Goal: Task Accomplishment & Management: Complete application form

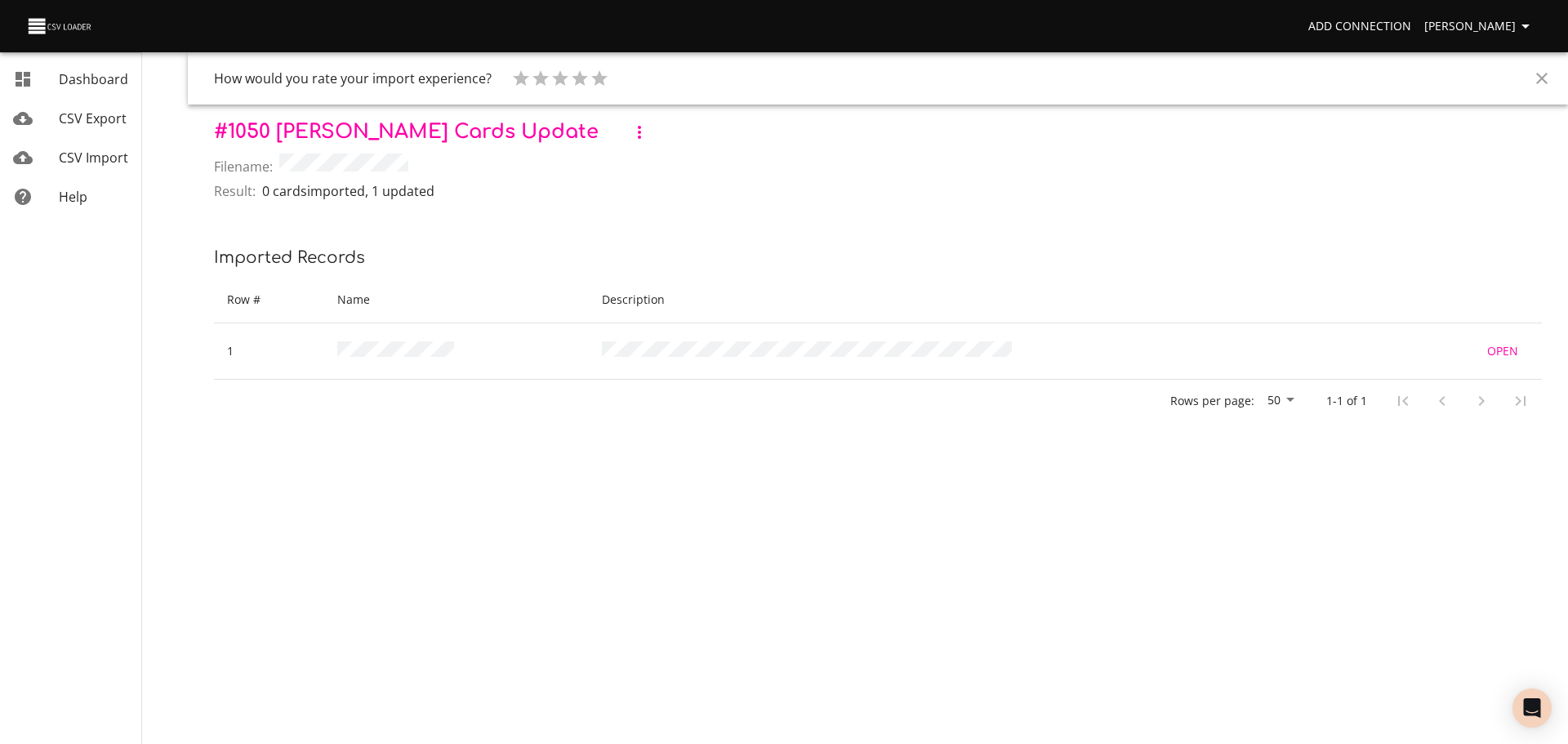
click at [71, 151] on span "CSV Import" at bounding box center [93, 158] width 70 height 18
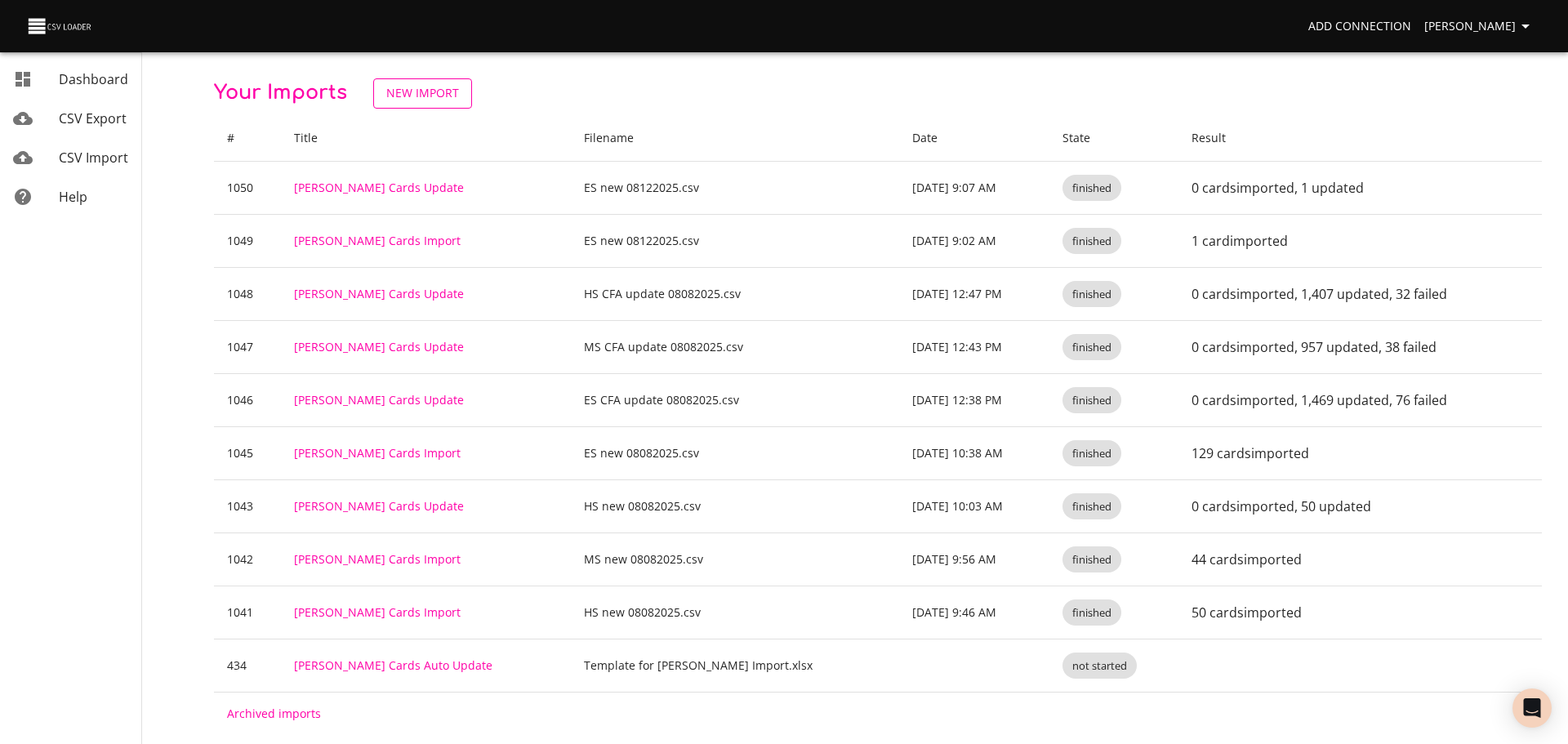
click at [439, 96] on span "New Import" at bounding box center [422, 93] width 72 height 20
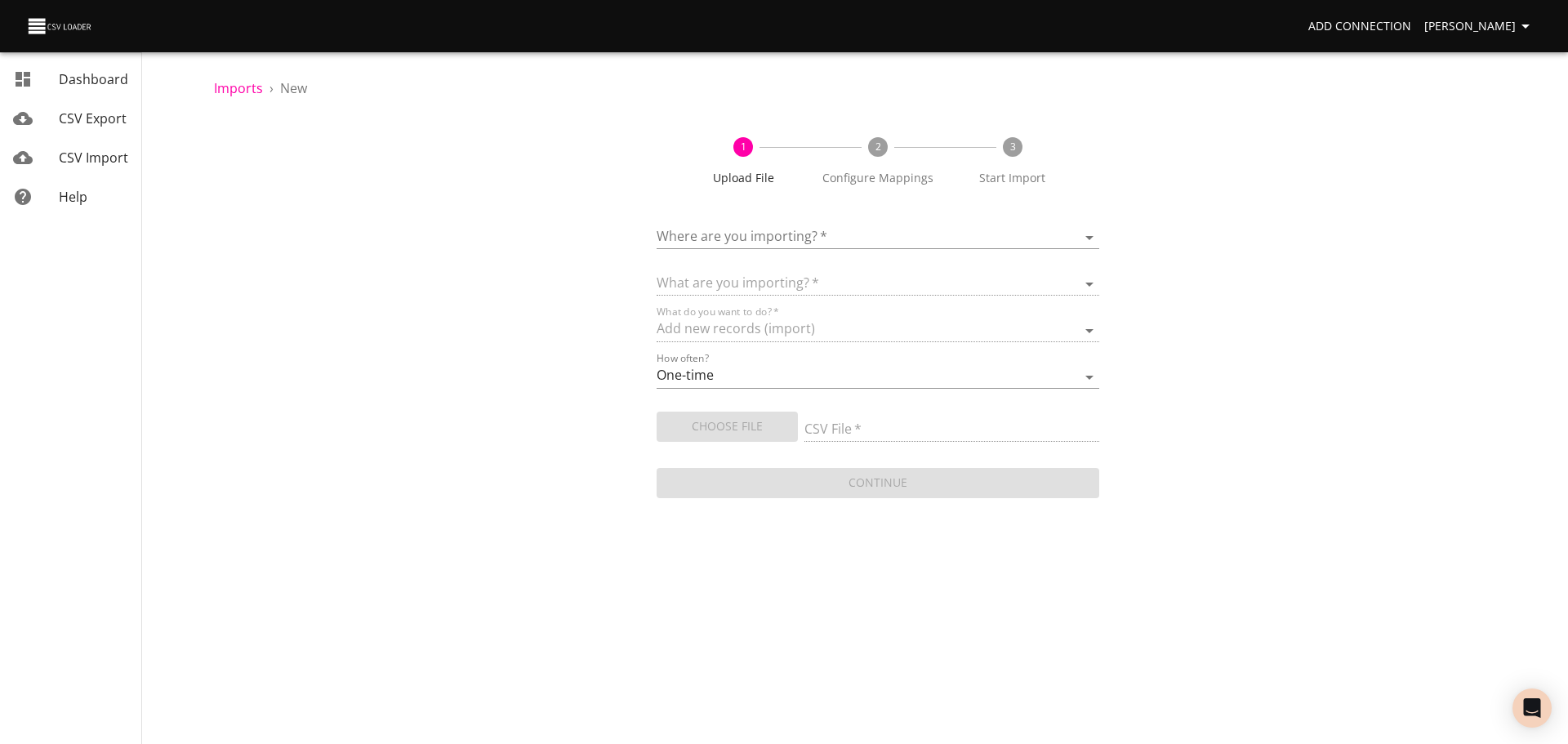
click at [815, 234] on body "Add Connection [PERSON_NAME] Dashboard CSV Export CSV Import Help Imports › New…" at bounding box center [784, 372] width 1568 height 744
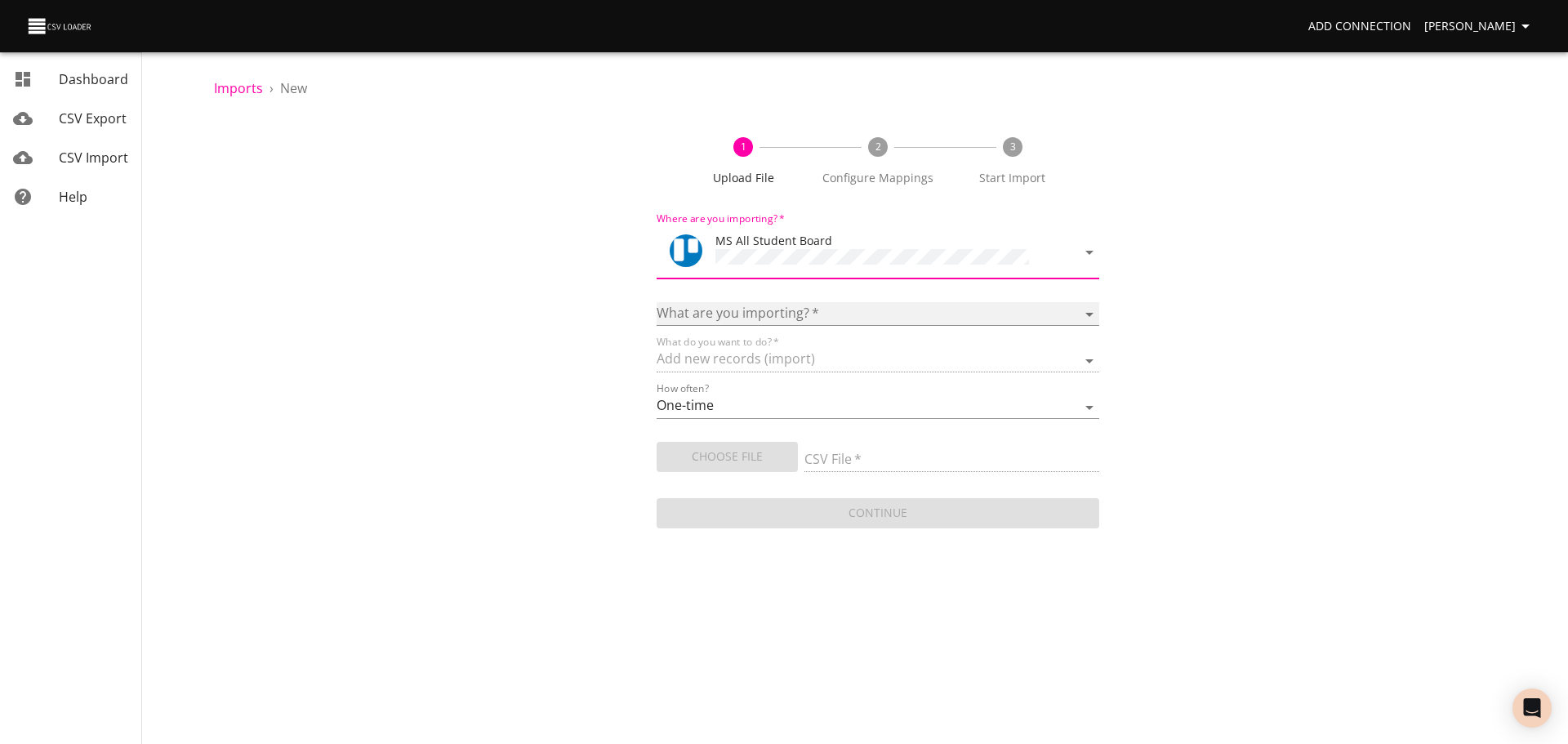
click at [817, 319] on select "Boards Cards Checkitems Checklists" at bounding box center [878, 314] width 443 height 24
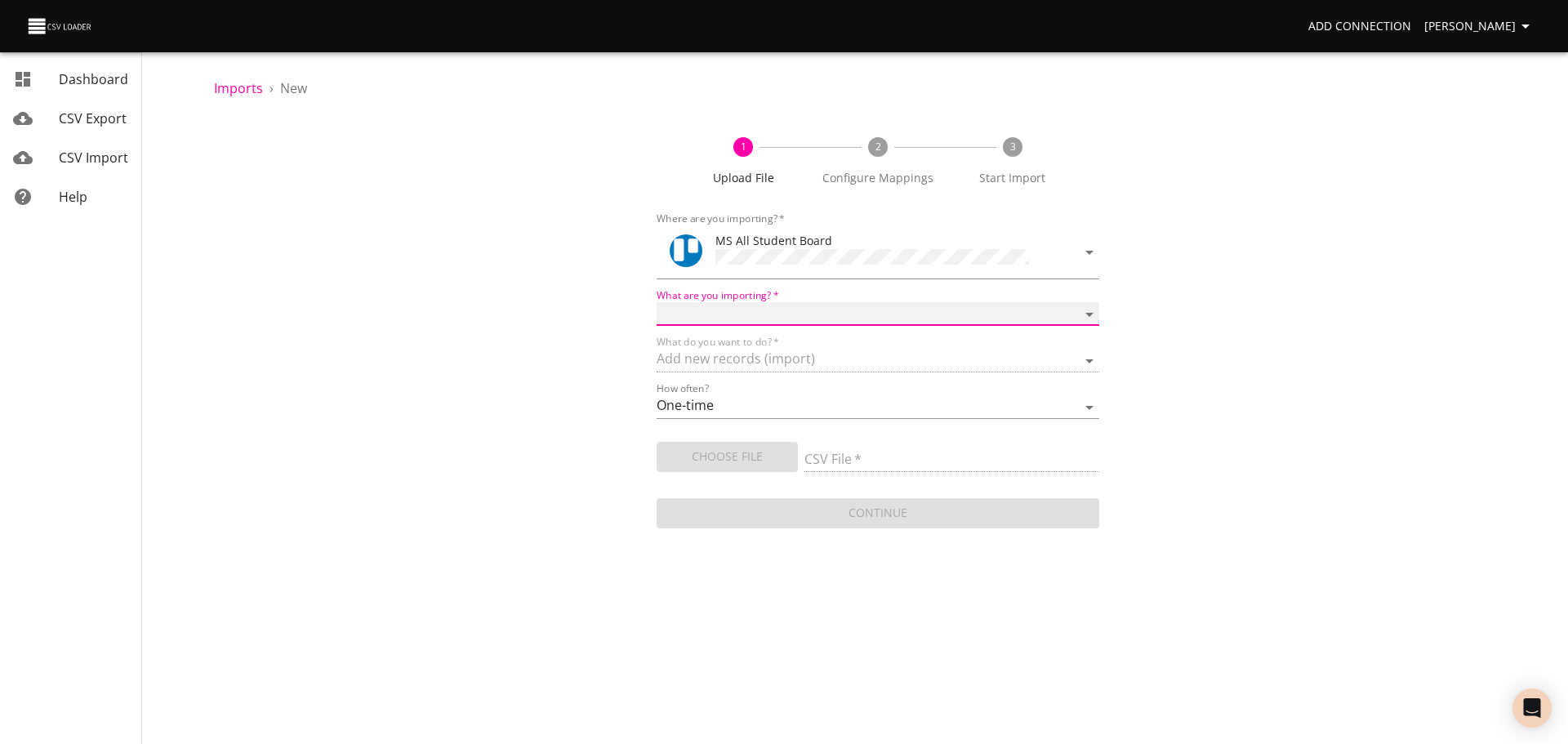
select select "cards"
click at [657, 302] on select "Boards Cards Checkitems Checklists" at bounding box center [878, 314] width 443 height 24
click at [759, 457] on span "Choose File" at bounding box center [728, 457] width 115 height 20
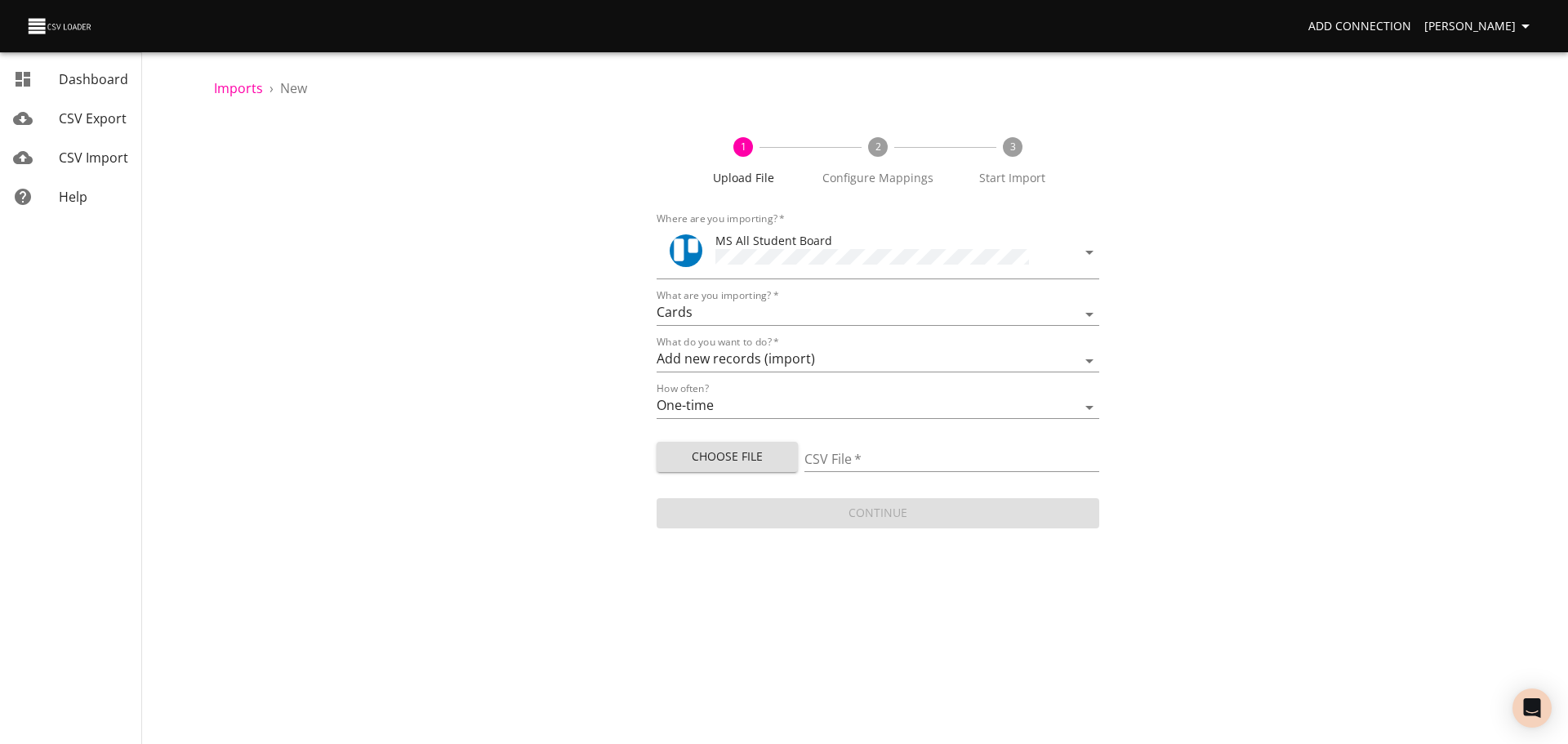
type input "MS new 08122025.csv"
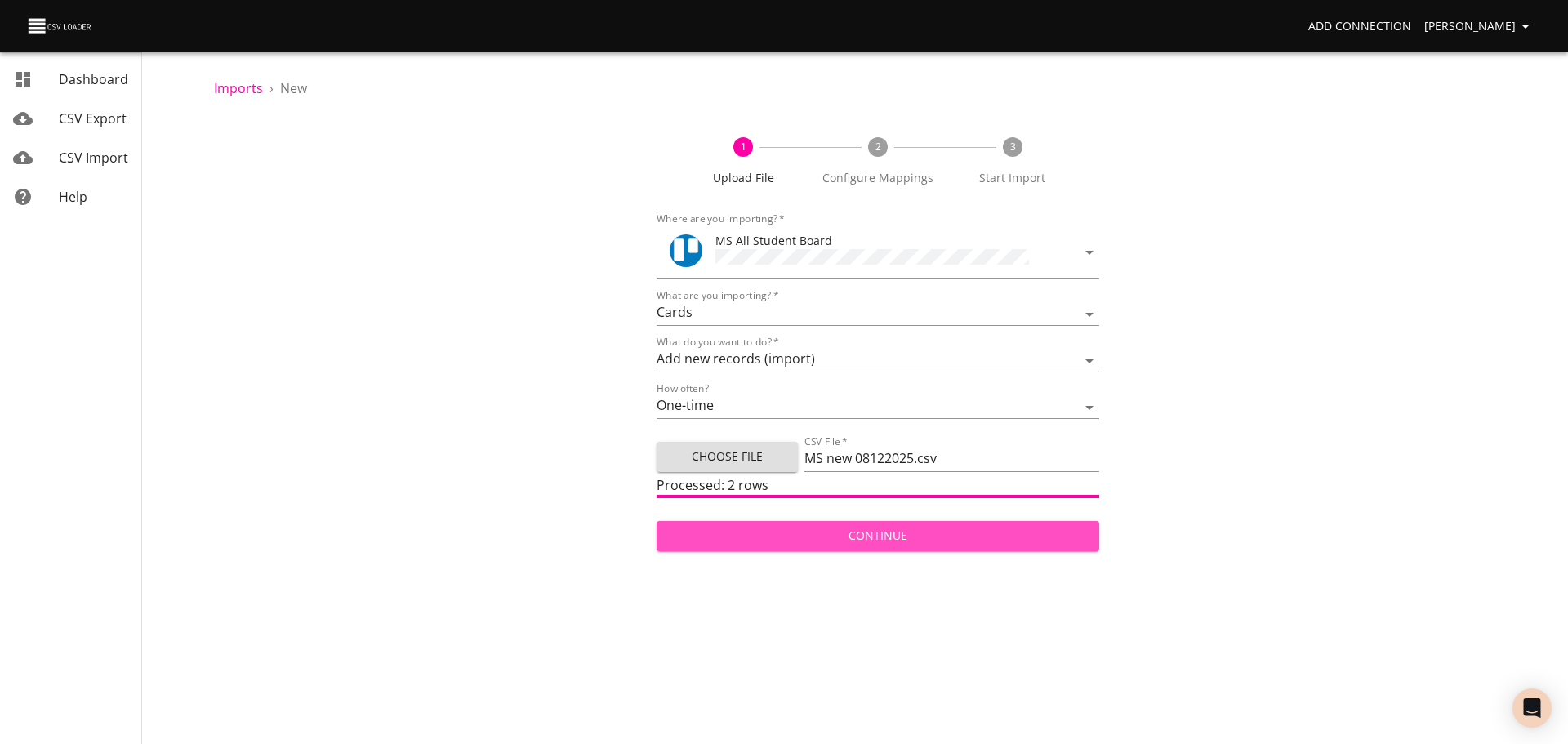
click at [1017, 535] on span "Continue" at bounding box center [878, 536] width 417 height 20
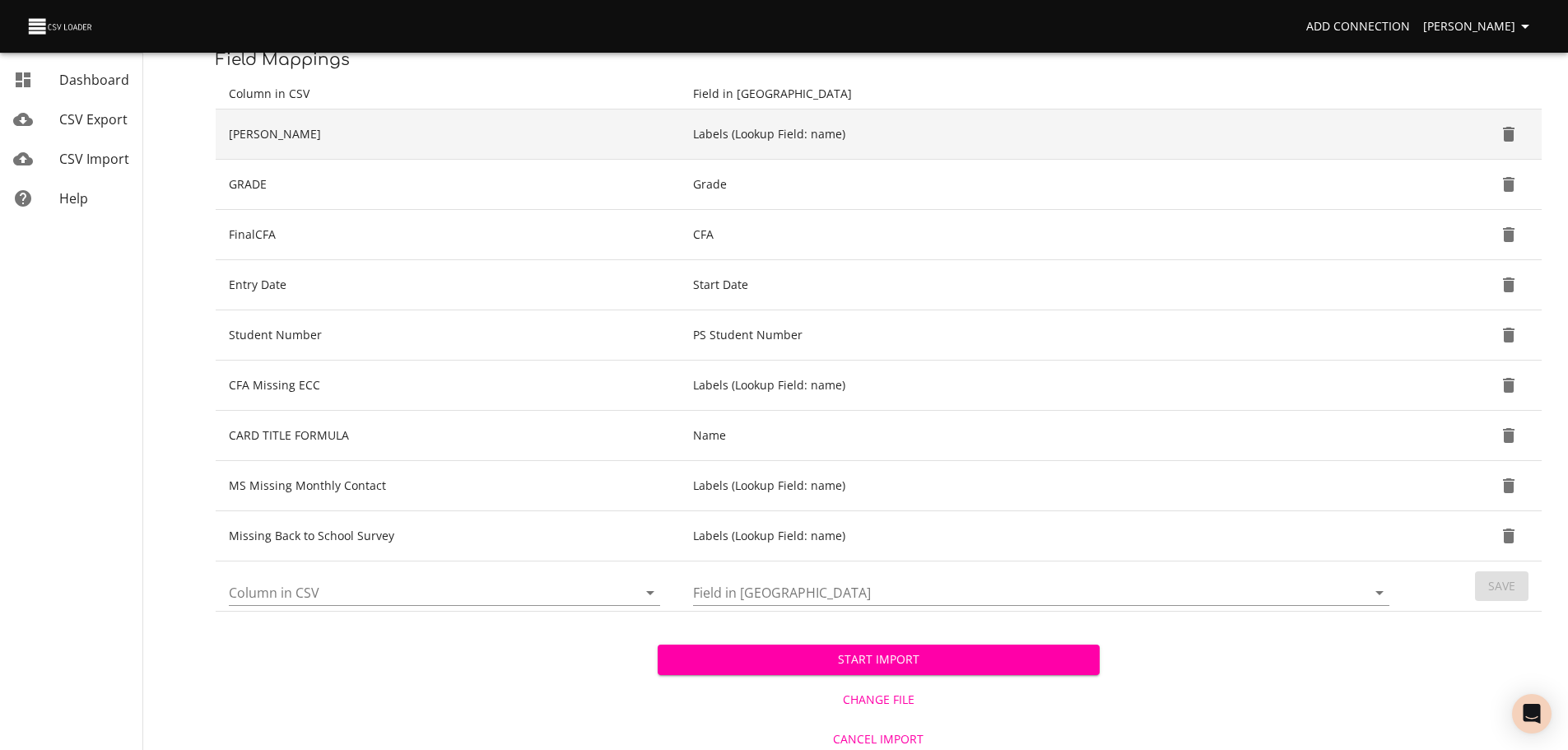
scroll to position [235, 0]
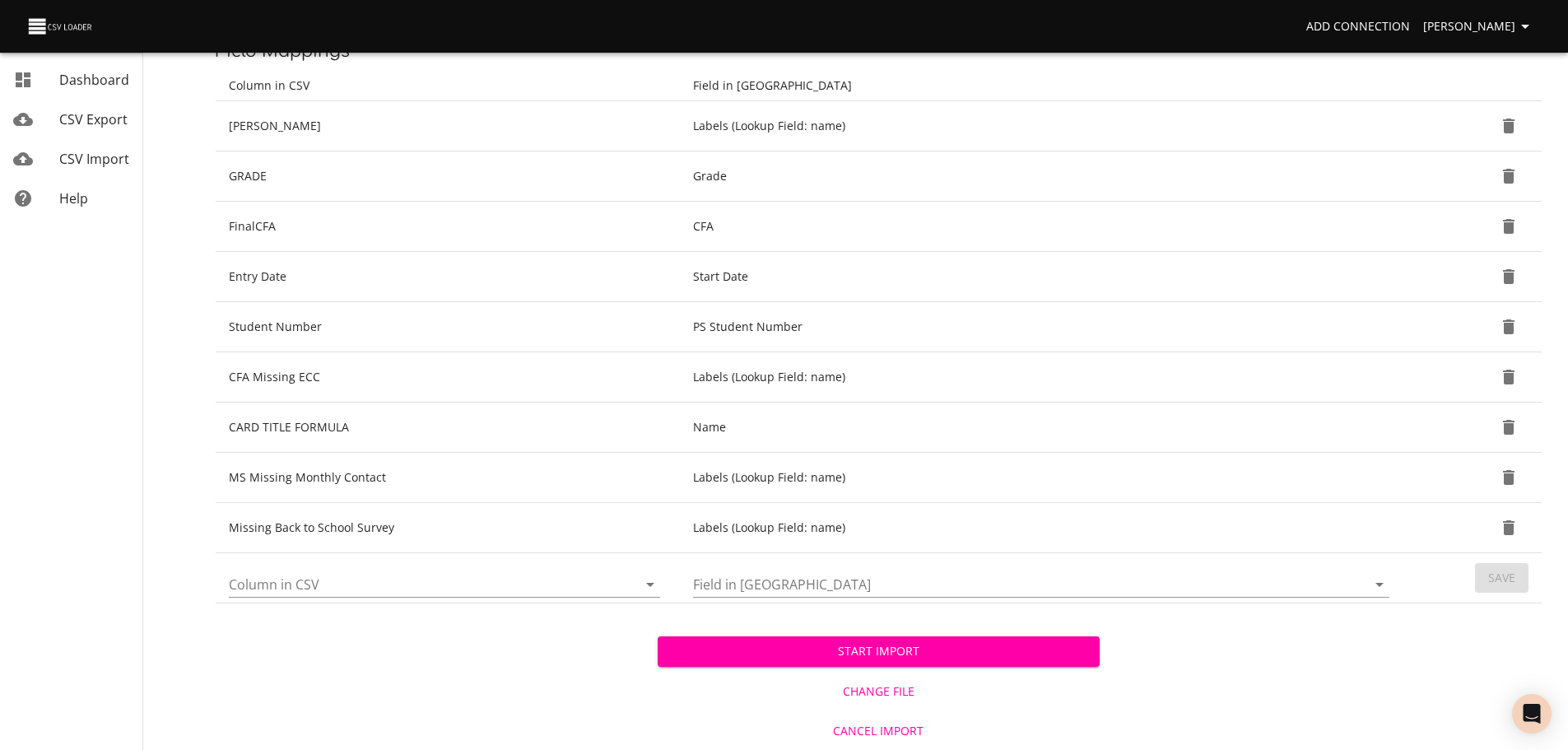
click at [656, 588] on icon "Open" at bounding box center [649, 584] width 19 height 19
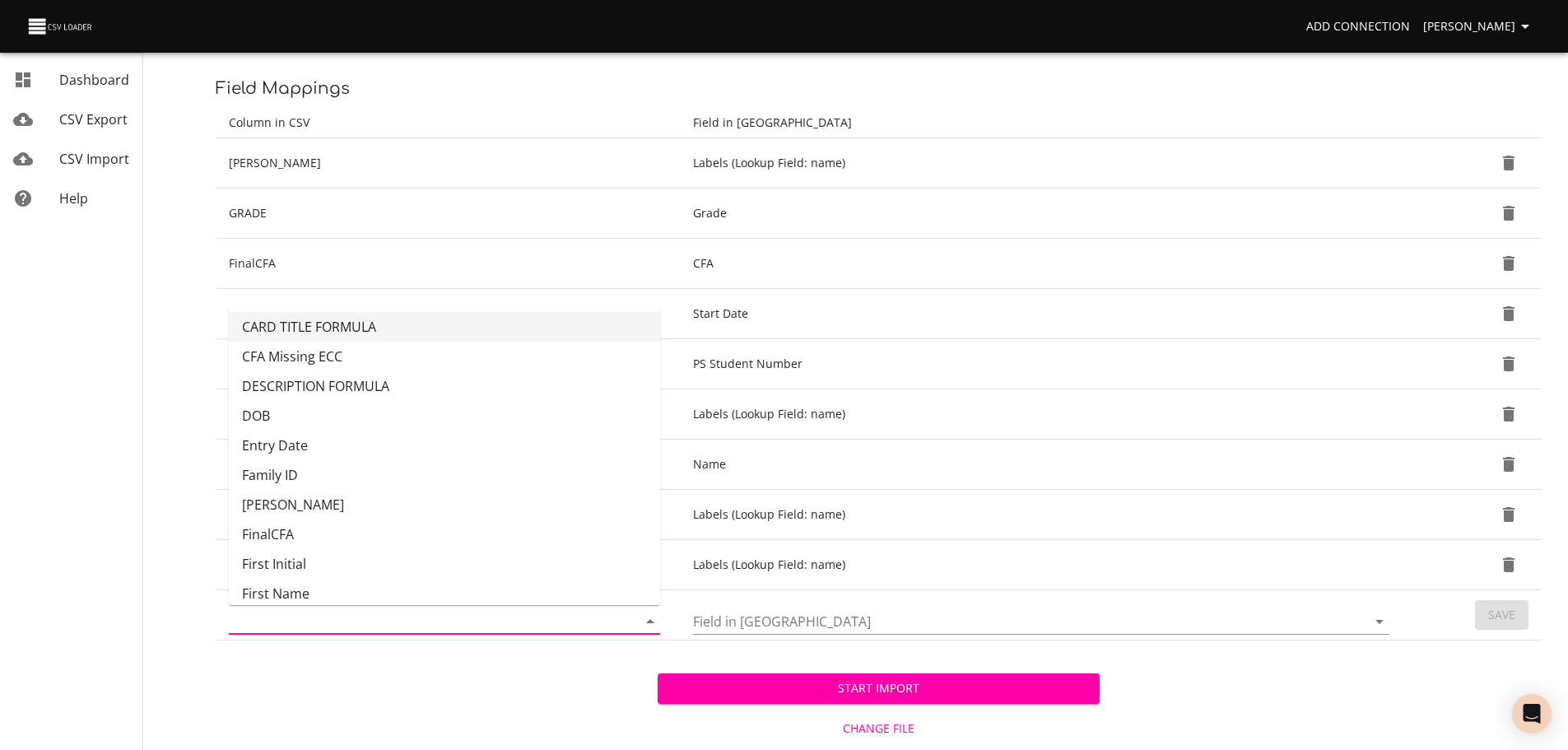
scroll to position [190, 0]
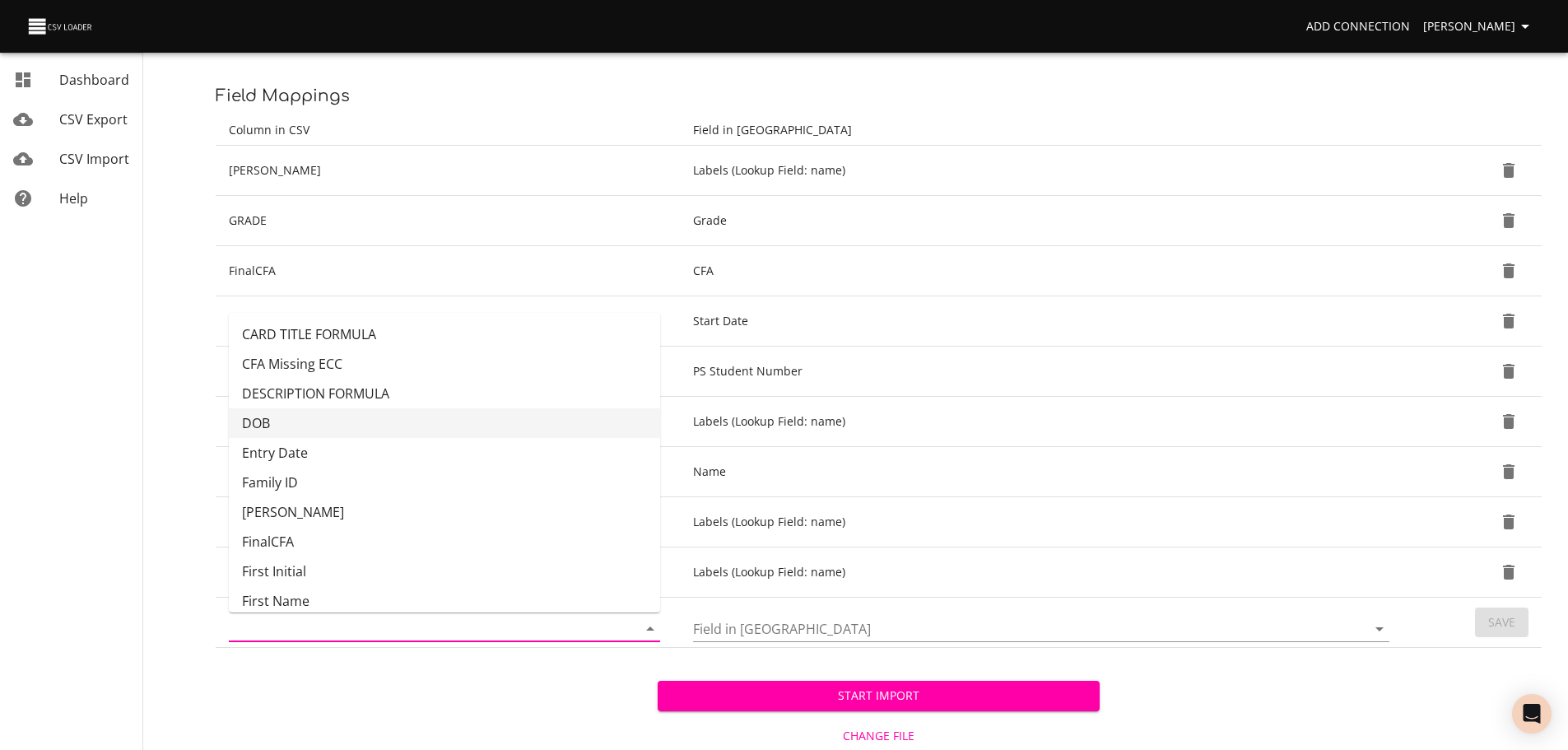
click at [534, 422] on li "DOB" at bounding box center [444, 423] width 431 height 30
type input "DOB"
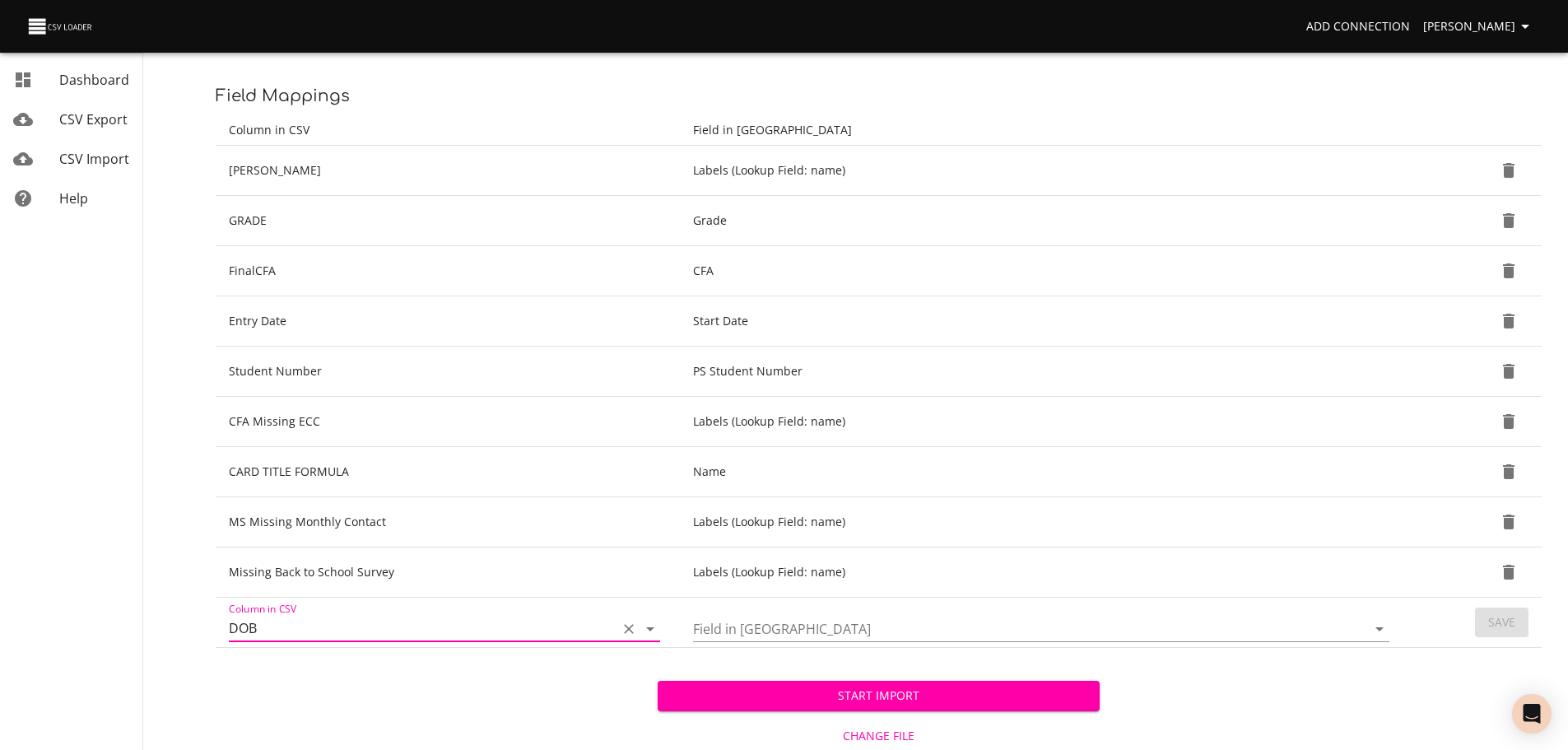
click at [1380, 633] on icon "Open" at bounding box center [1379, 628] width 19 height 19
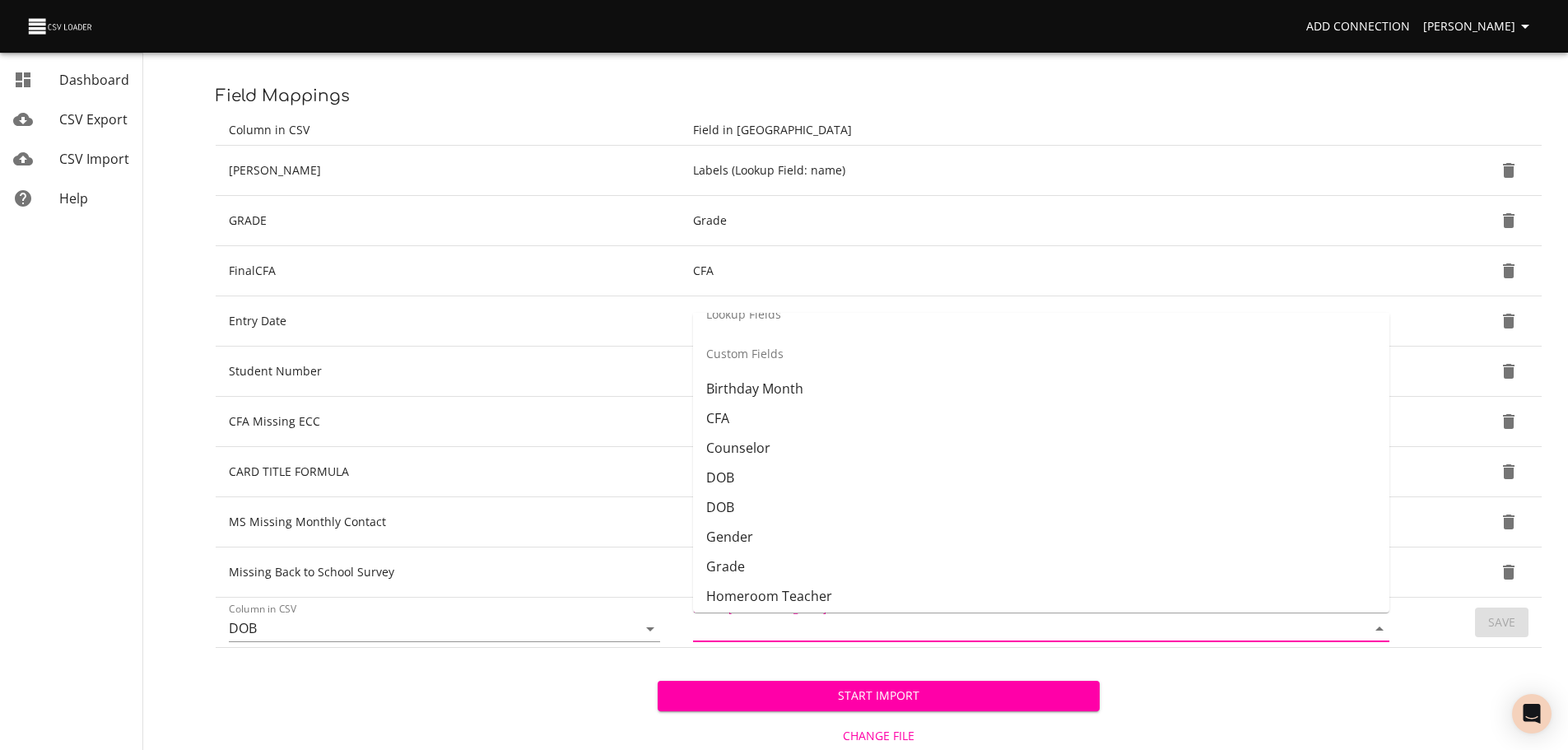
scroll to position [361, 0]
click at [1125, 474] on li "DOB" at bounding box center [1042, 477] width 696 height 30
type input "DOB"
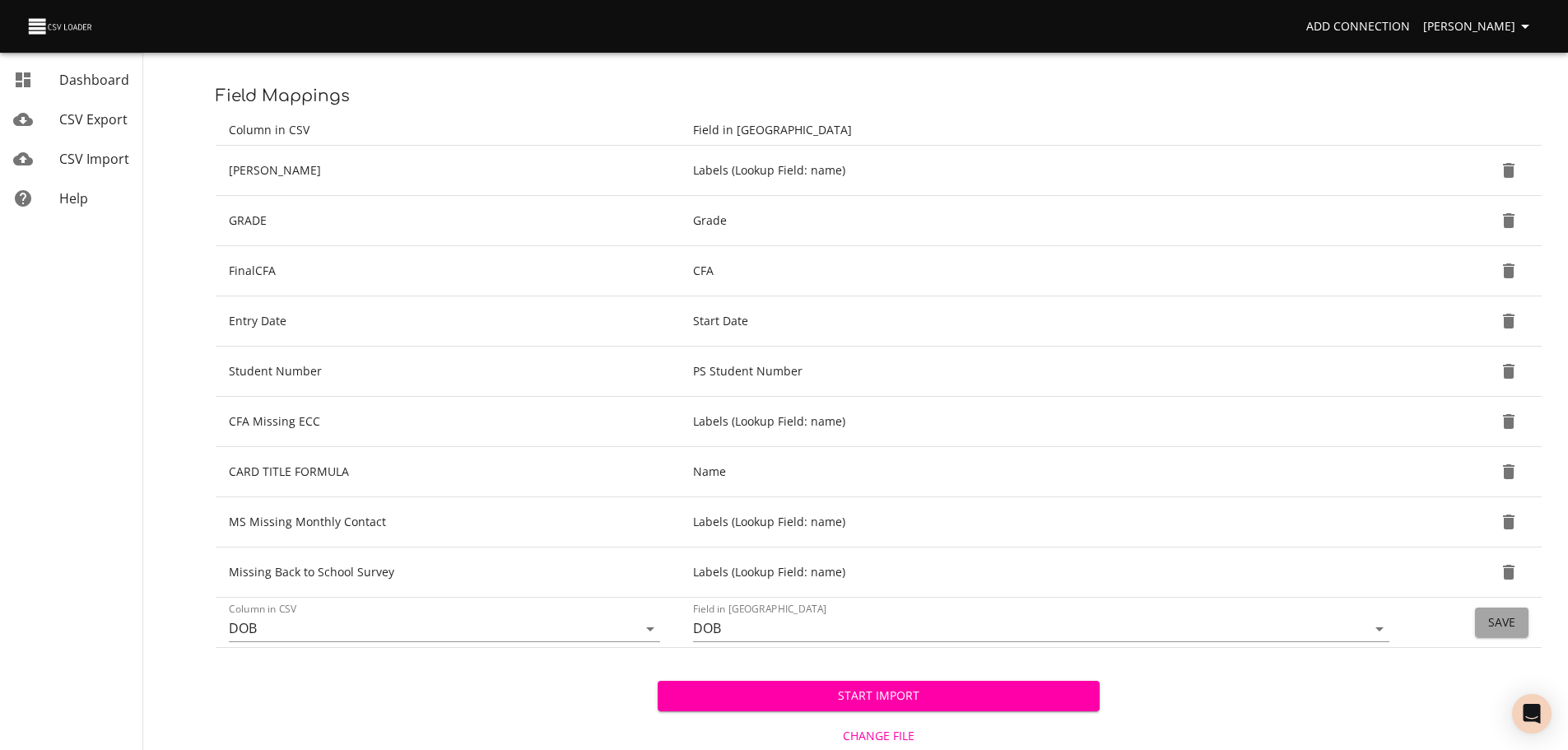
click at [1522, 628] on button "Save" at bounding box center [1502, 623] width 54 height 30
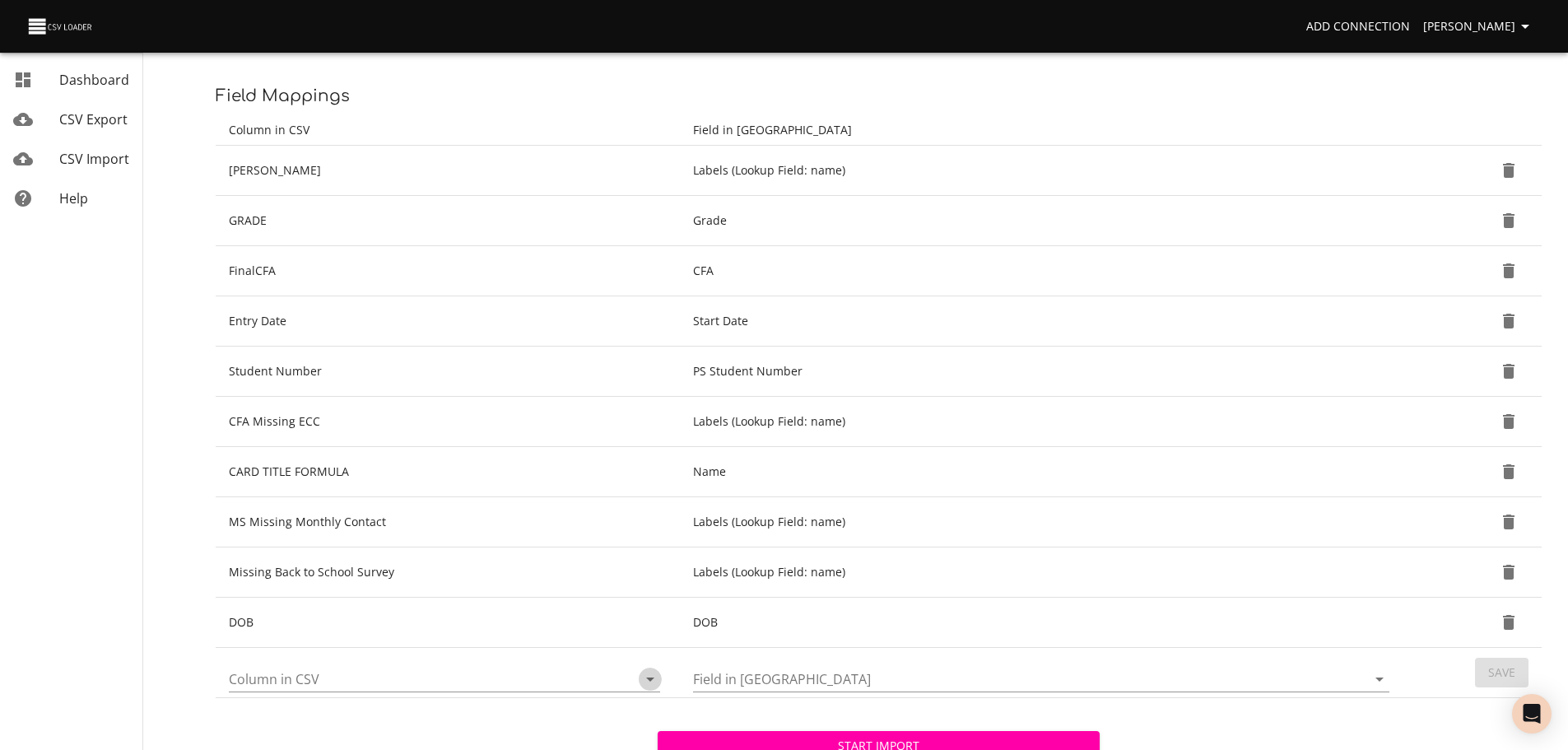
click at [647, 686] on icon "Open" at bounding box center [649, 679] width 19 height 19
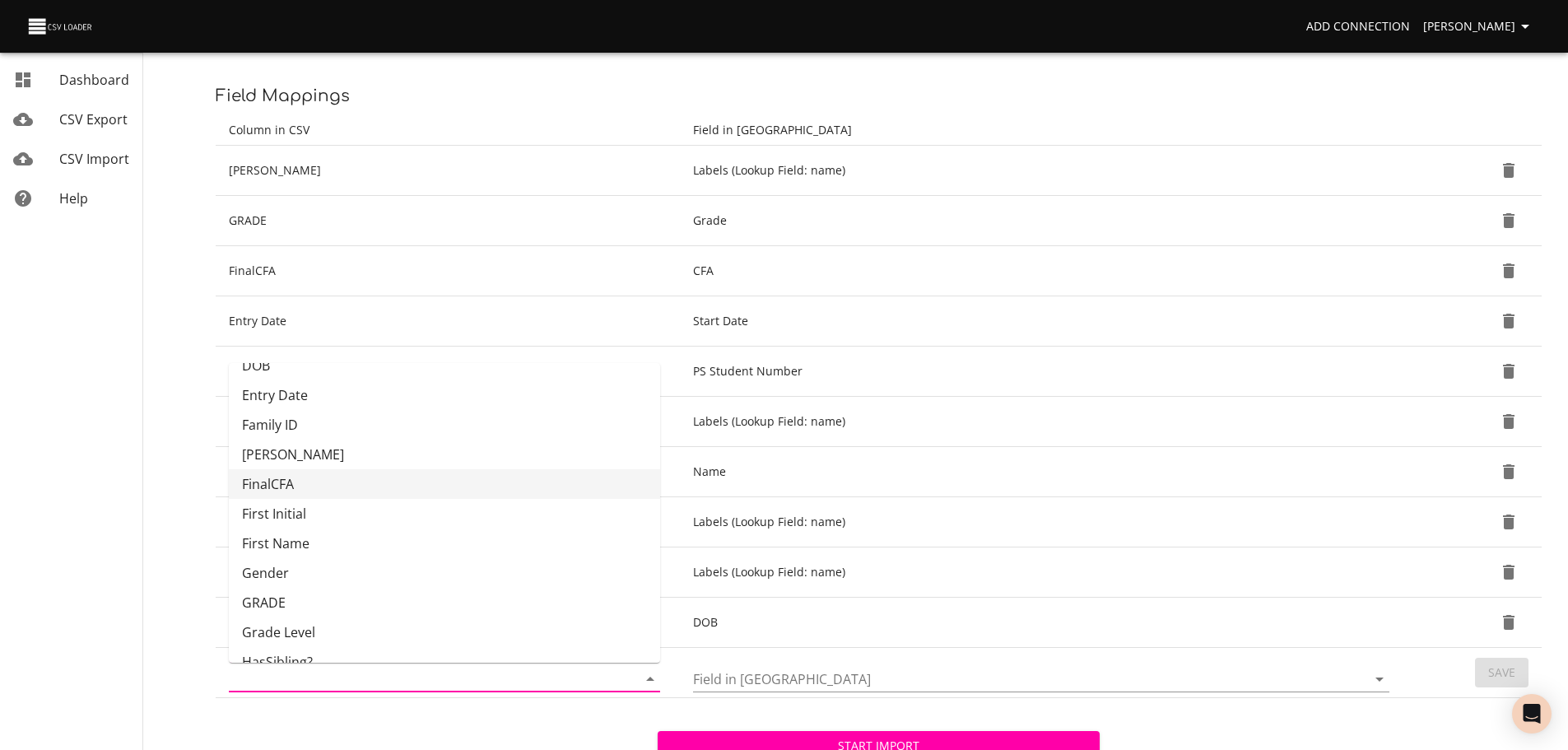
scroll to position [110, 0]
click at [539, 599] on li "GRADE" at bounding box center [444, 600] width 431 height 30
type input "GRADE"
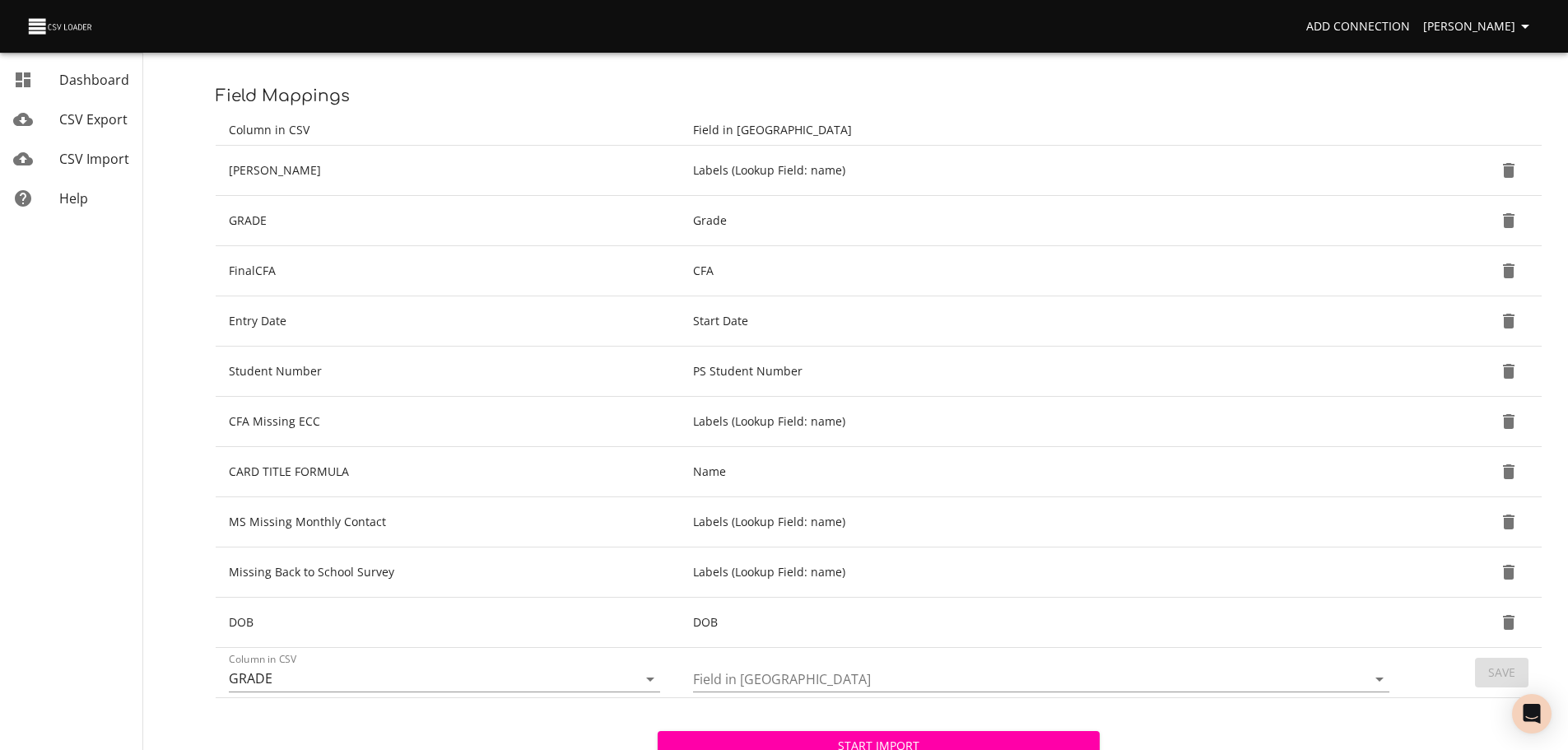
click at [539, 599] on td "DOB" at bounding box center [448, 623] width 464 height 50
click at [1385, 678] on icon "Open" at bounding box center [1379, 679] width 19 height 19
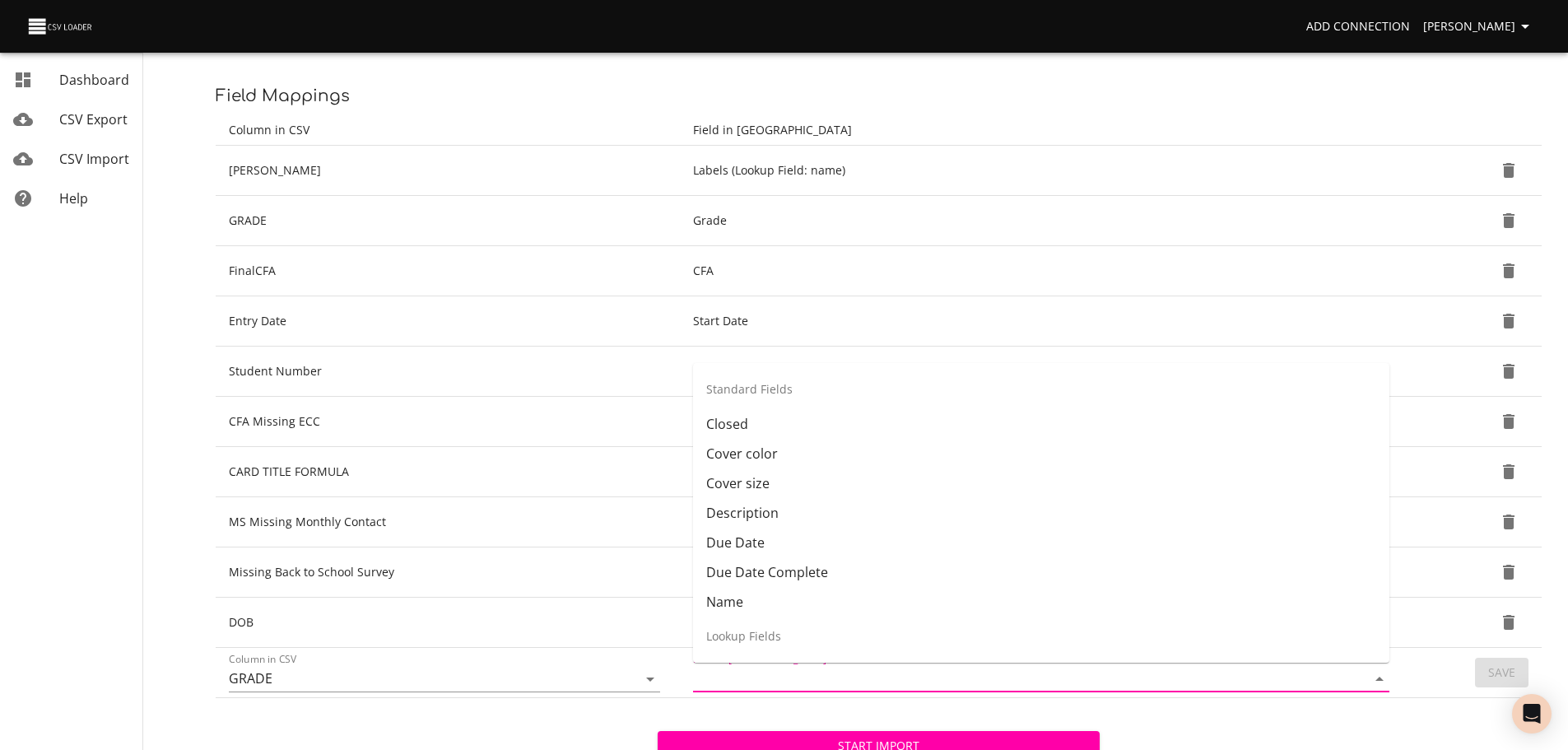
scroll to position [240, 0]
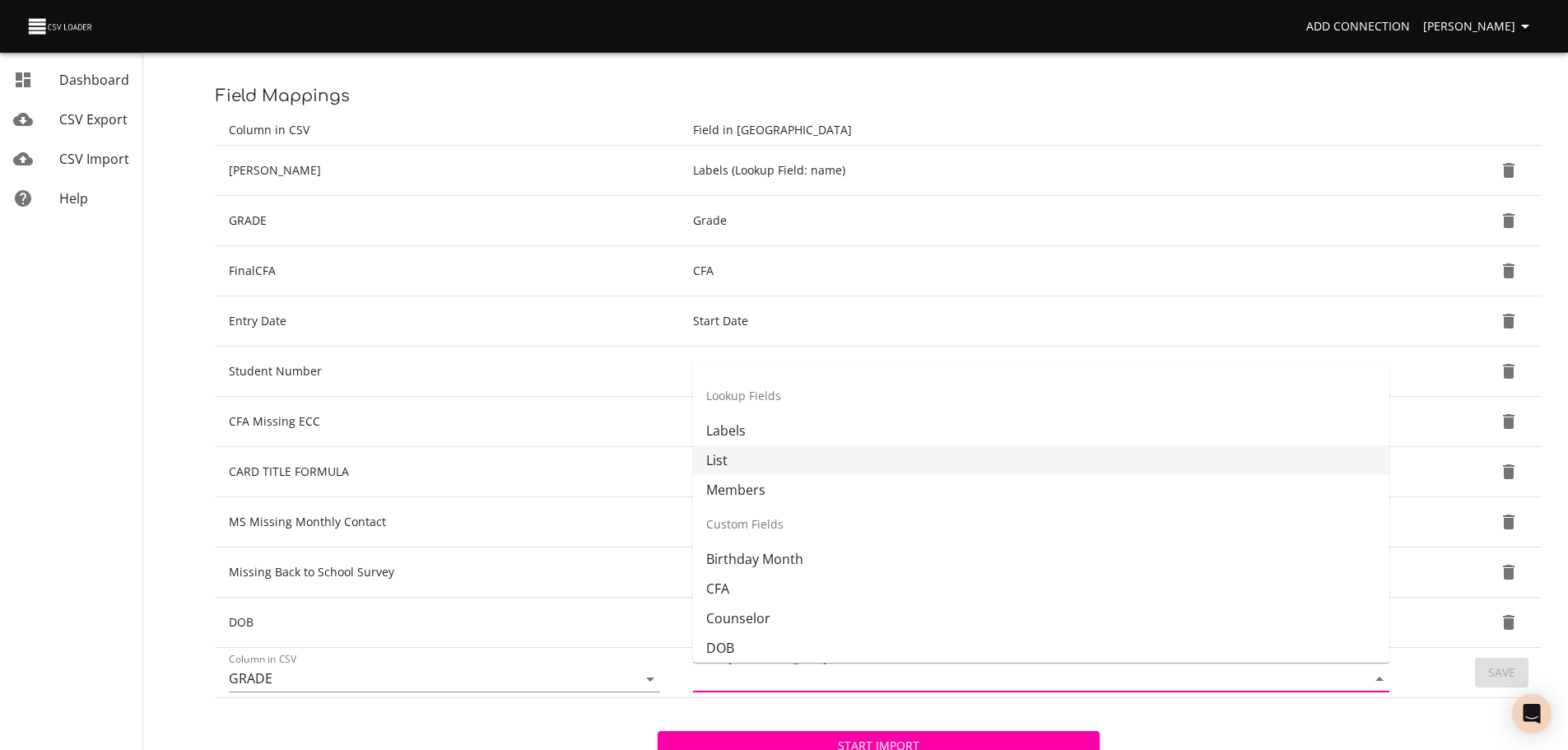
click at [1216, 463] on li "List" at bounding box center [1042, 460] width 696 height 30
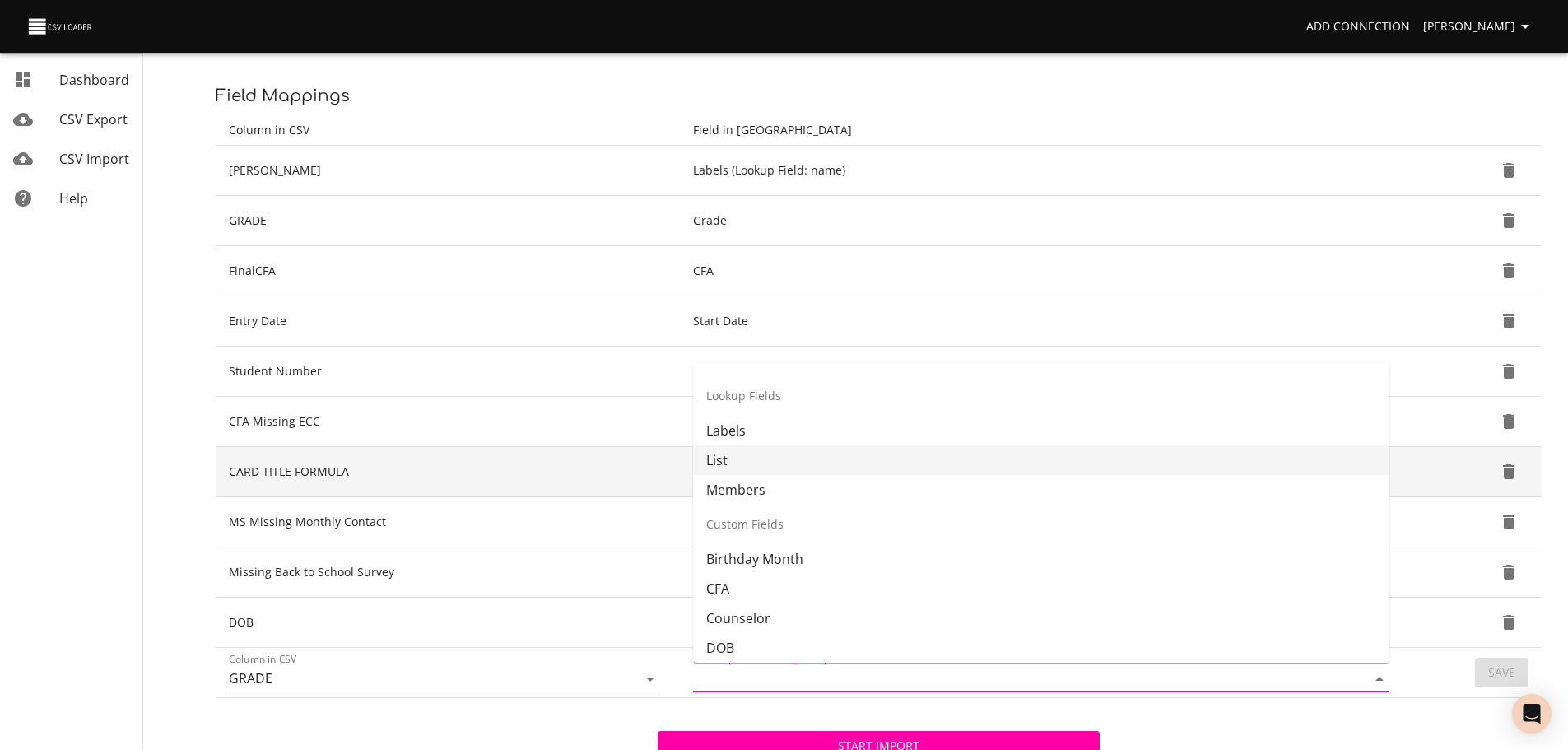
type input "List"
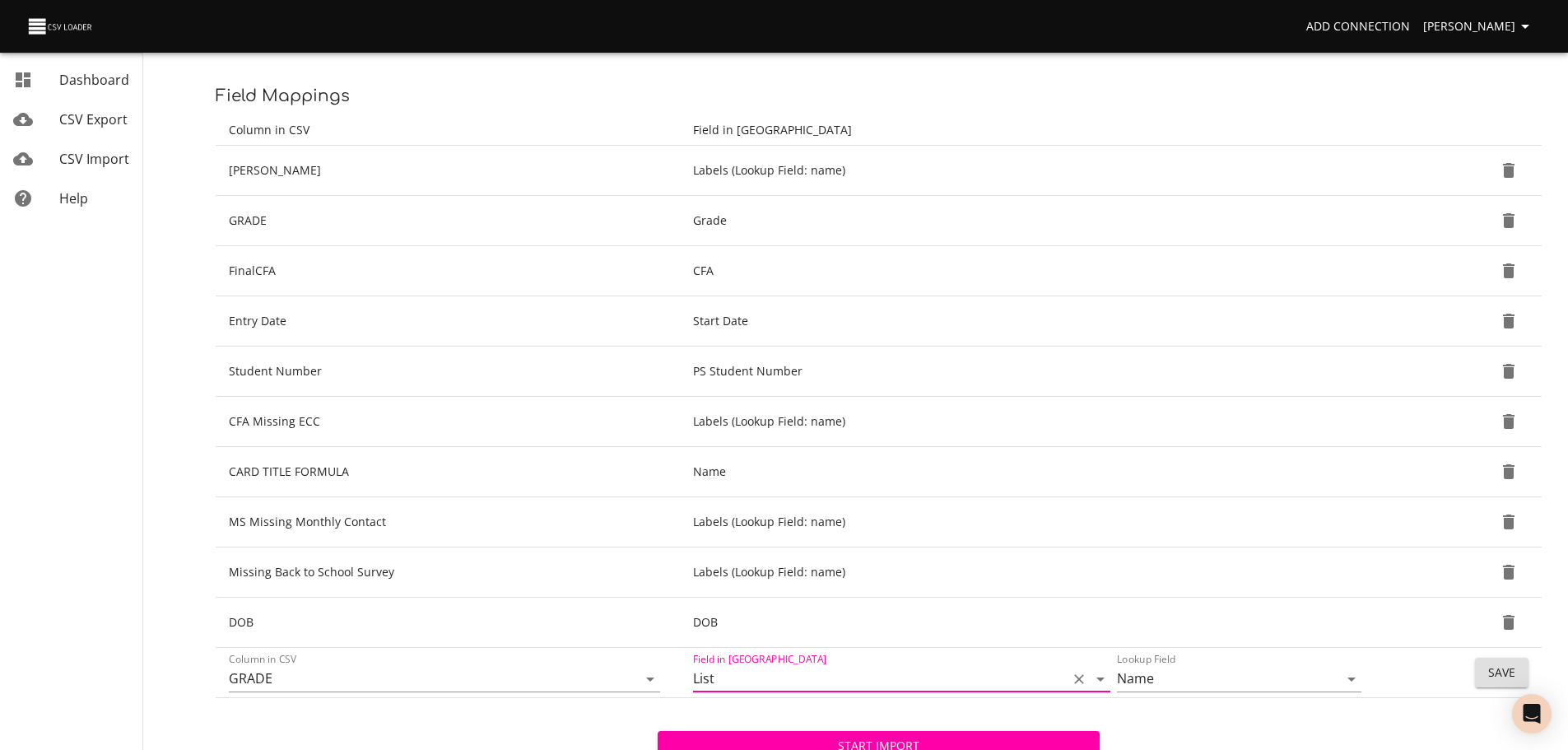
click at [1494, 673] on span "Save" at bounding box center [1502, 673] width 27 height 20
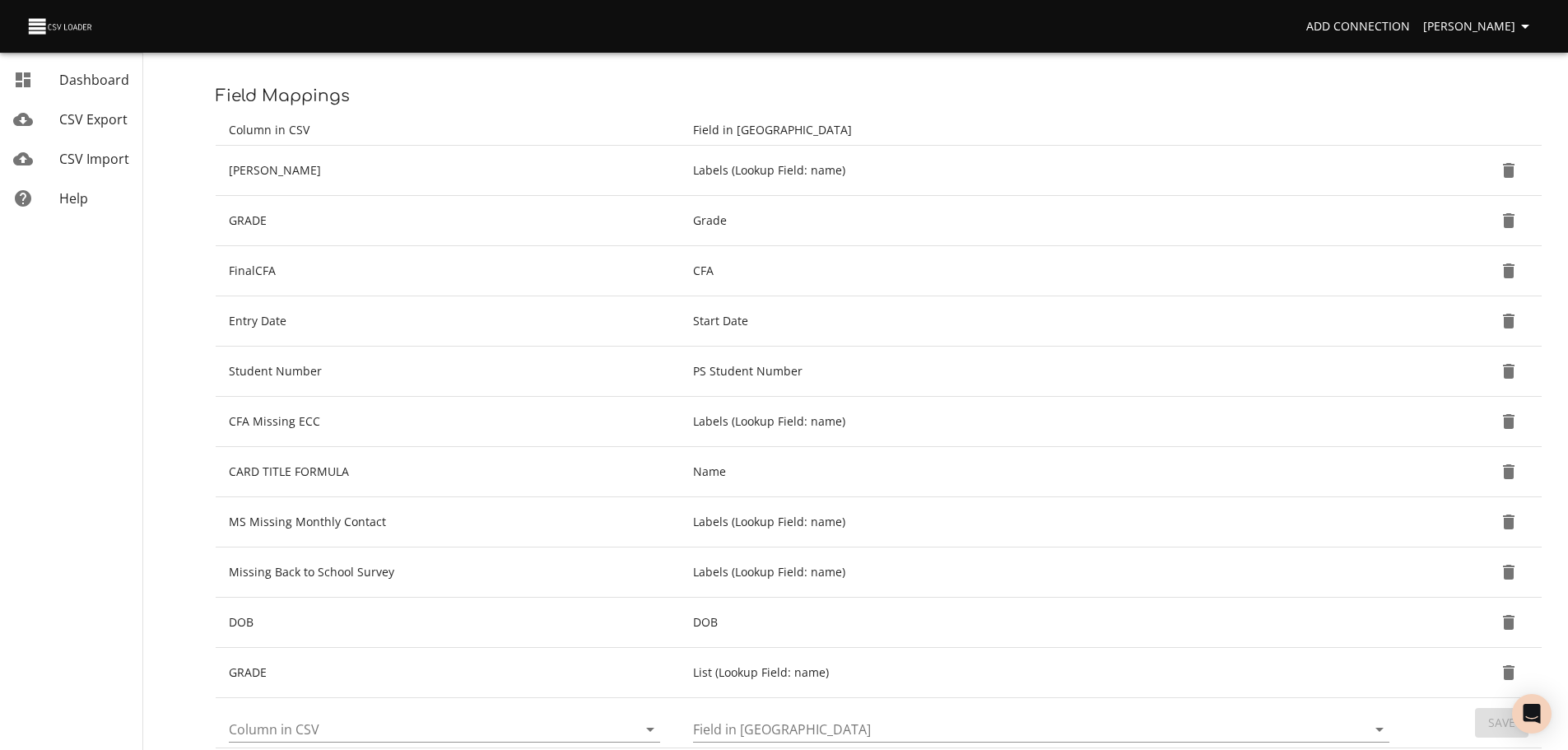
click at [656, 731] on icon "Open" at bounding box center [649, 729] width 19 height 19
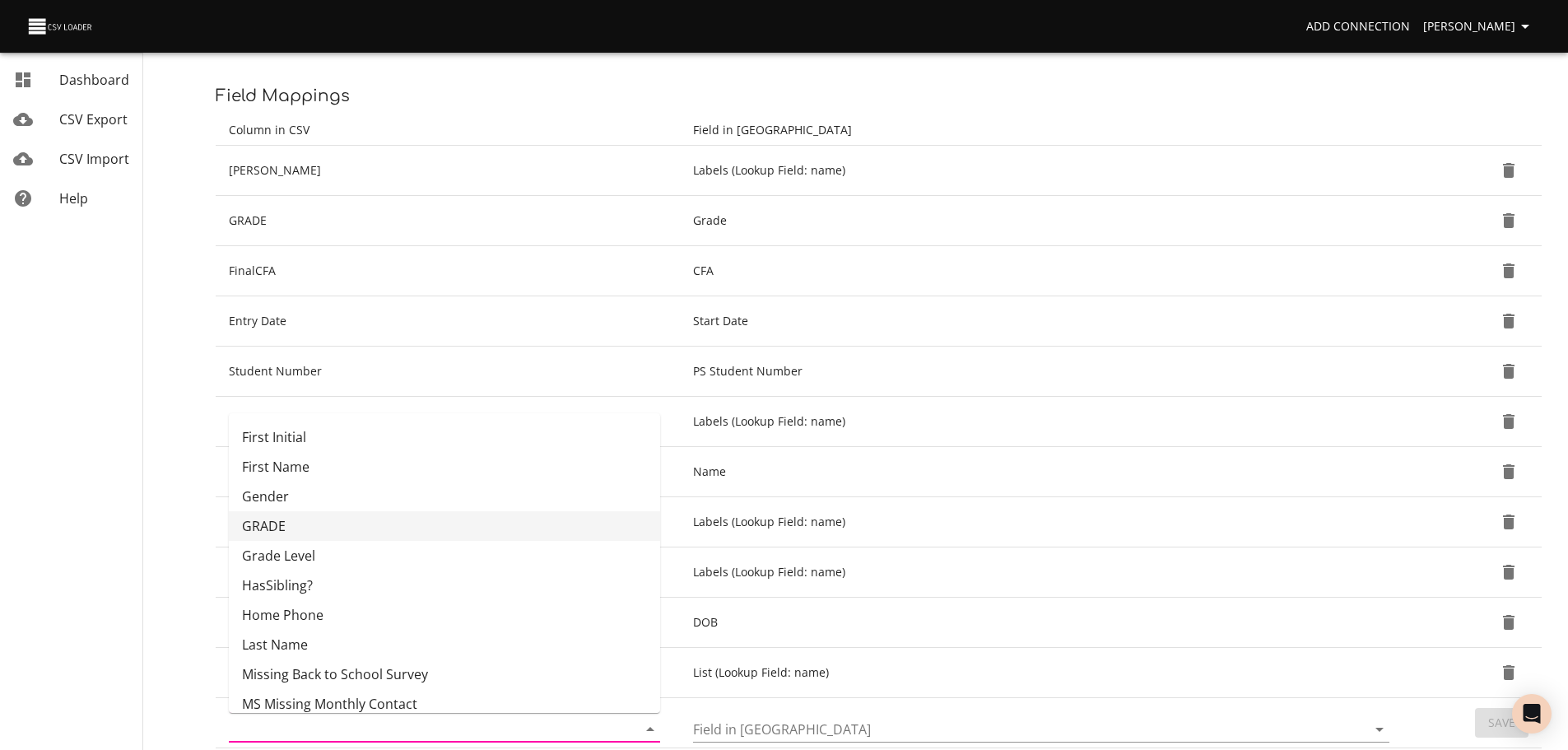
scroll to position [236, 0]
click at [531, 579] on li "HasSibling?" at bounding box center [444, 585] width 431 height 30
type input "HasSibling?"
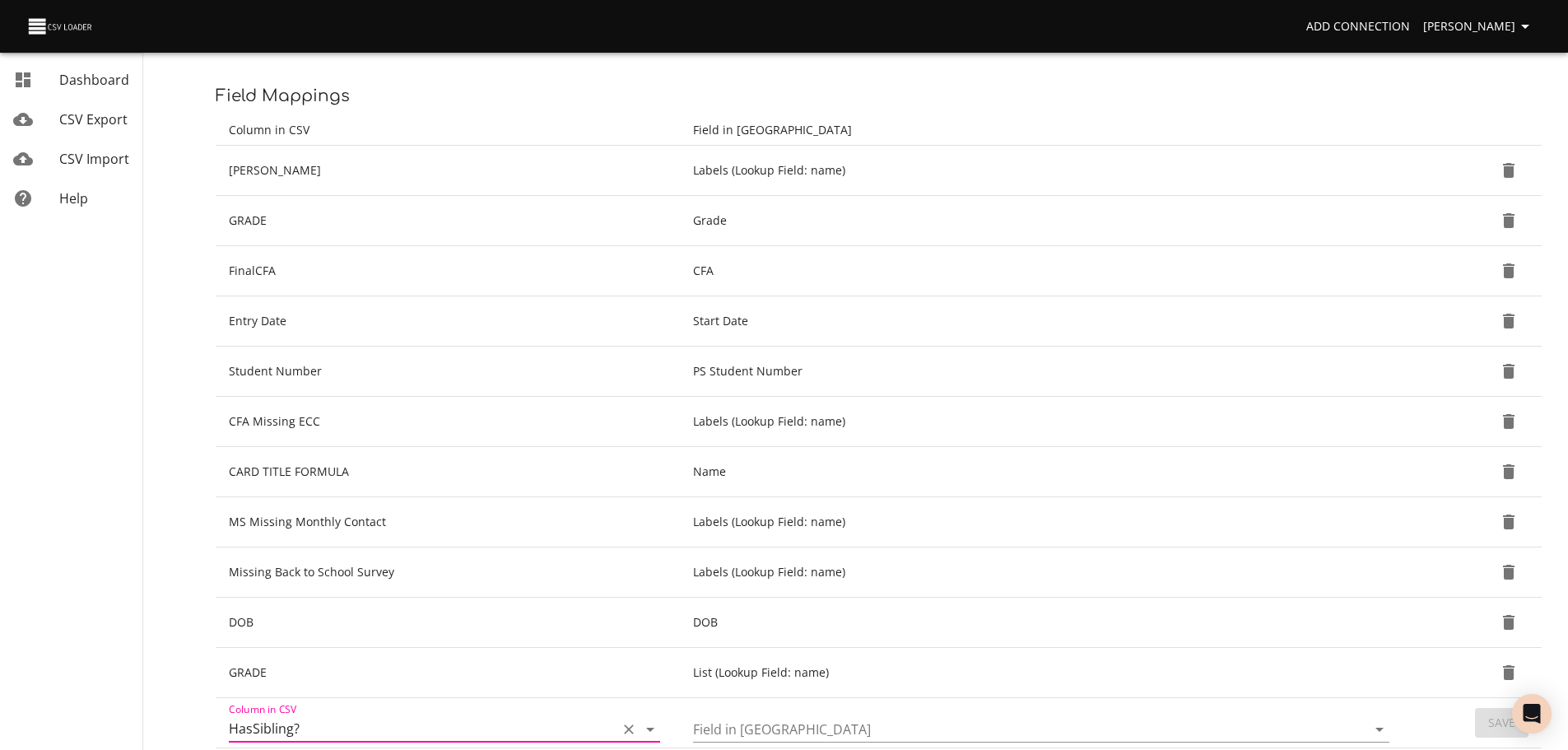
click at [1391, 733] on button "Open" at bounding box center [1379, 729] width 23 height 23
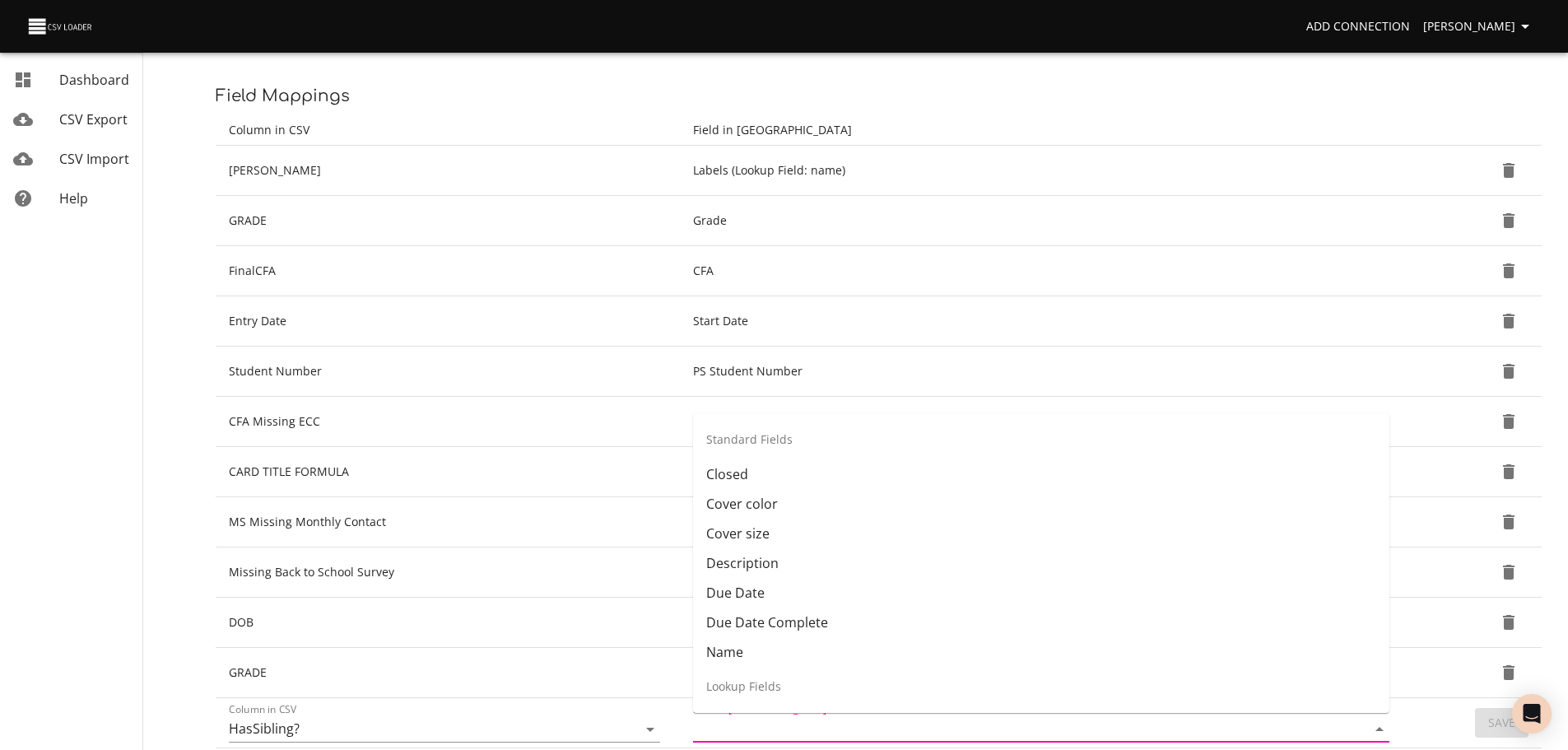
scroll to position [53, 0]
click at [1267, 659] on li "Labels" at bounding box center [1042, 669] width 696 height 30
type input "Labels"
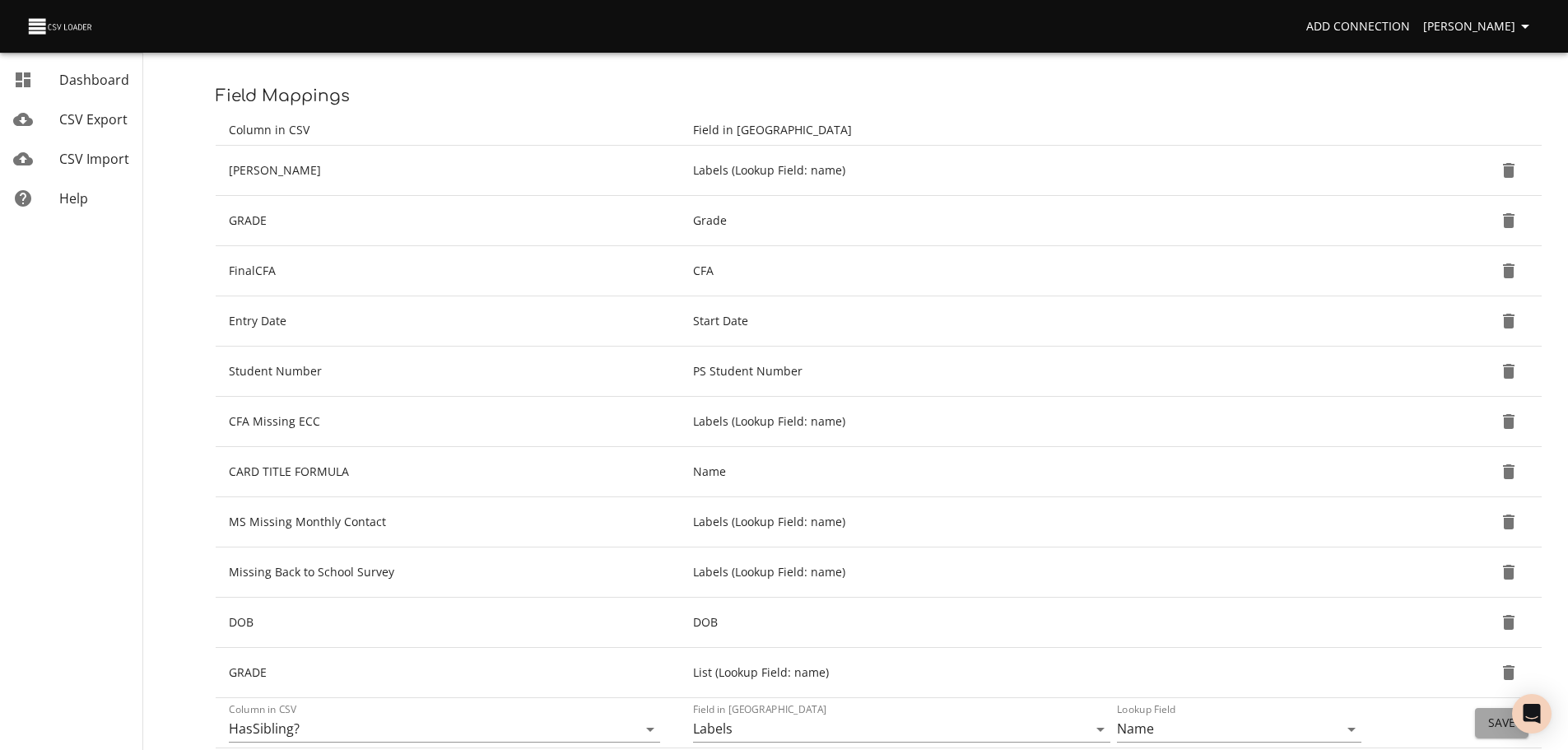
click at [1489, 724] on span "Save" at bounding box center [1502, 723] width 27 height 20
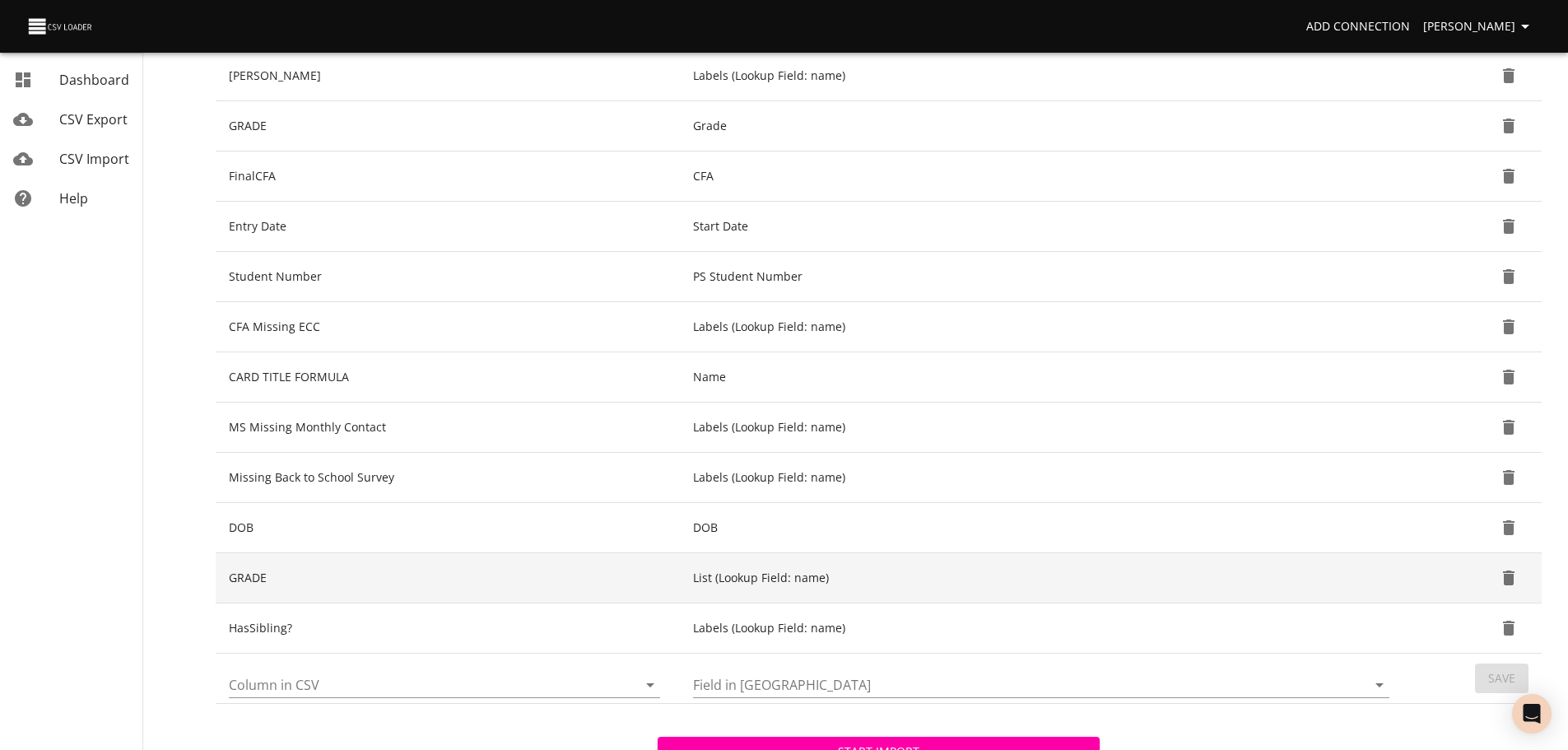
scroll to position [285, 0]
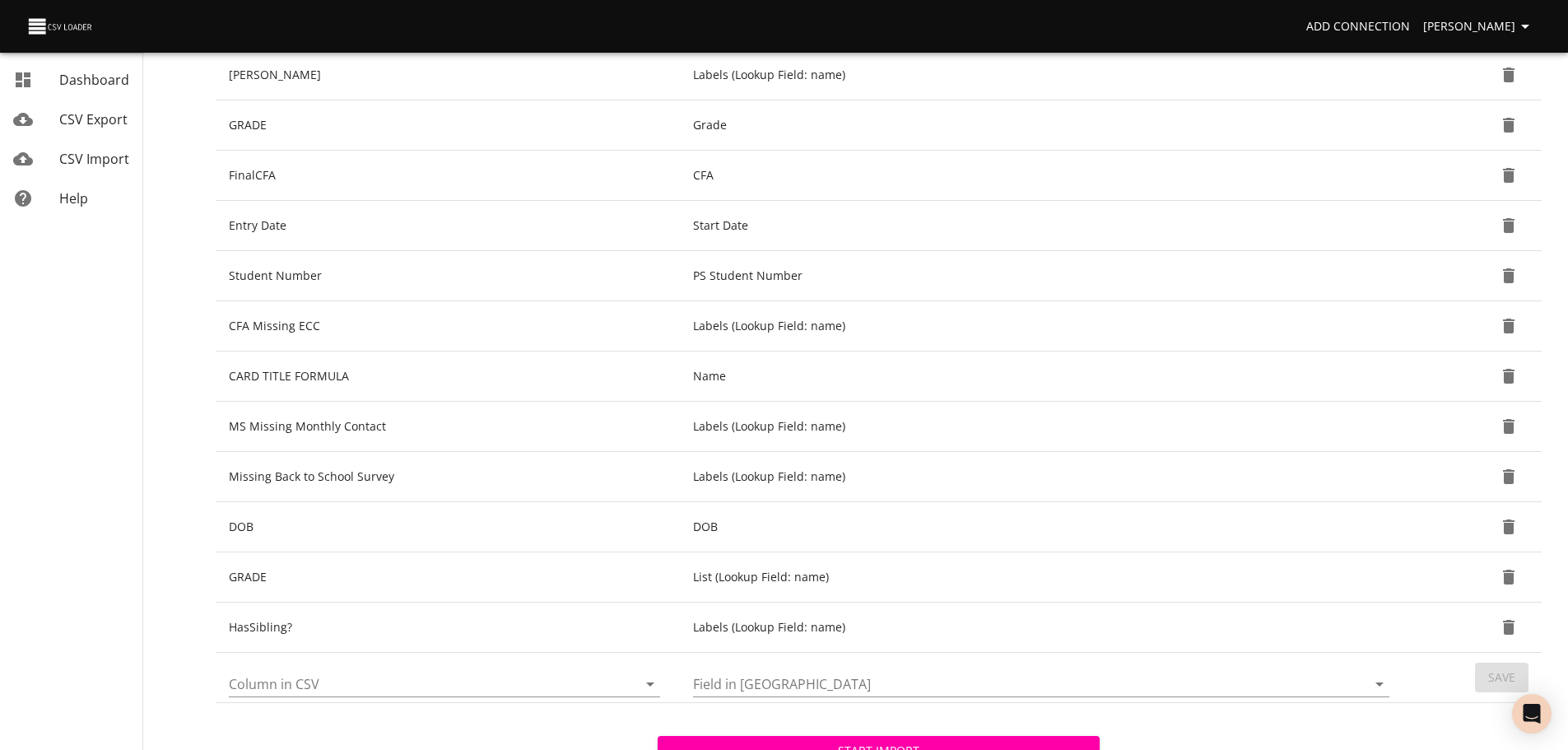
click at [648, 678] on icon "Open" at bounding box center [649, 683] width 19 height 19
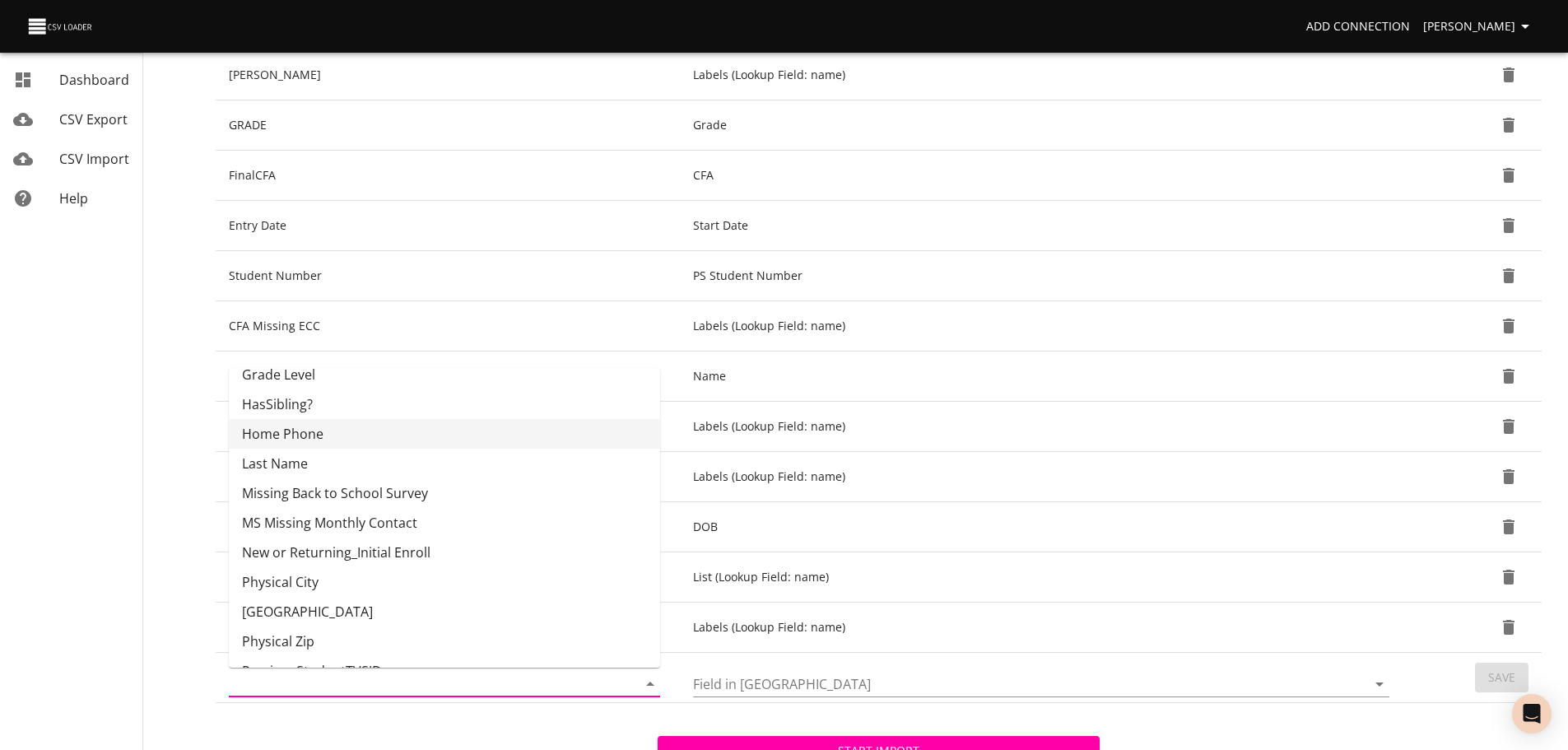
scroll to position [377, 0]
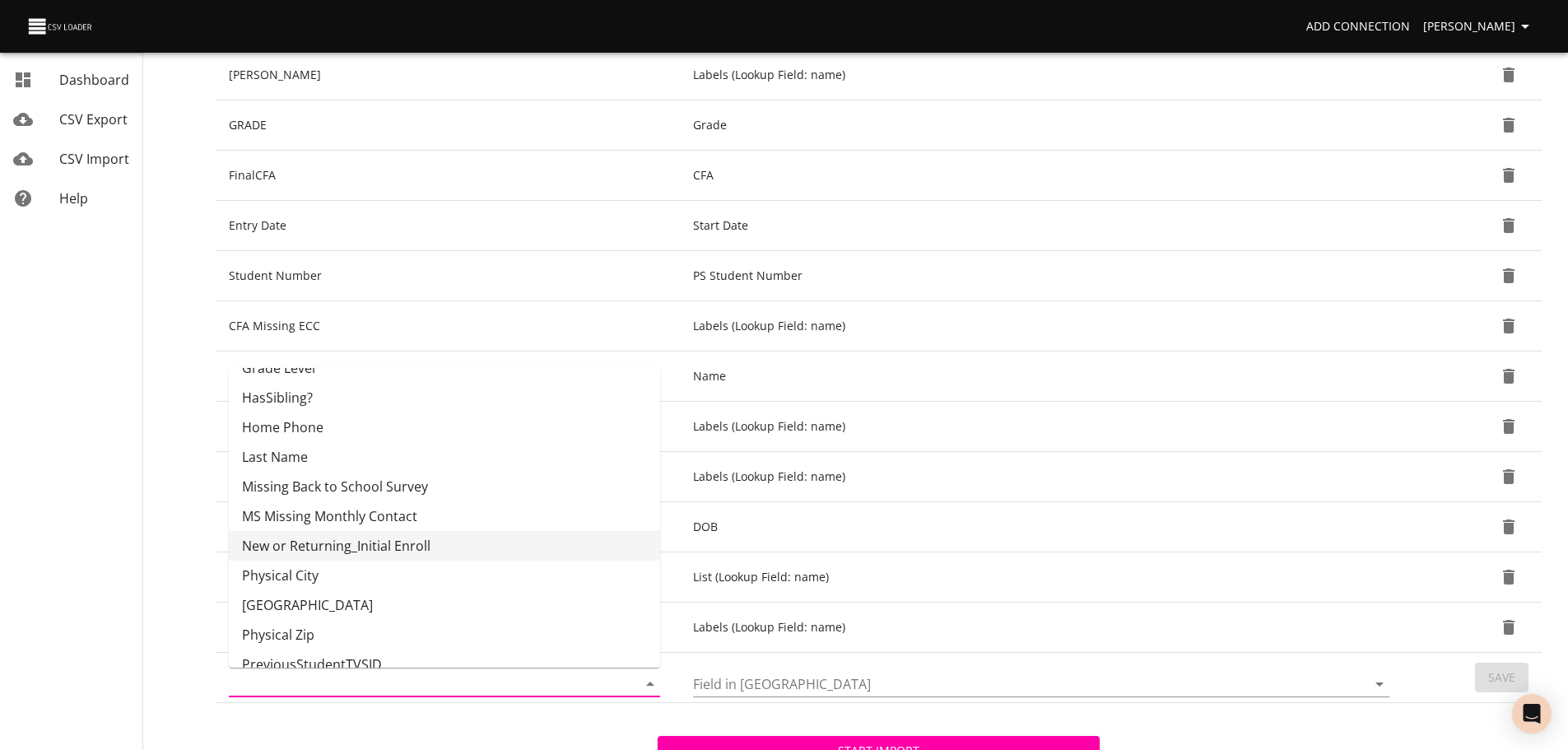
click at [564, 542] on li "New or Returning_Initial Enroll" at bounding box center [444, 546] width 431 height 30
type input "New or Returning_Initial Enroll"
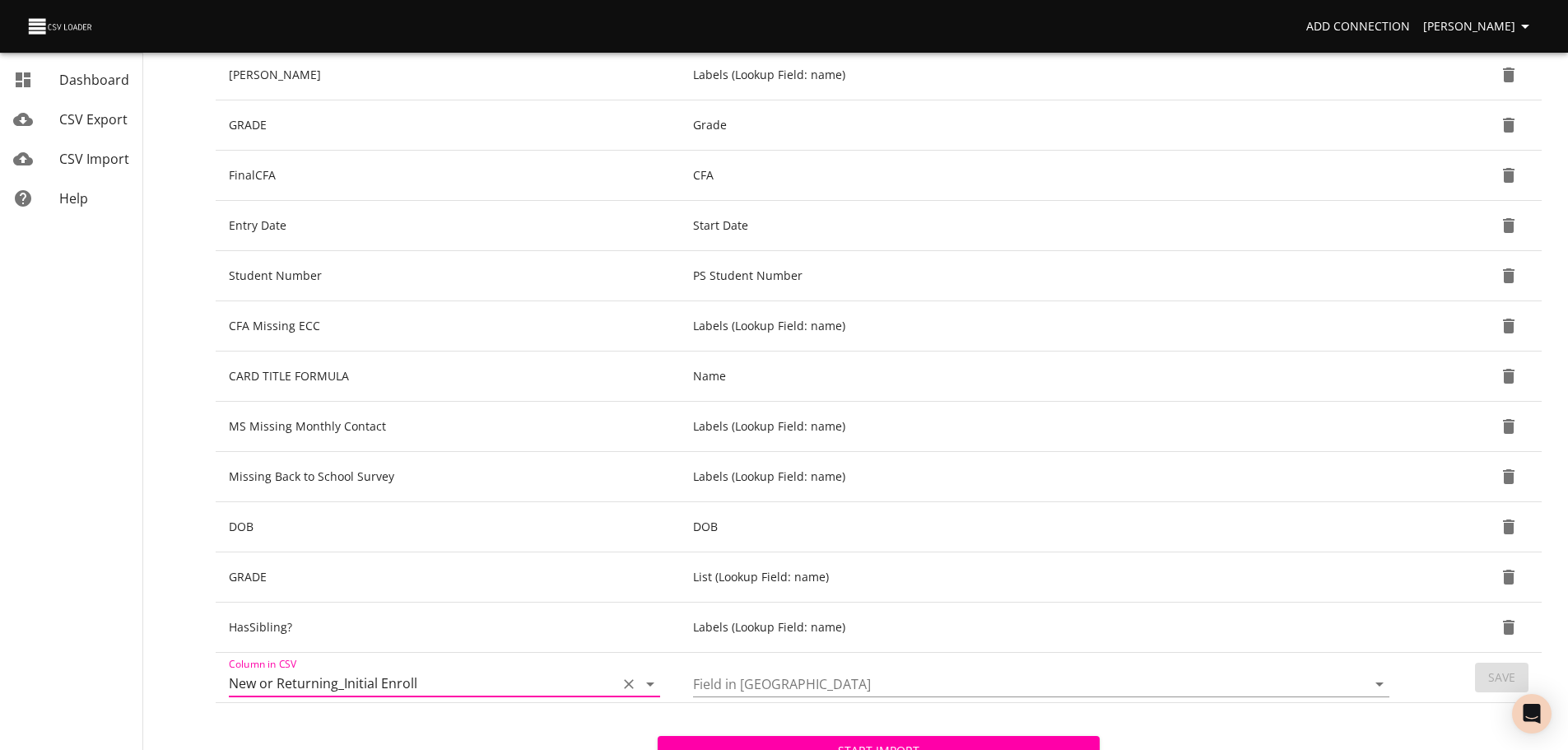
click at [1381, 683] on icon "Open" at bounding box center [1379, 684] width 8 height 4
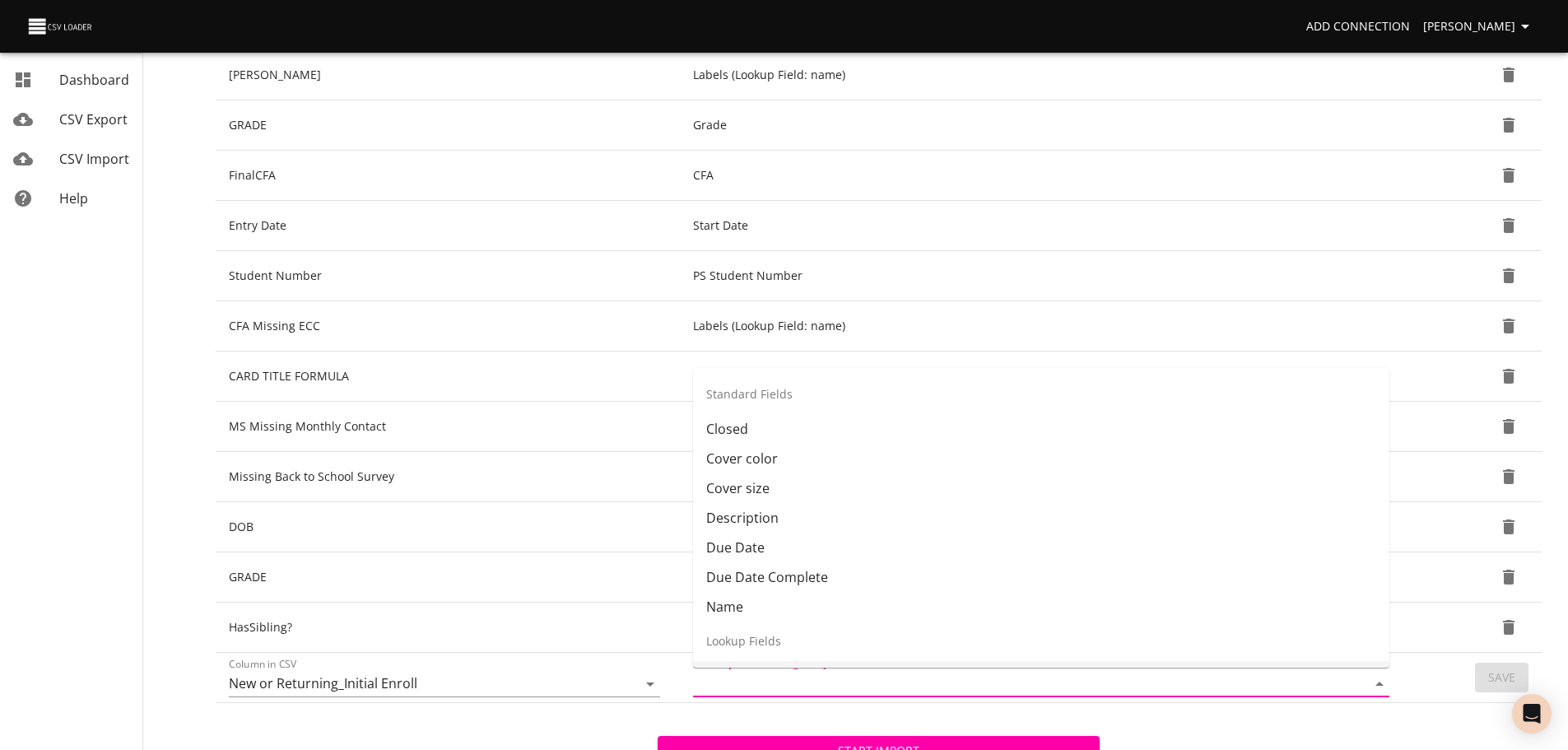
scroll to position [23, 0]
click at [1278, 653] on li "Labels" at bounding box center [1042, 653] width 696 height 30
type input "Labels"
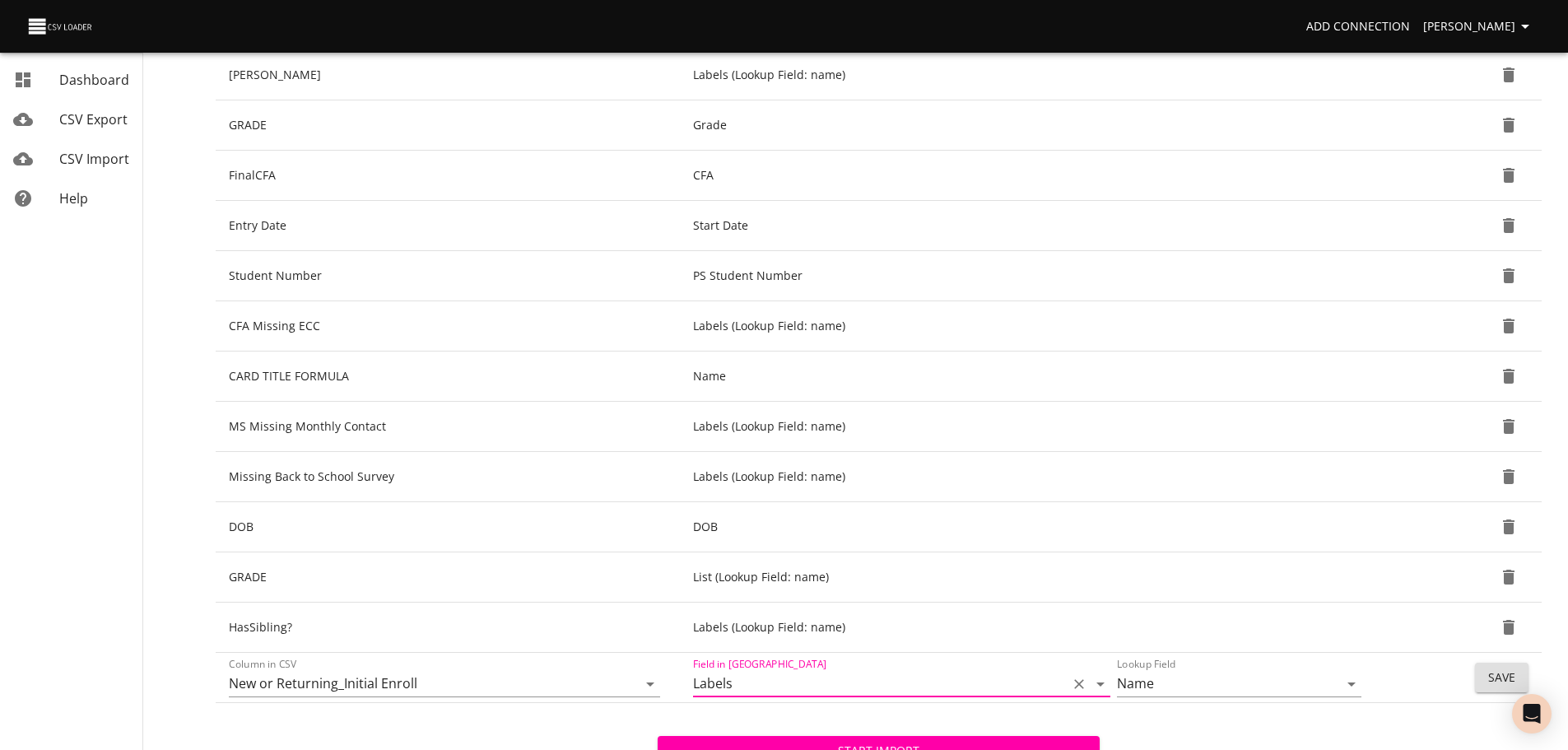
click at [1489, 679] on span "Save" at bounding box center [1502, 678] width 27 height 20
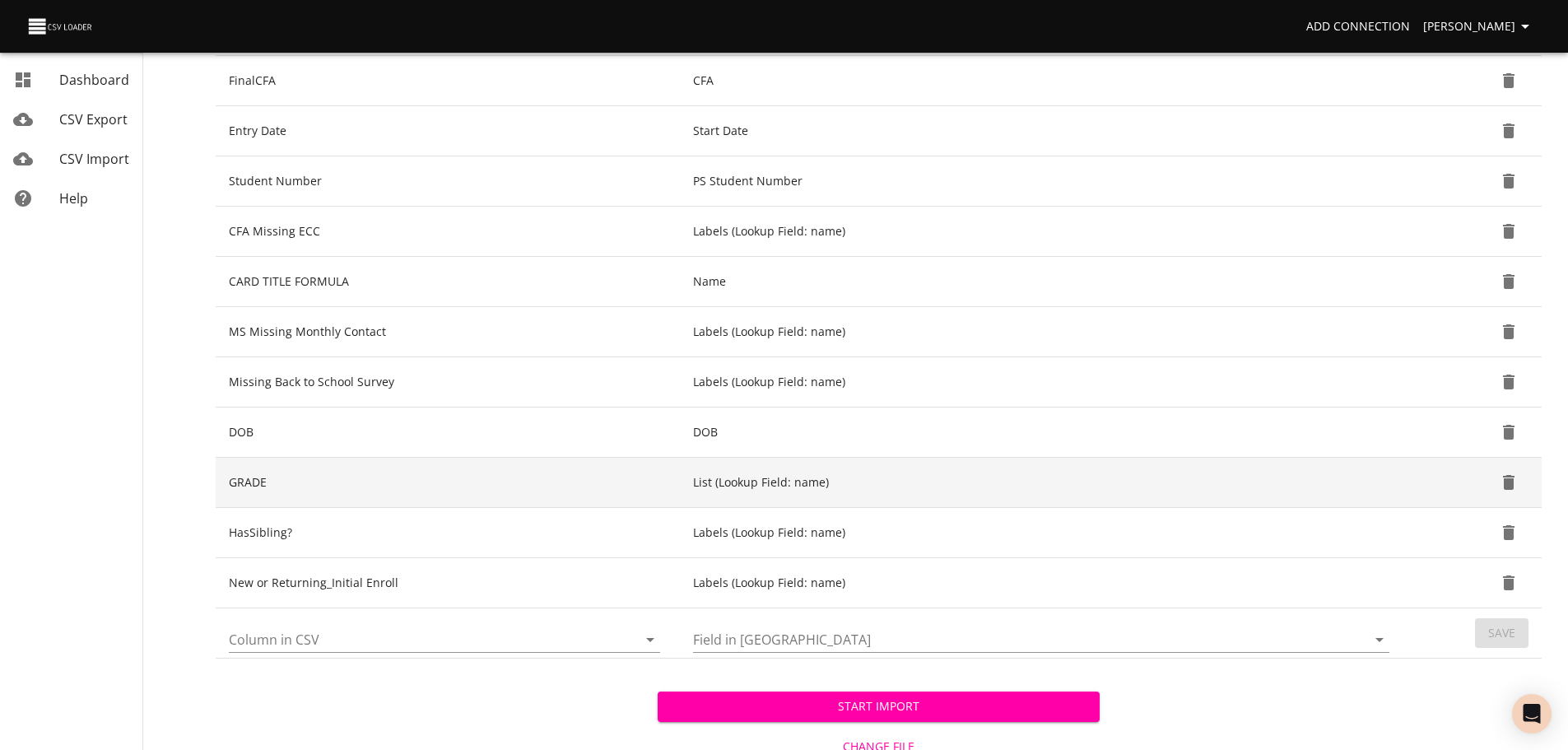
scroll to position [382, 0]
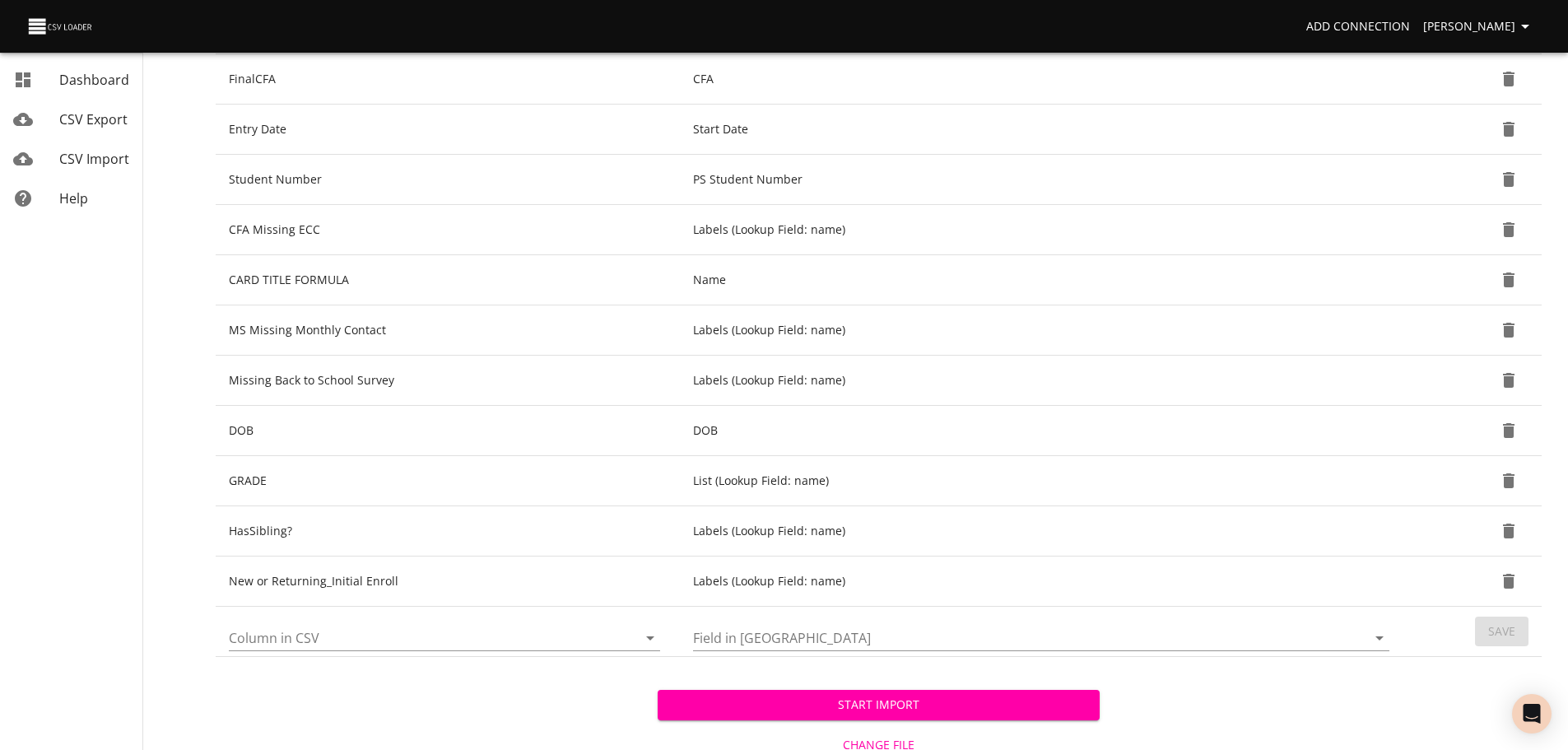
click at [647, 637] on icon "Open" at bounding box center [650, 638] width 8 height 4
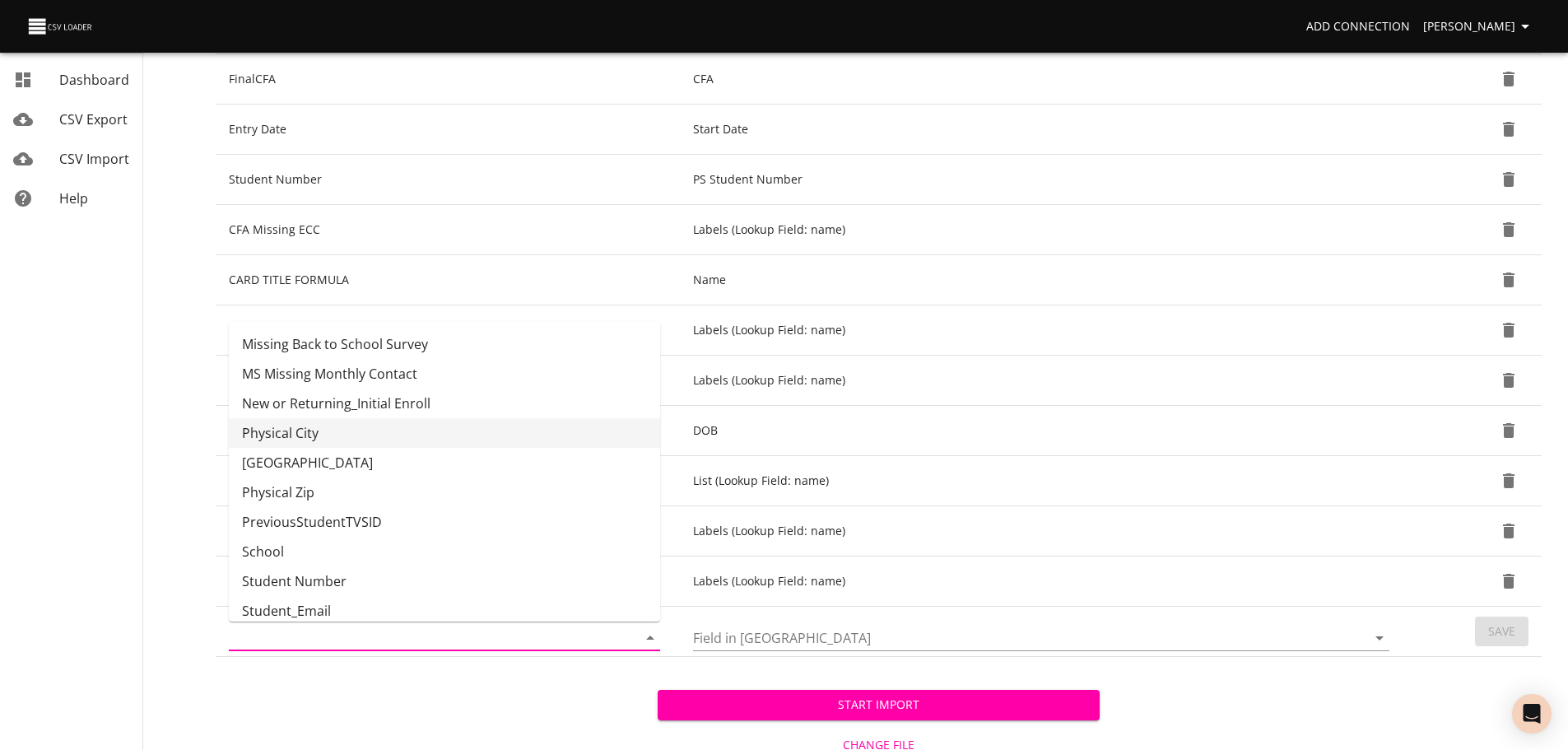
scroll to position [478, 0]
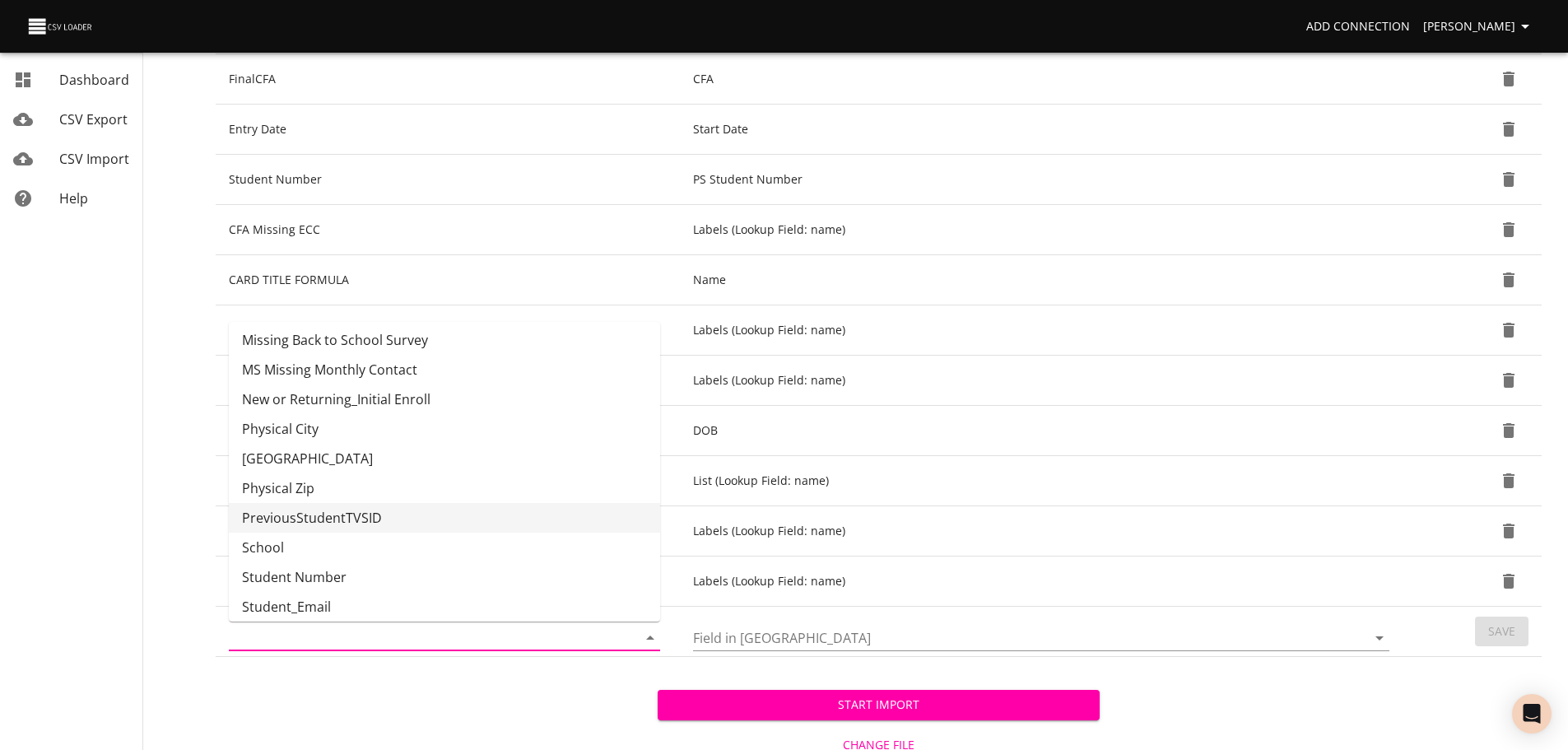
click at [562, 526] on li "PreviousStudentTVSID" at bounding box center [444, 518] width 431 height 30
type input "PreviousStudentTVSID"
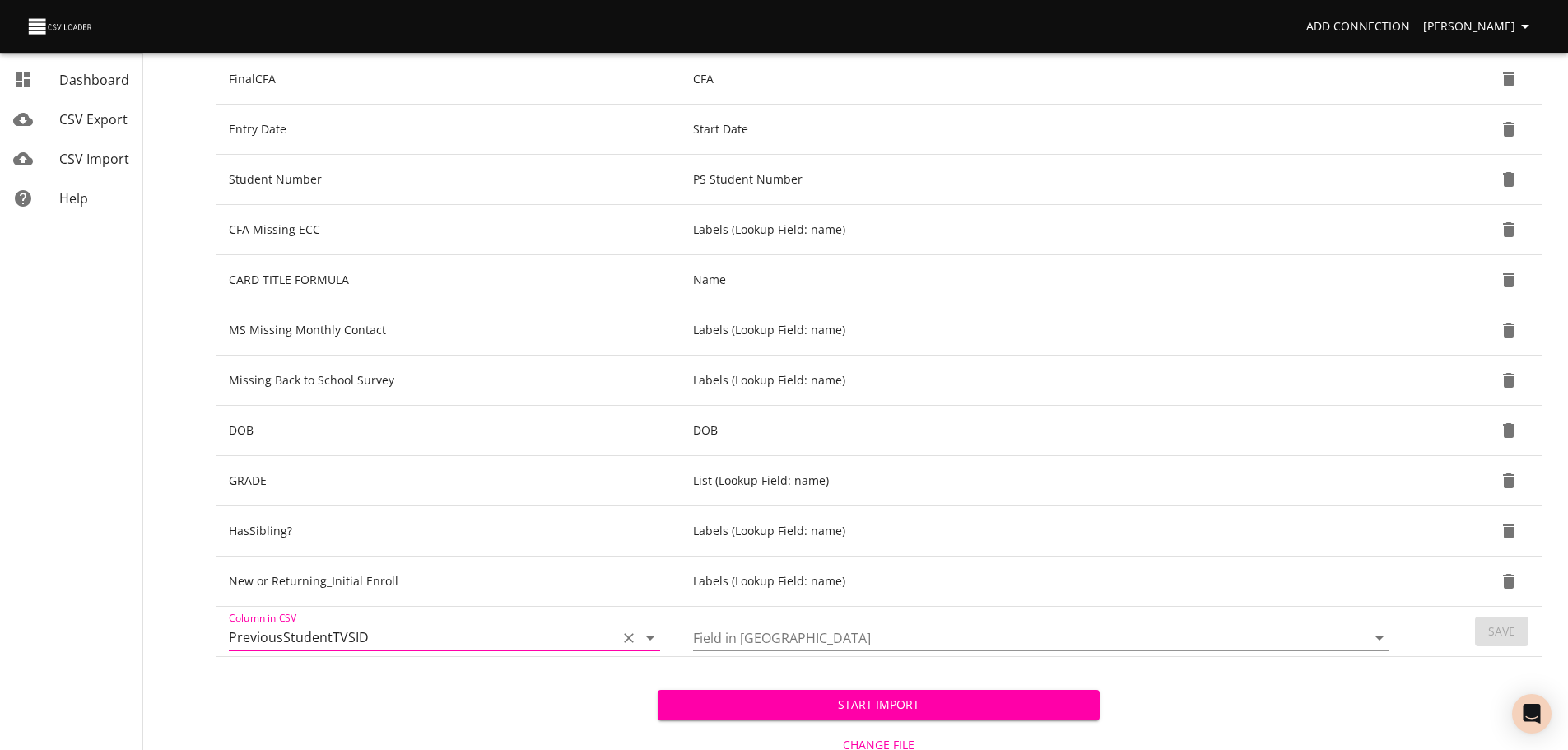
click at [1383, 638] on icon "Open" at bounding box center [1379, 637] width 19 height 19
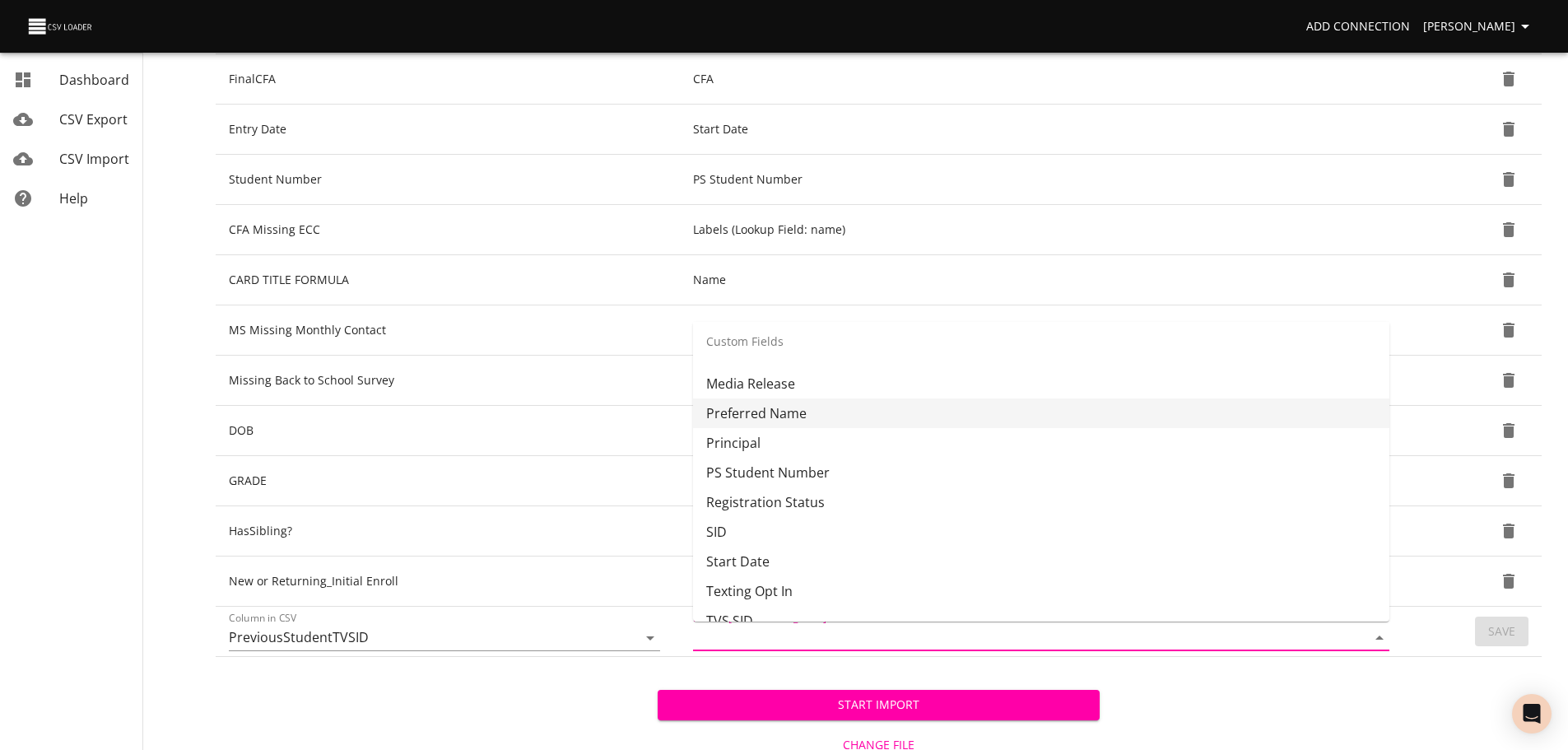
scroll to position [840, 0]
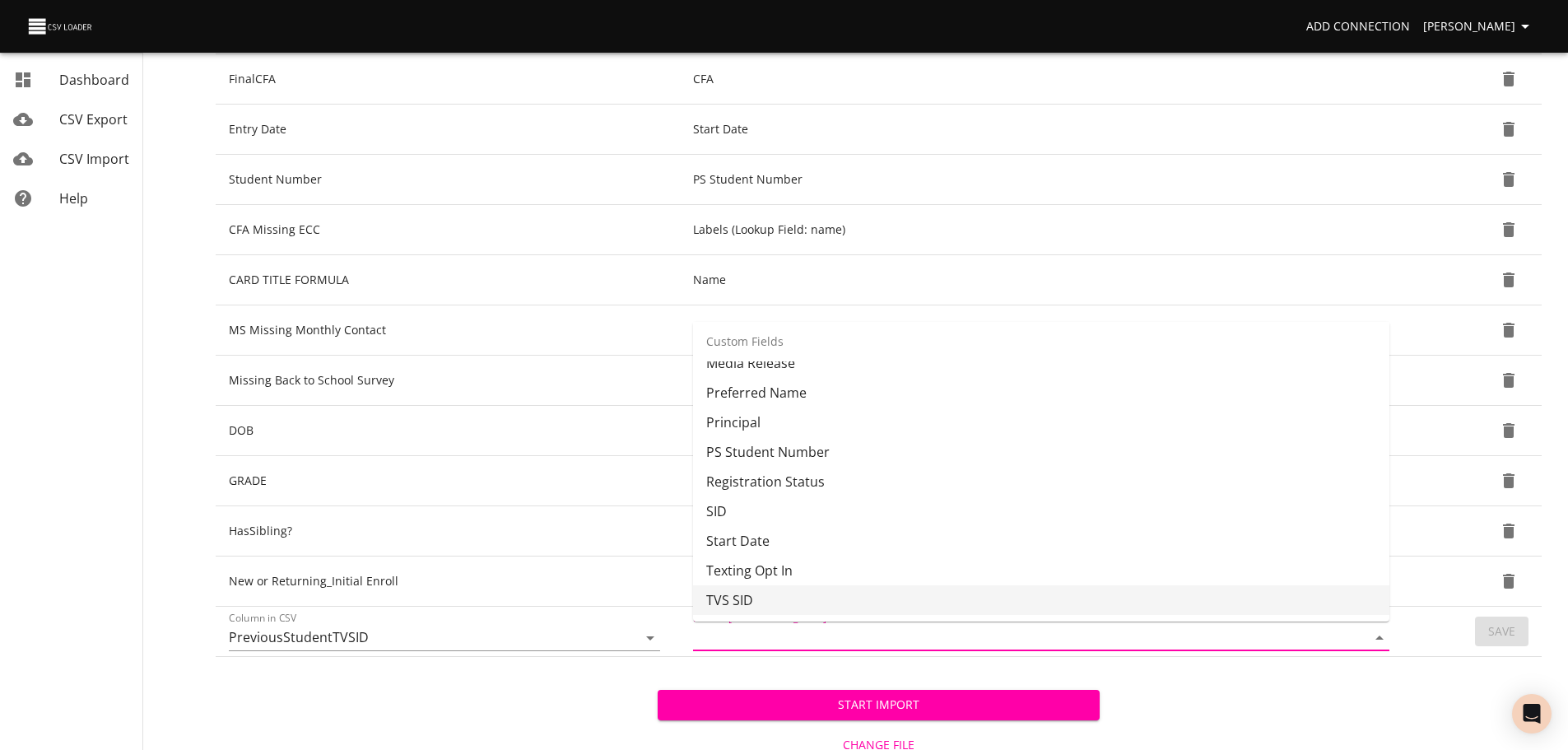
click at [1216, 610] on li "TVS SID" at bounding box center [1042, 600] width 696 height 30
type input "TVS SID"
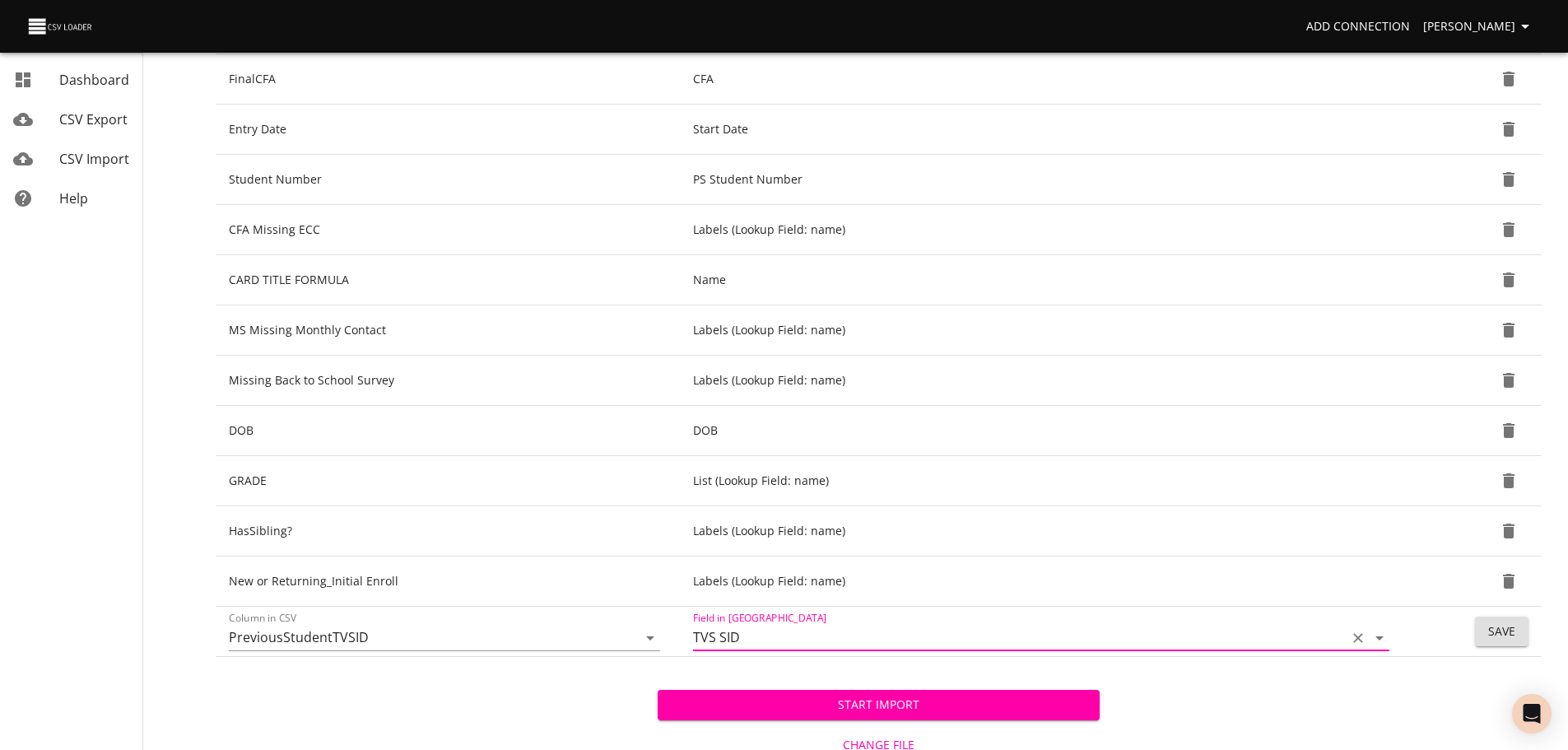
click at [1502, 635] on span "Save" at bounding box center [1502, 632] width 27 height 20
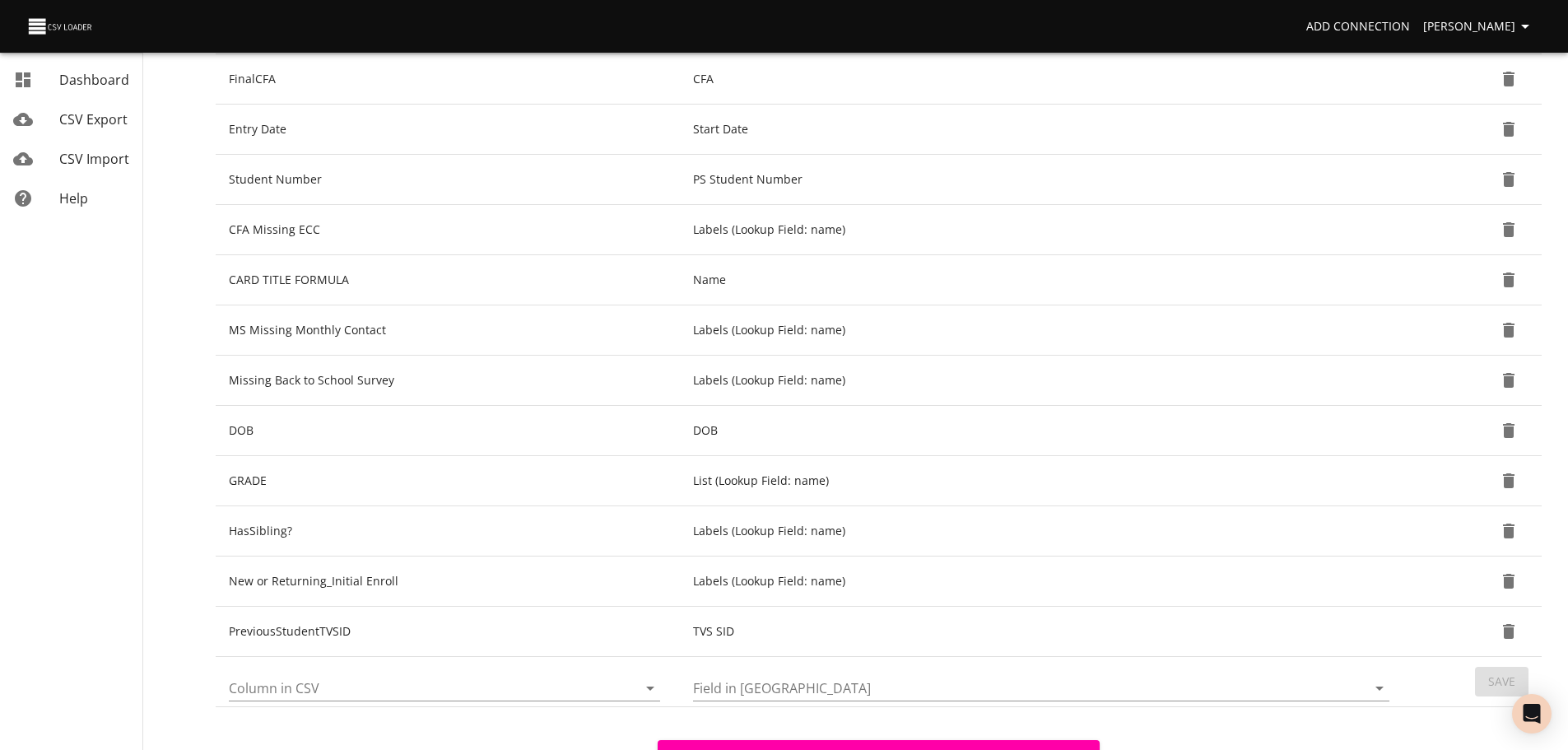
click at [656, 686] on icon "Open" at bounding box center [649, 687] width 19 height 19
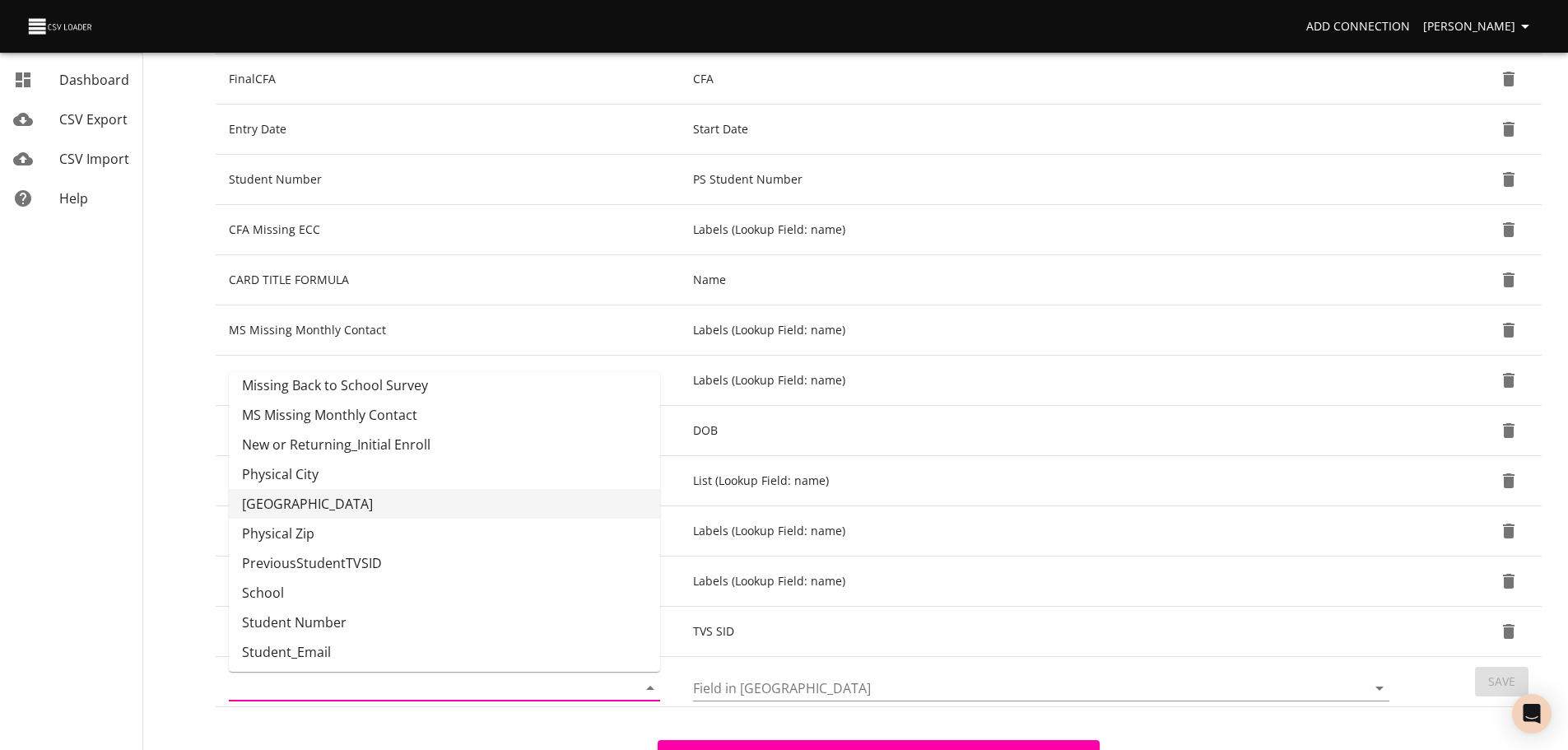
scroll to position [484, 0]
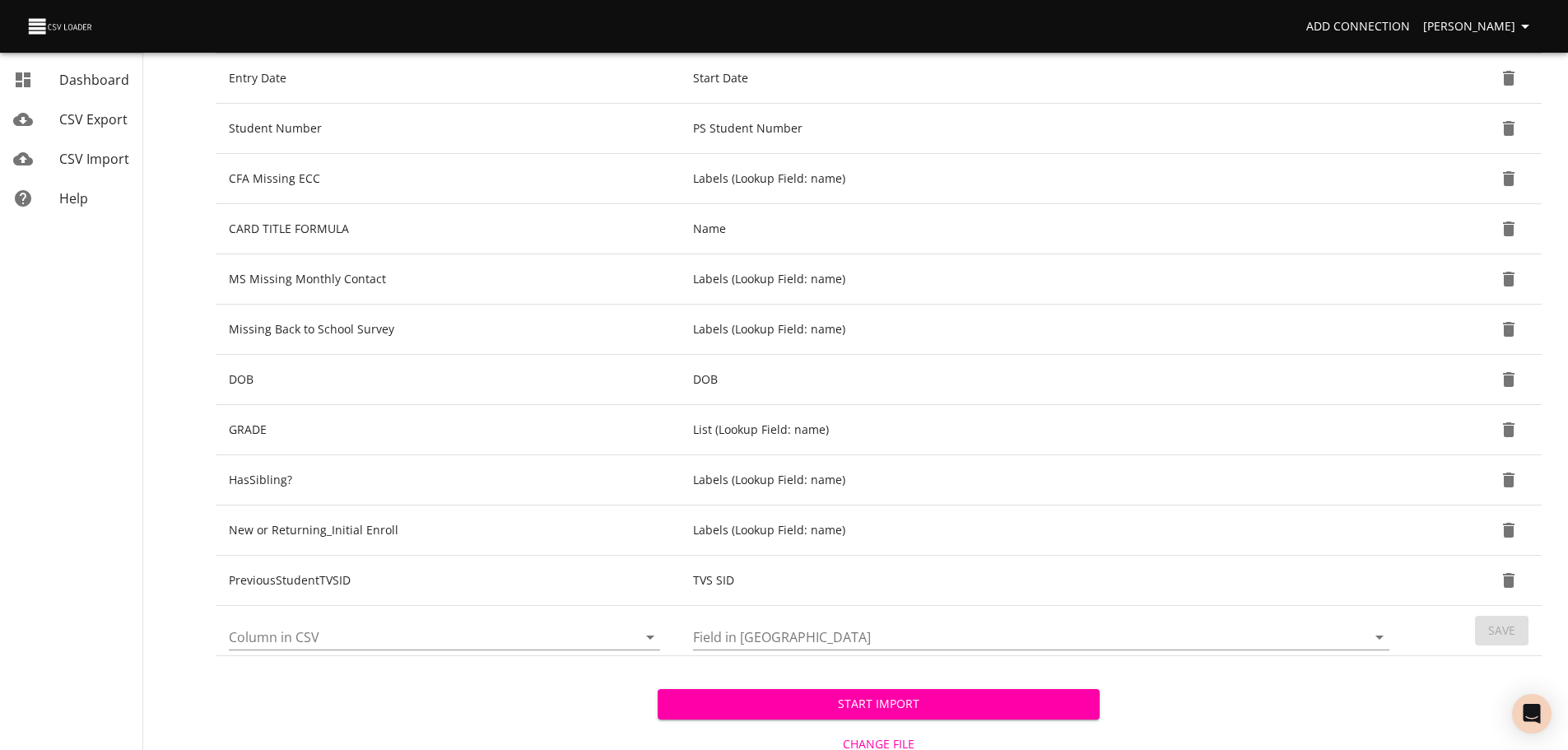
scroll to position [442, 0]
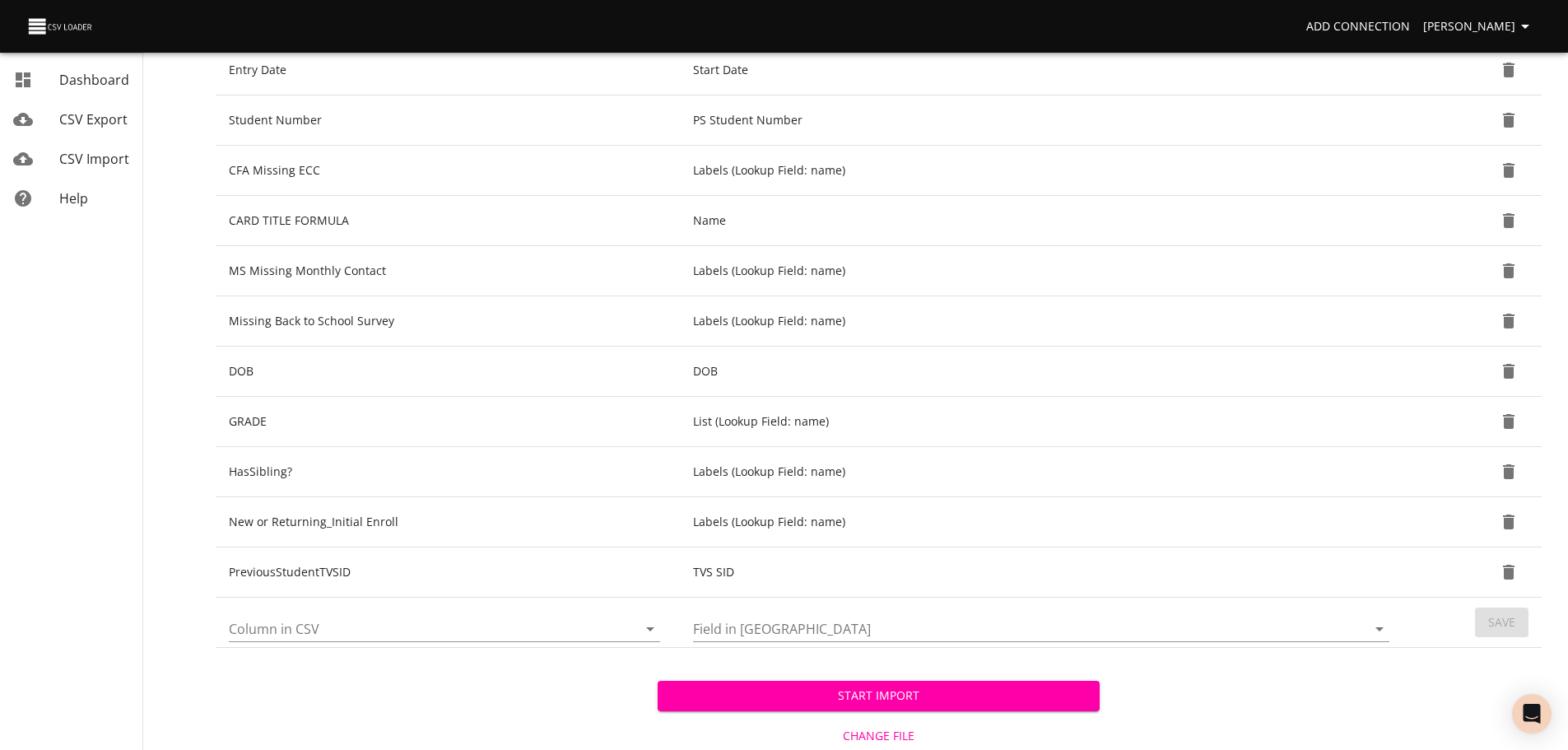
click at [1075, 697] on span "Start Import" at bounding box center [878, 696] width 416 height 20
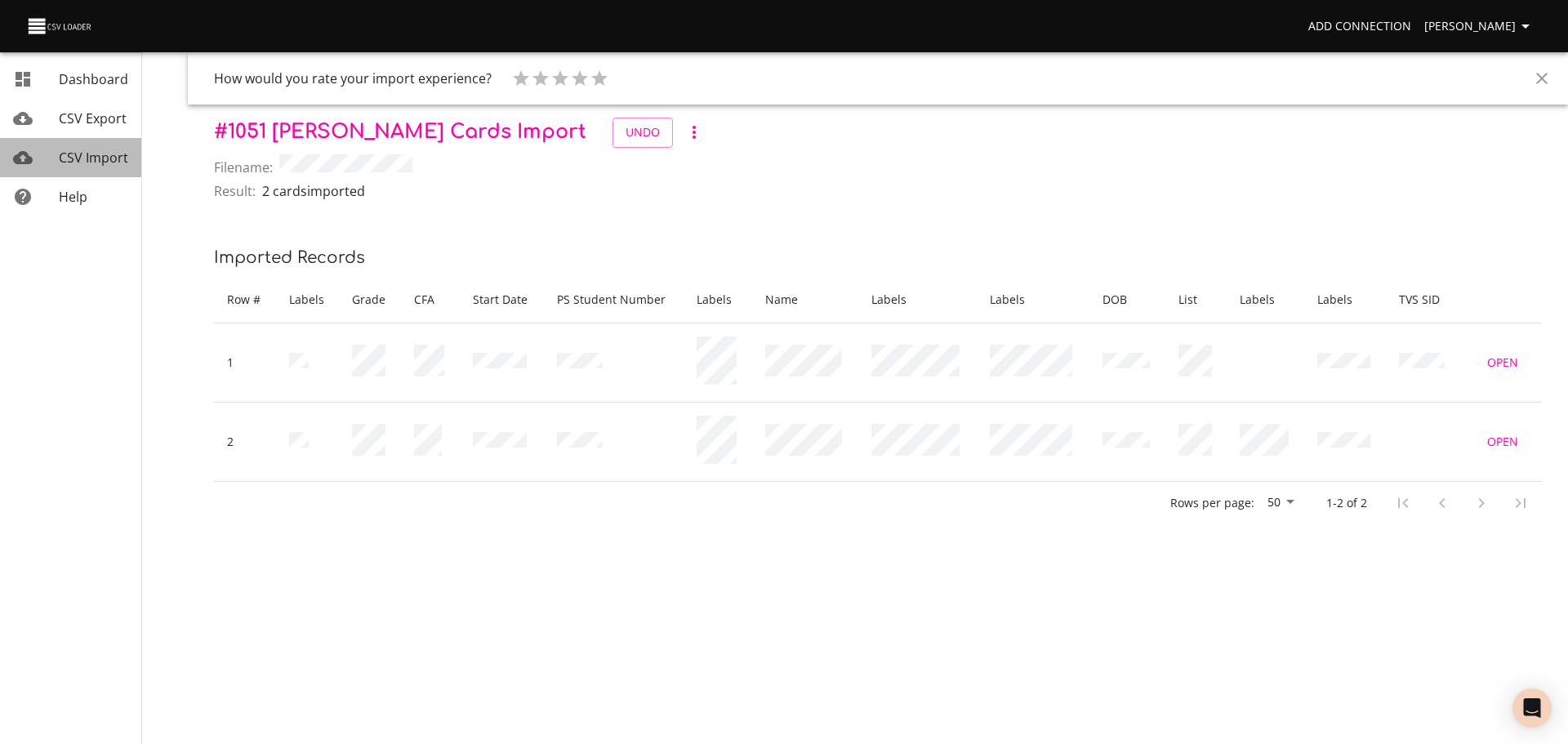
click at [58, 152] on div "mailbox folders" at bounding box center [36, 157] width 46 height 19
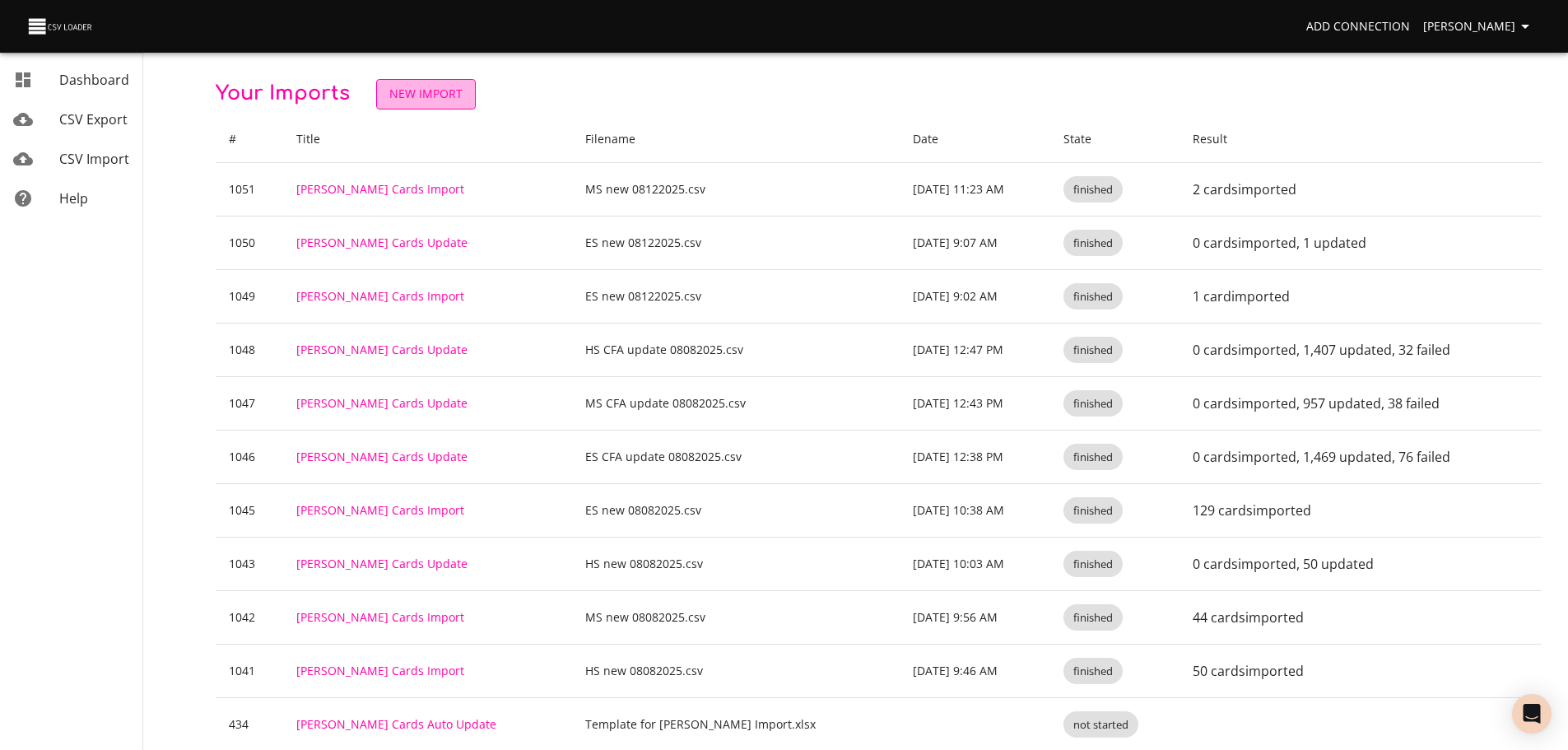
click at [438, 101] on span "New Import" at bounding box center [426, 94] width 73 height 20
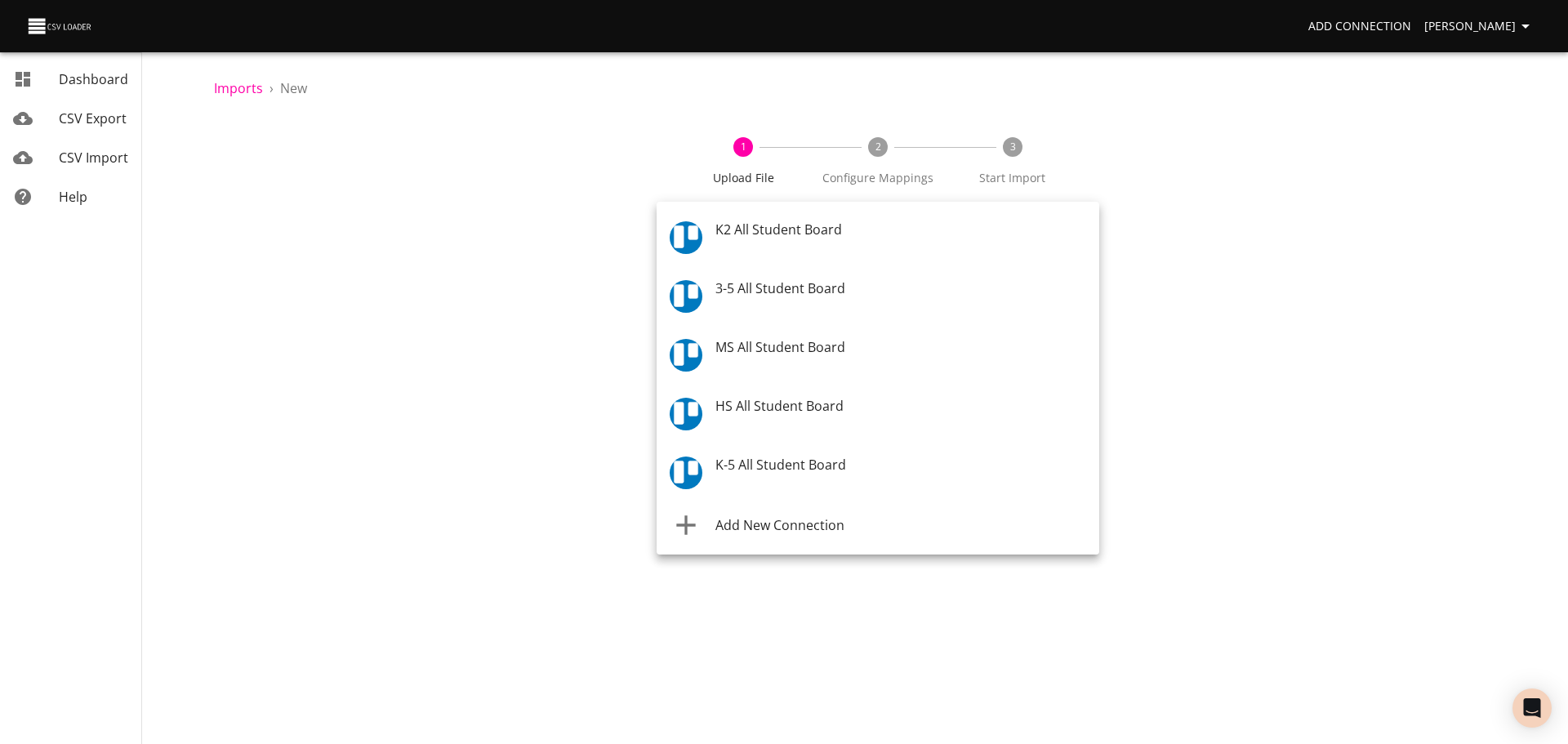
click at [782, 239] on body "Add Connection [PERSON_NAME] Dashboard CSV Export CSV Import Help Imports › New…" at bounding box center [784, 372] width 1568 height 744
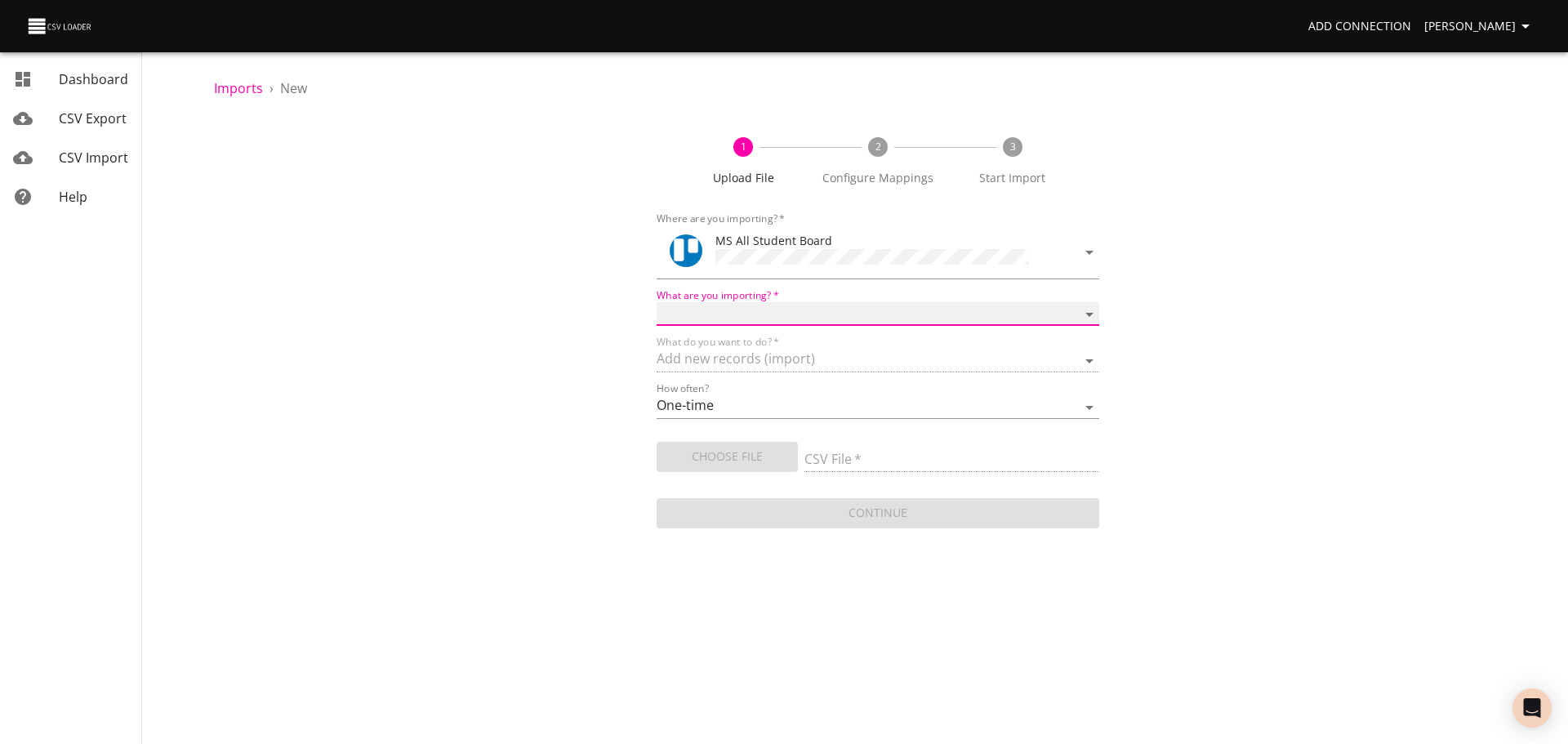
click at [771, 321] on select "Boards Cards Checkitems Checklists" at bounding box center [878, 314] width 443 height 24
select select "cards"
click at [657, 302] on select "Boards Cards Checkitems Checklists" at bounding box center [878, 314] width 443 height 24
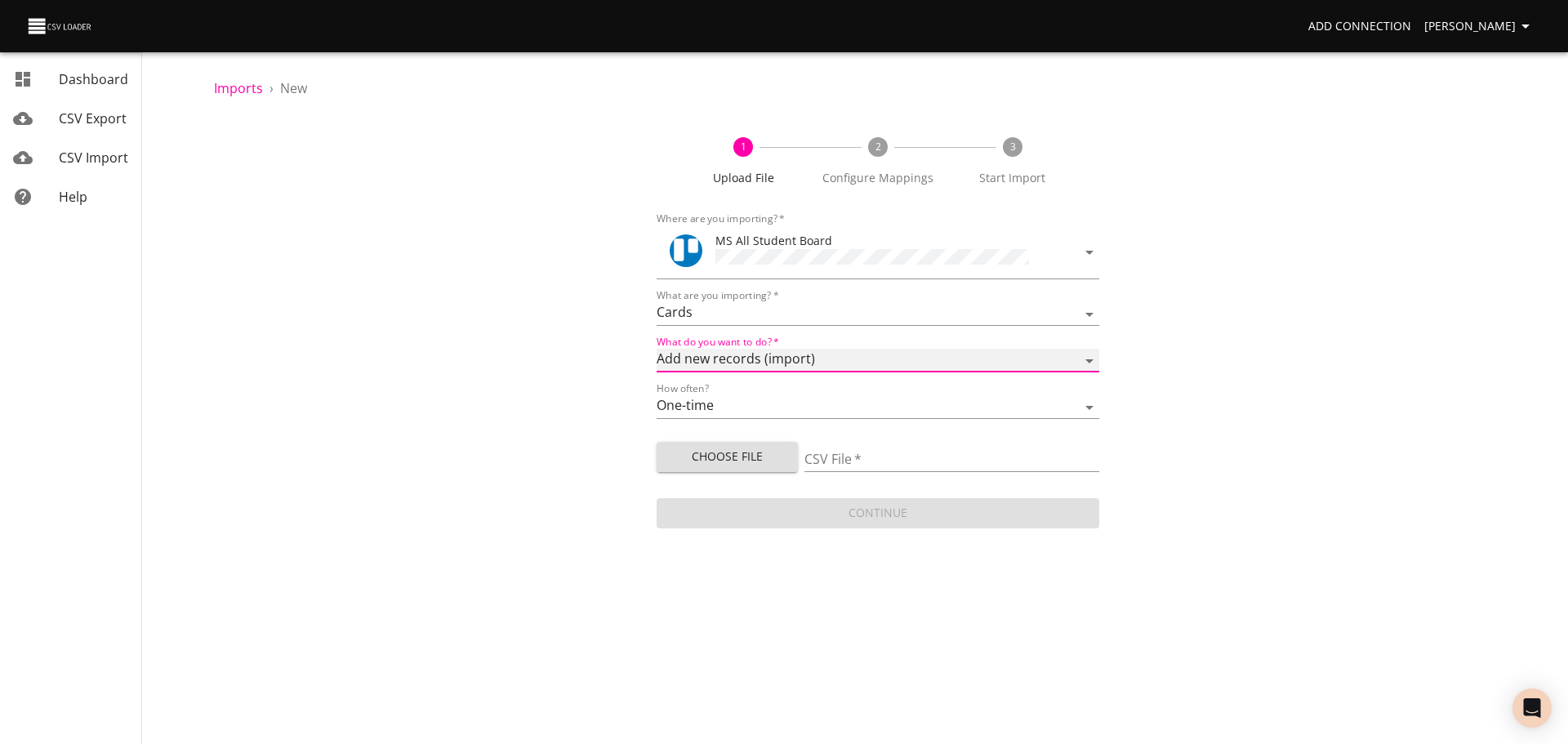
click at [753, 358] on select "Add new records (import) Update existing records (update) Add new and update ex…" at bounding box center [878, 361] width 443 height 24
select select "update"
click at [657, 349] on select "Add new records (import) Update existing records (update) Add new and update ex…" at bounding box center [878, 361] width 443 height 24
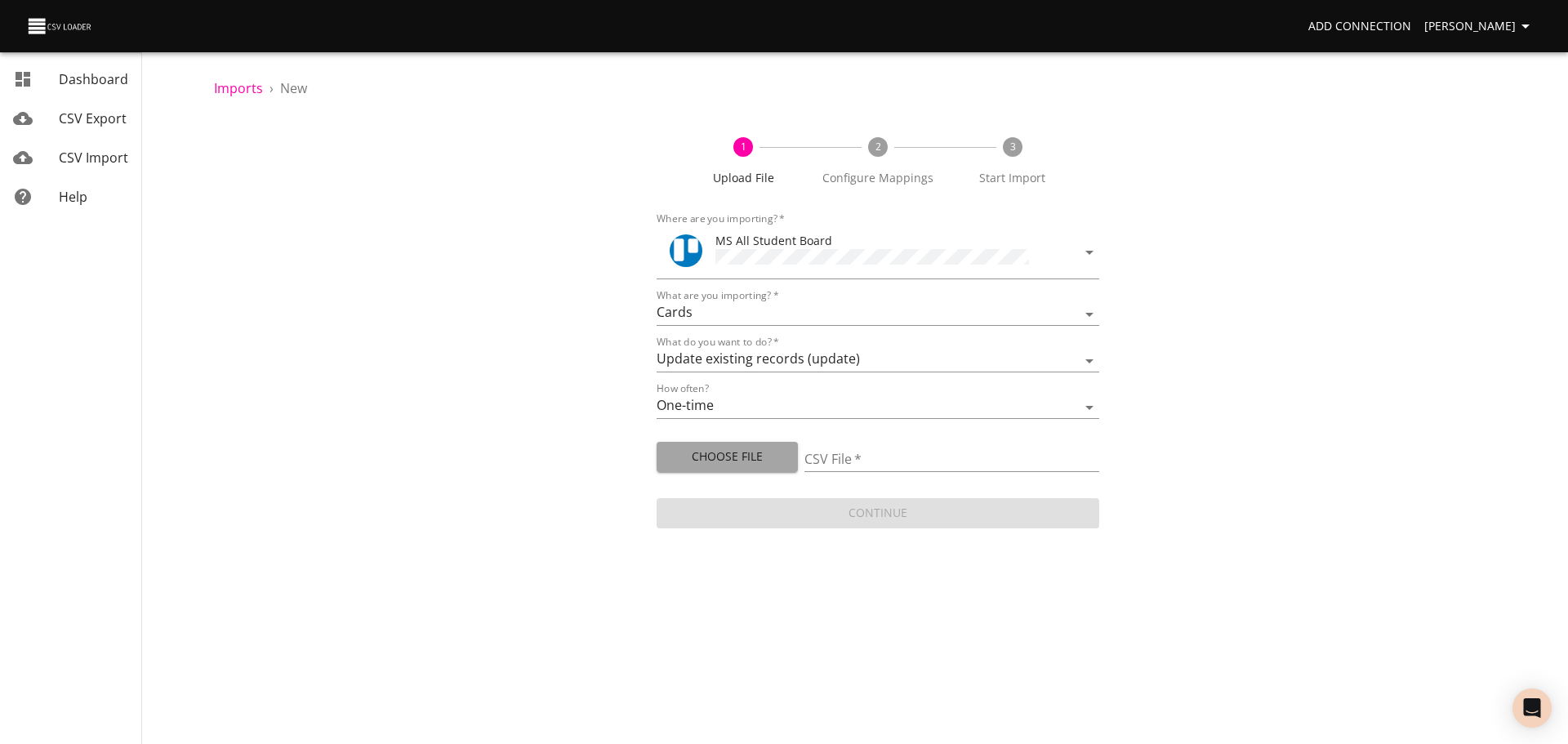
click at [745, 447] on span "Choose File" at bounding box center [728, 457] width 115 height 20
type input "MS new 08122025.csv"
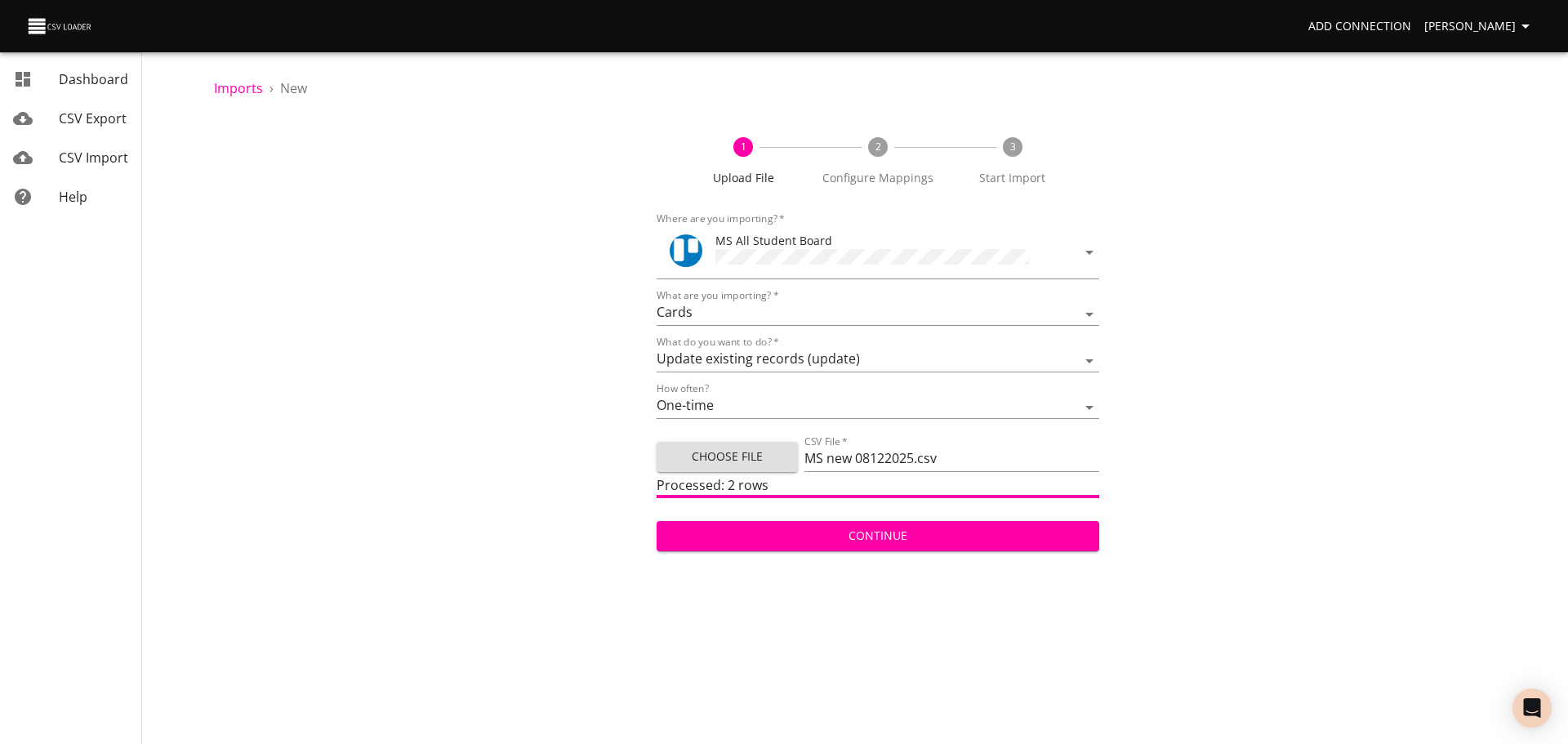
click at [1072, 538] on span "Continue" at bounding box center [878, 536] width 417 height 20
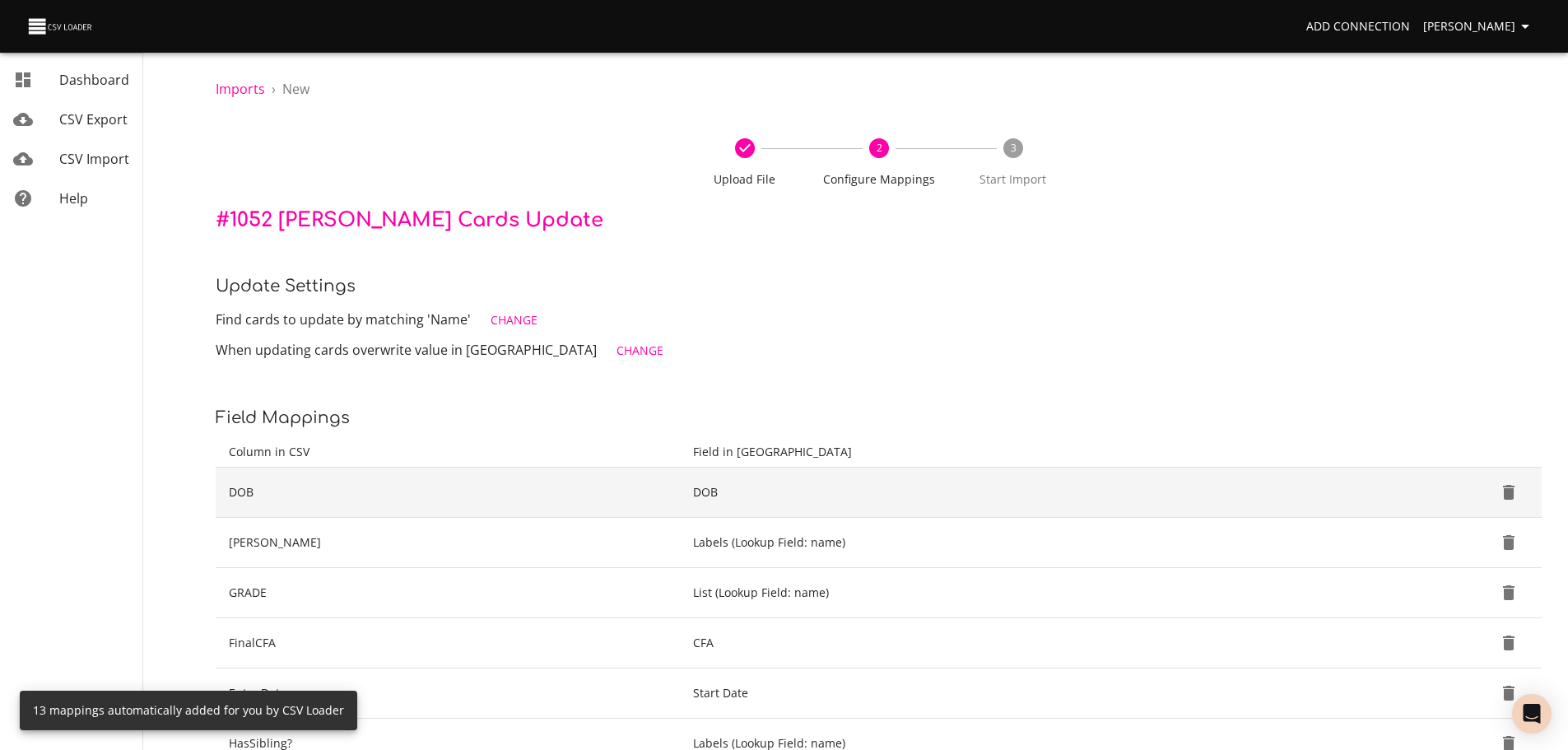
click at [1511, 491] on icon "Delete" at bounding box center [1509, 492] width 11 height 15
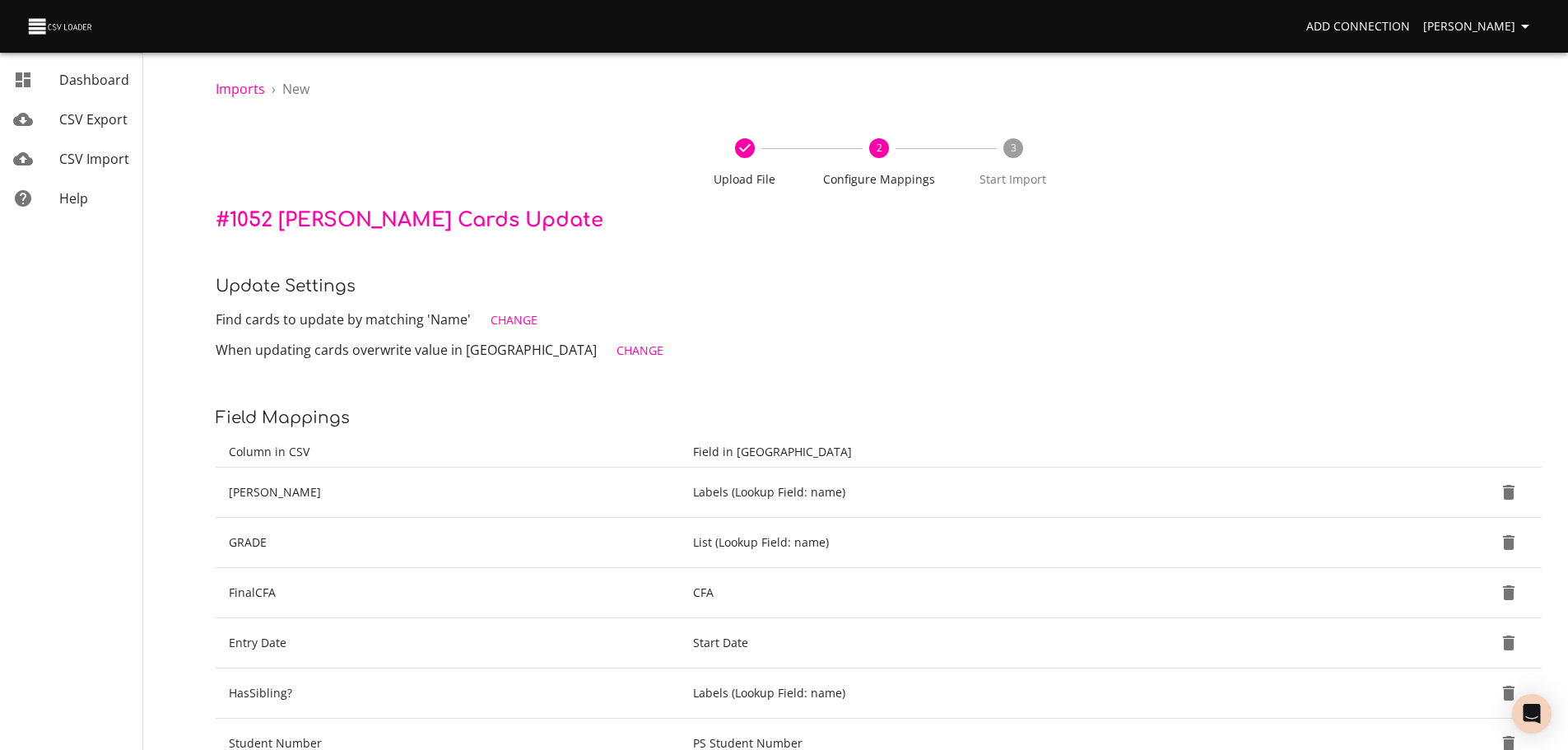
click at [1511, 491] on icon "Delete" at bounding box center [1509, 492] width 11 height 15
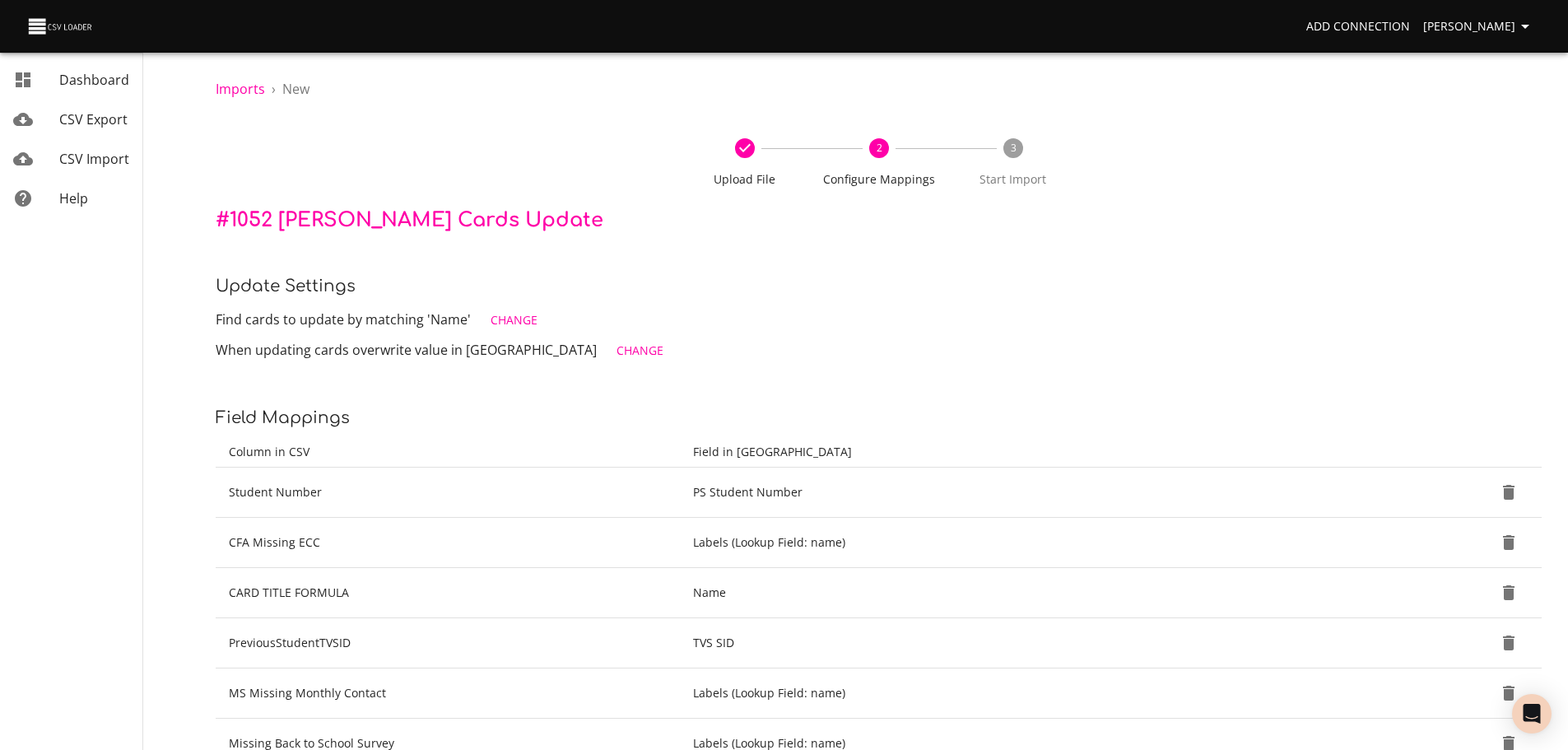
click at [1511, 491] on icon "Delete" at bounding box center [1509, 492] width 11 height 15
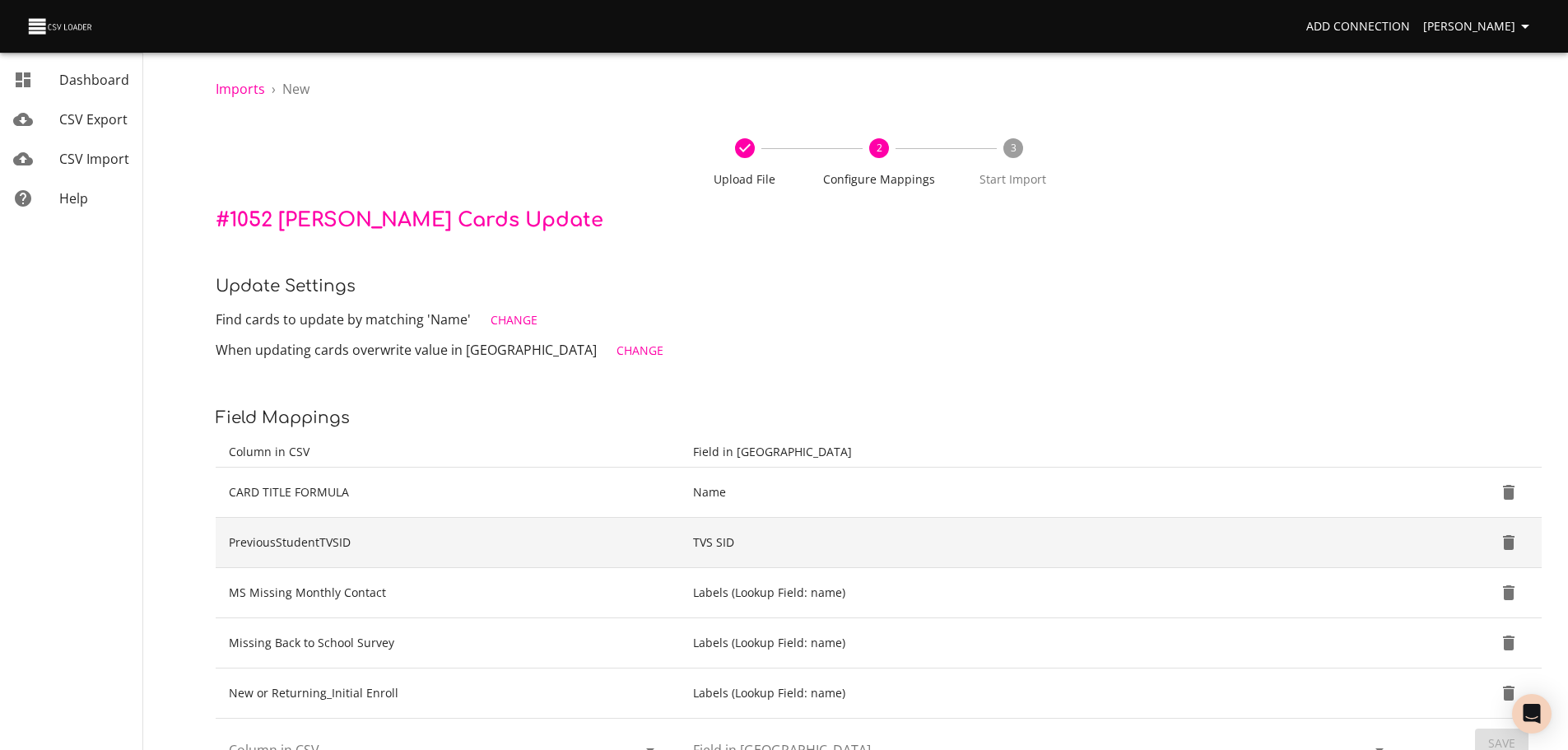
click at [1519, 550] on button "Delete" at bounding box center [1508, 542] width 40 height 40
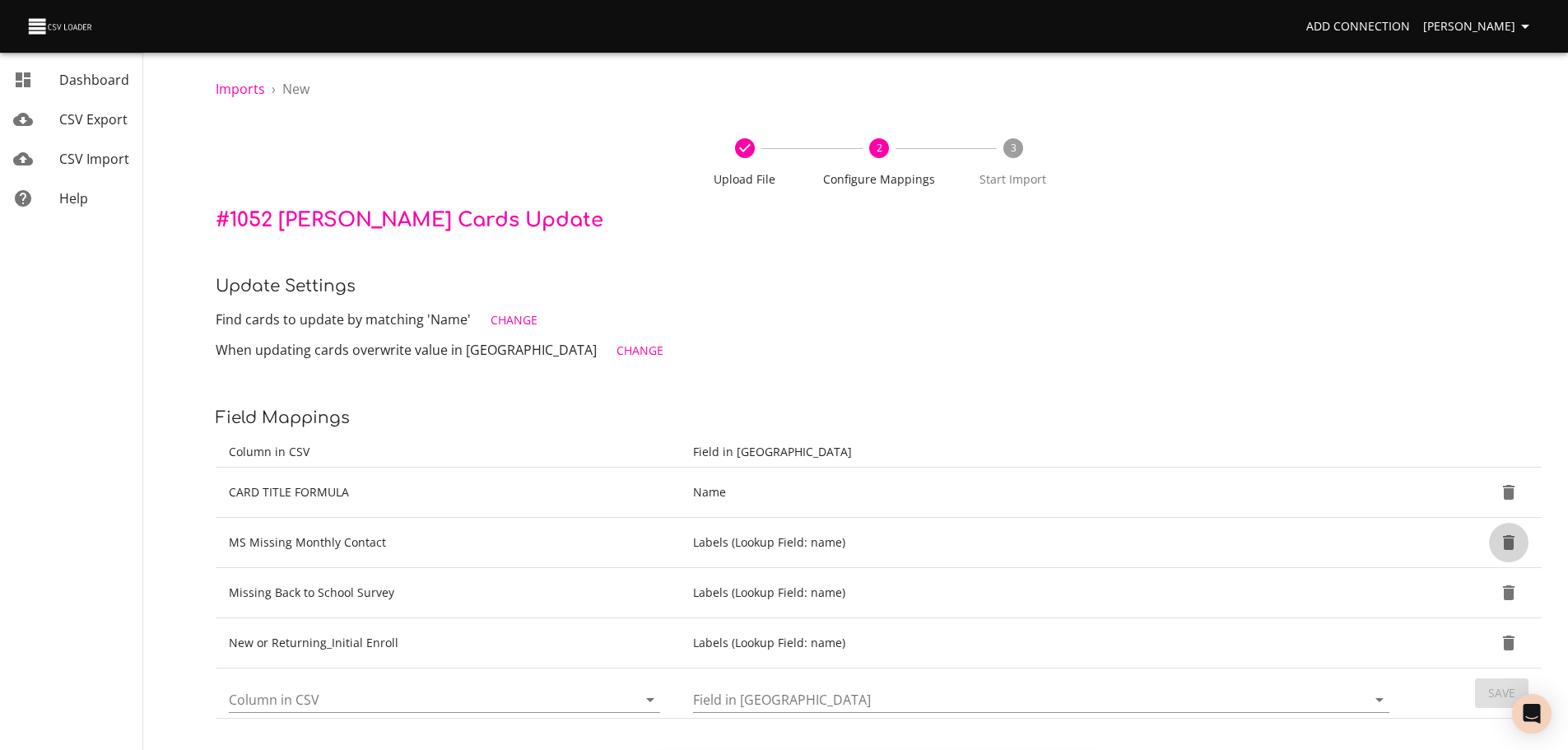
click at [1519, 550] on button "Delete" at bounding box center [1508, 542] width 40 height 40
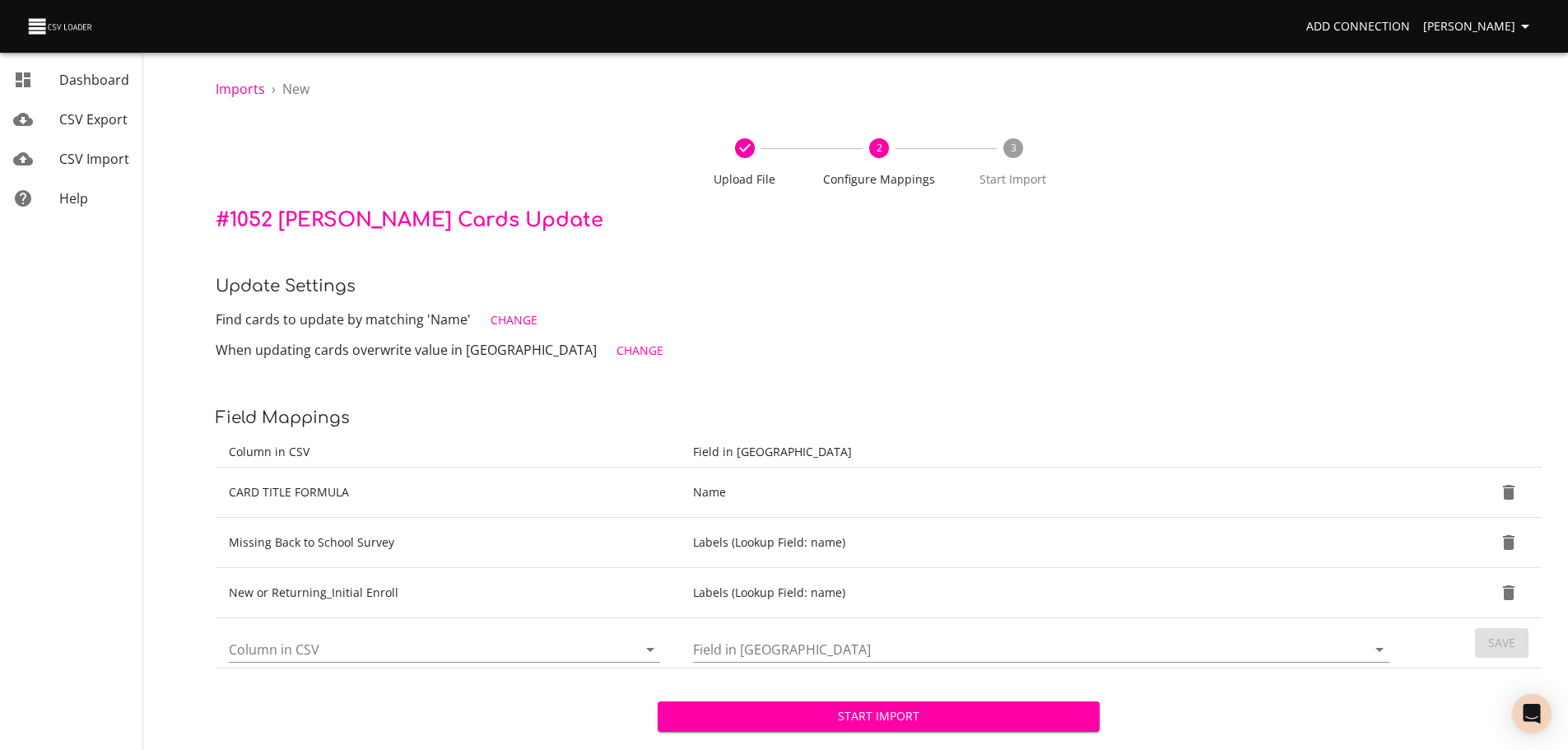
click at [1519, 550] on button "Delete" at bounding box center [1508, 542] width 40 height 40
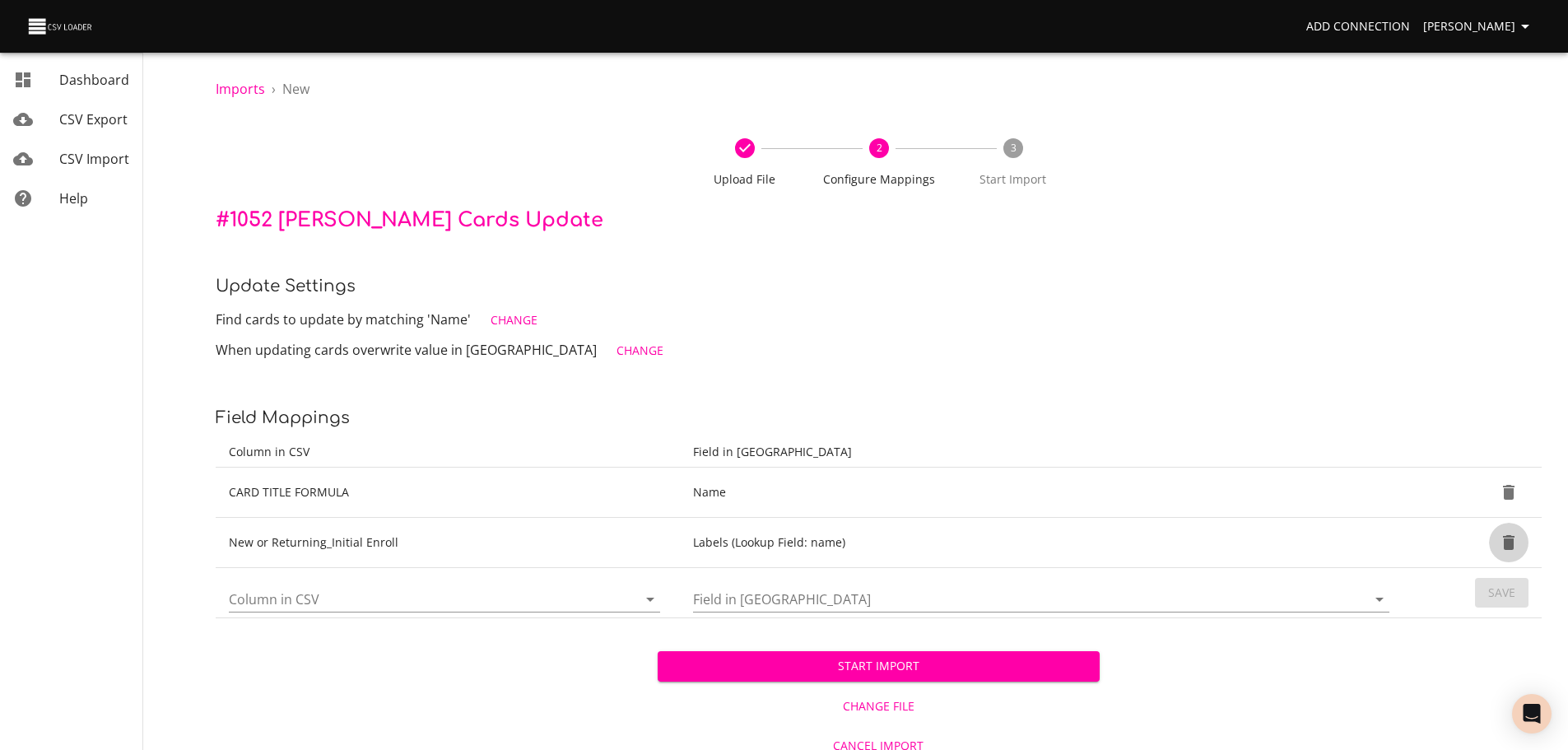
click at [1519, 550] on button "Delete" at bounding box center [1508, 542] width 40 height 40
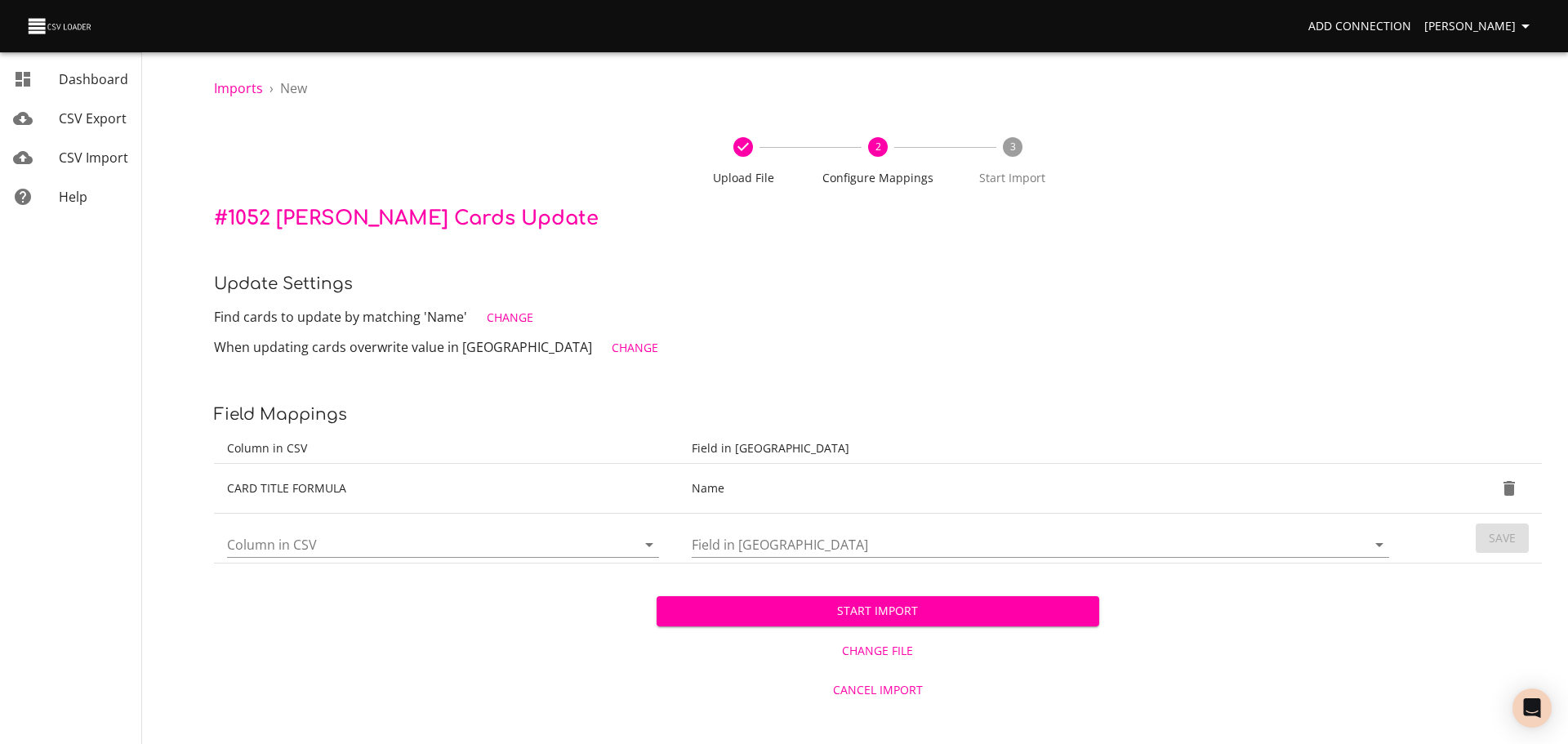
click at [645, 548] on icon "Open" at bounding box center [649, 544] width 19 height 19
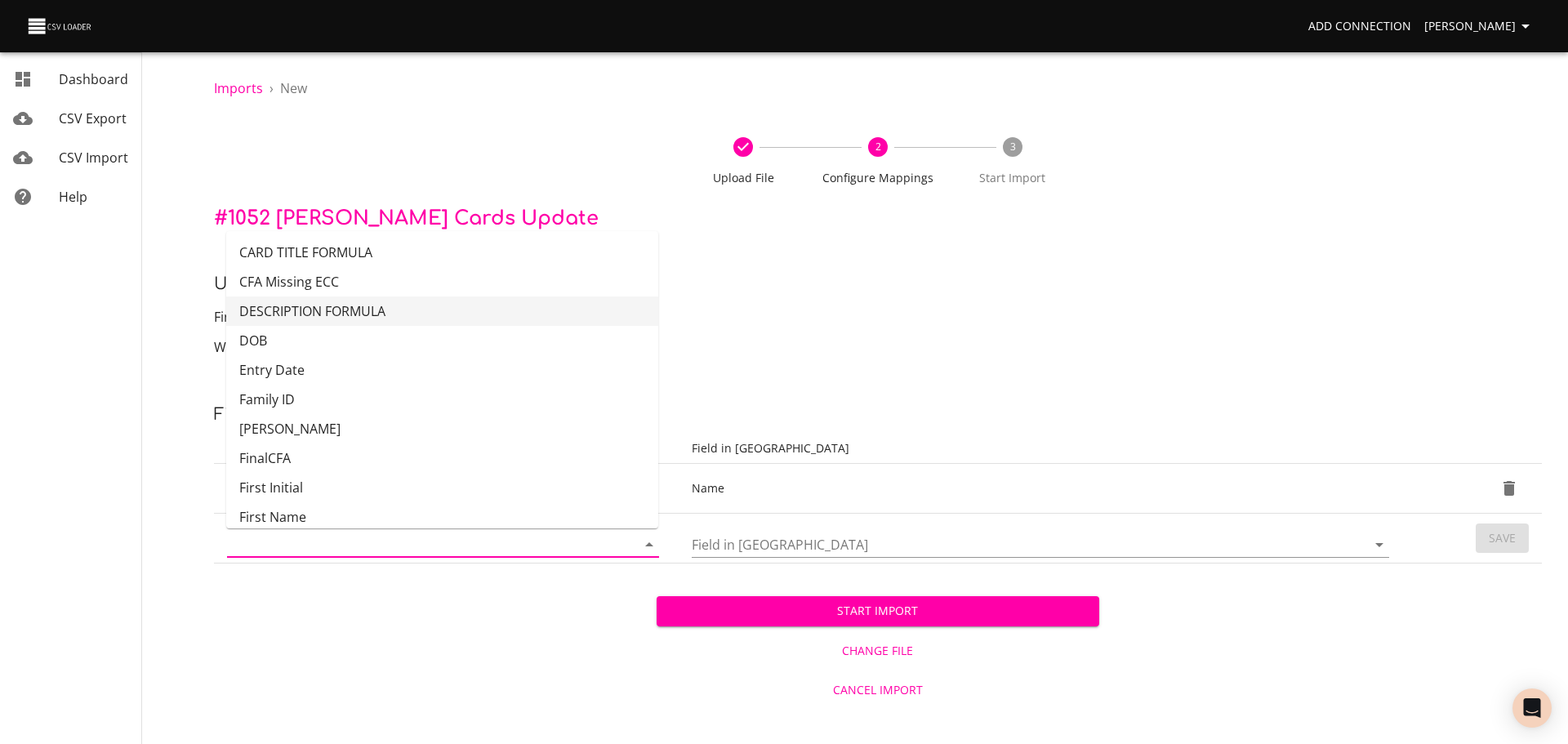
click at [501, 312] on li "DESCRIPTION FORMULA" at bounding box center [443, 312] width 433 height 29
type input "DESCRIPTION FORMULA"
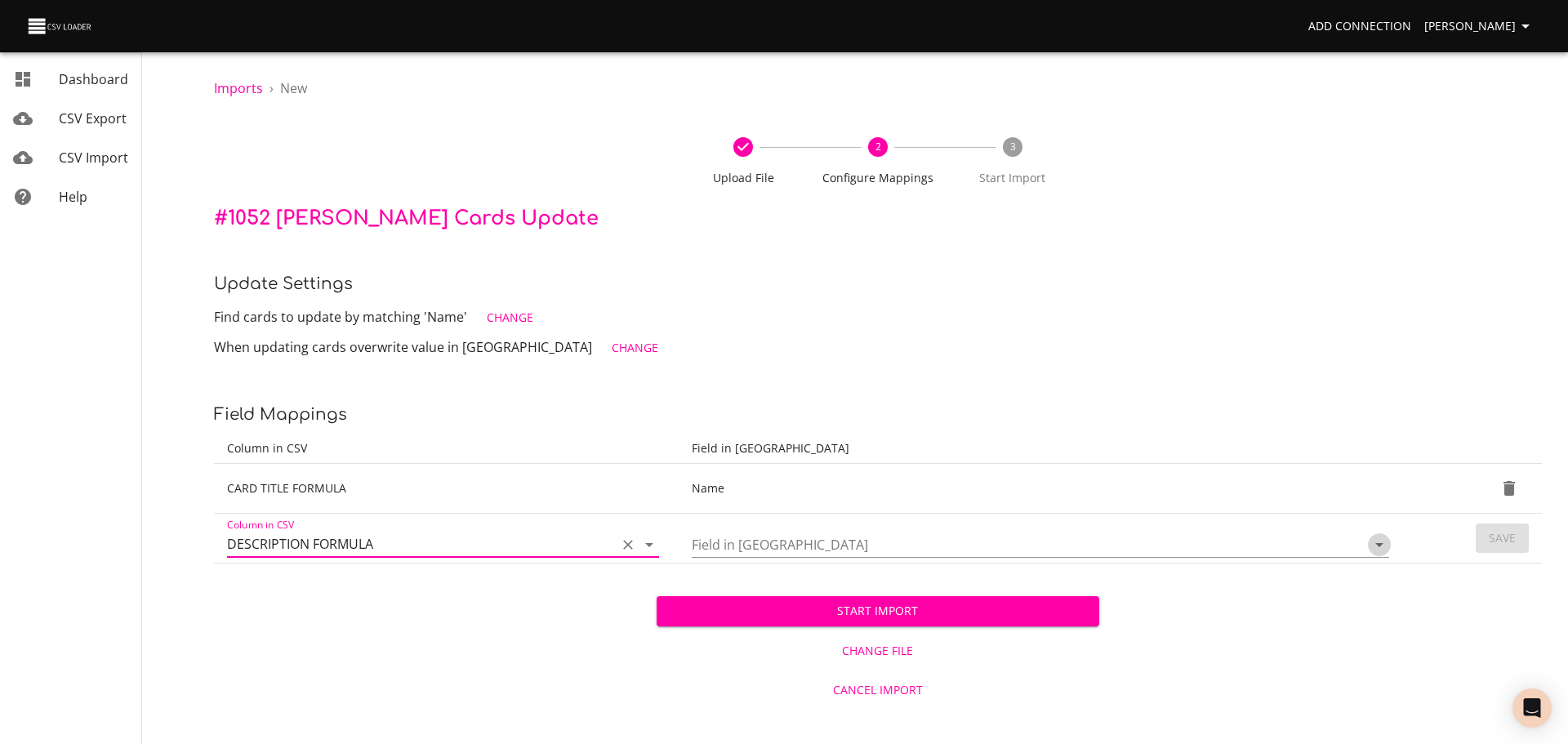
click at [1383, 549] on icon "Open" at bounding box center [1379, 544] width 19 height 19
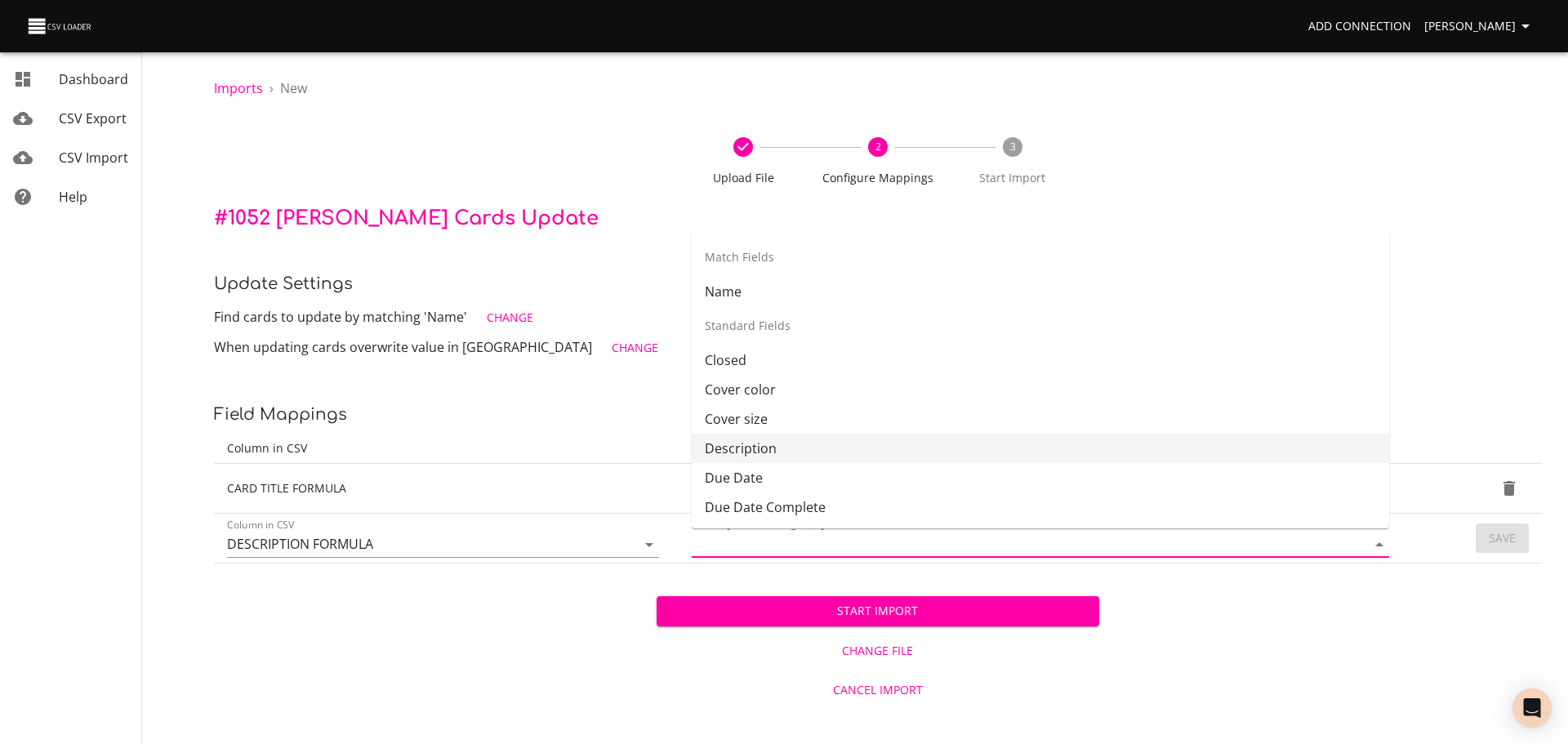
click at [1196, 443] on li "Description" at bounding box center [1040, 448] width 697 height 29
type input "Description"
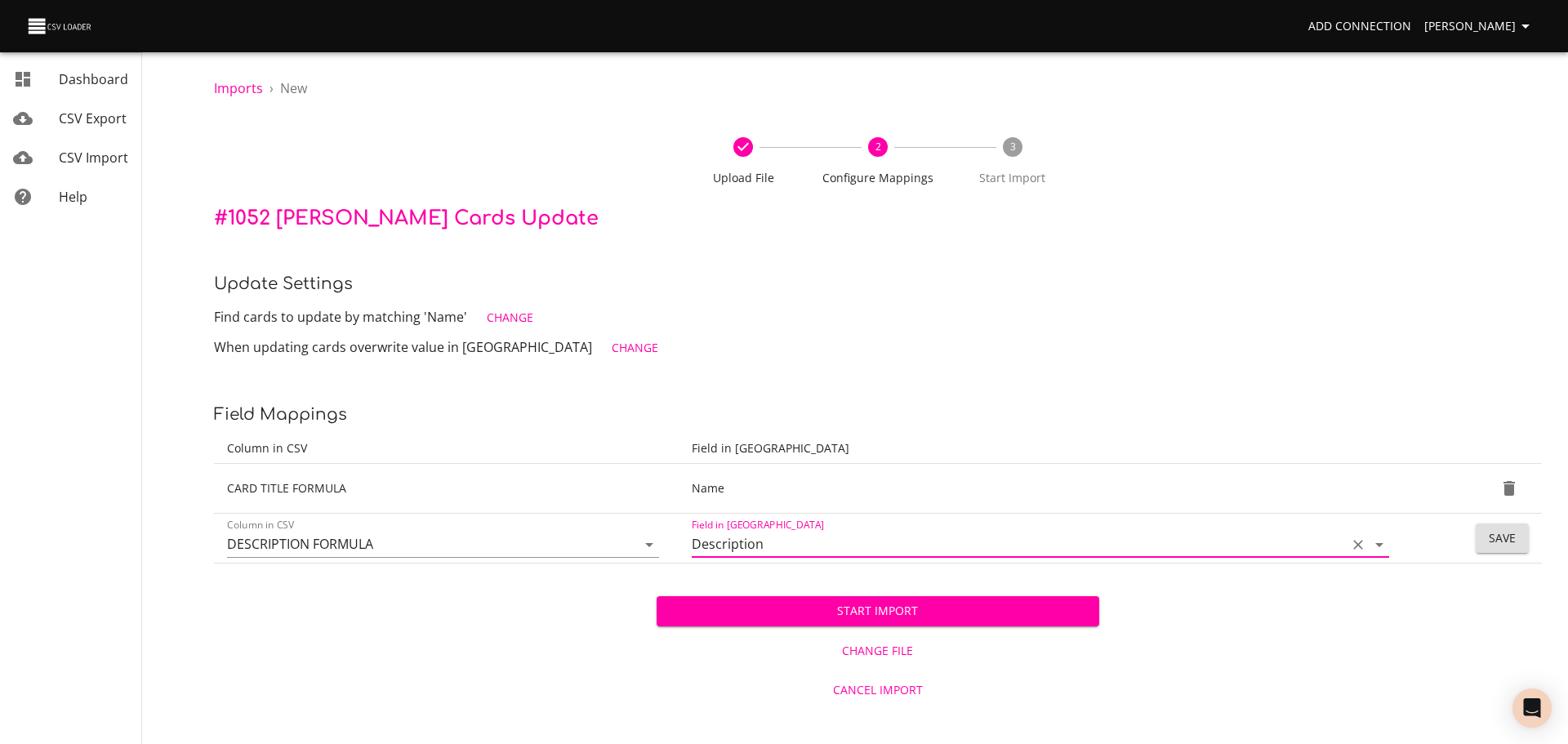
click at [1487, 544] on button "Save" at bounding box center [1503, 538] width 53 height 30
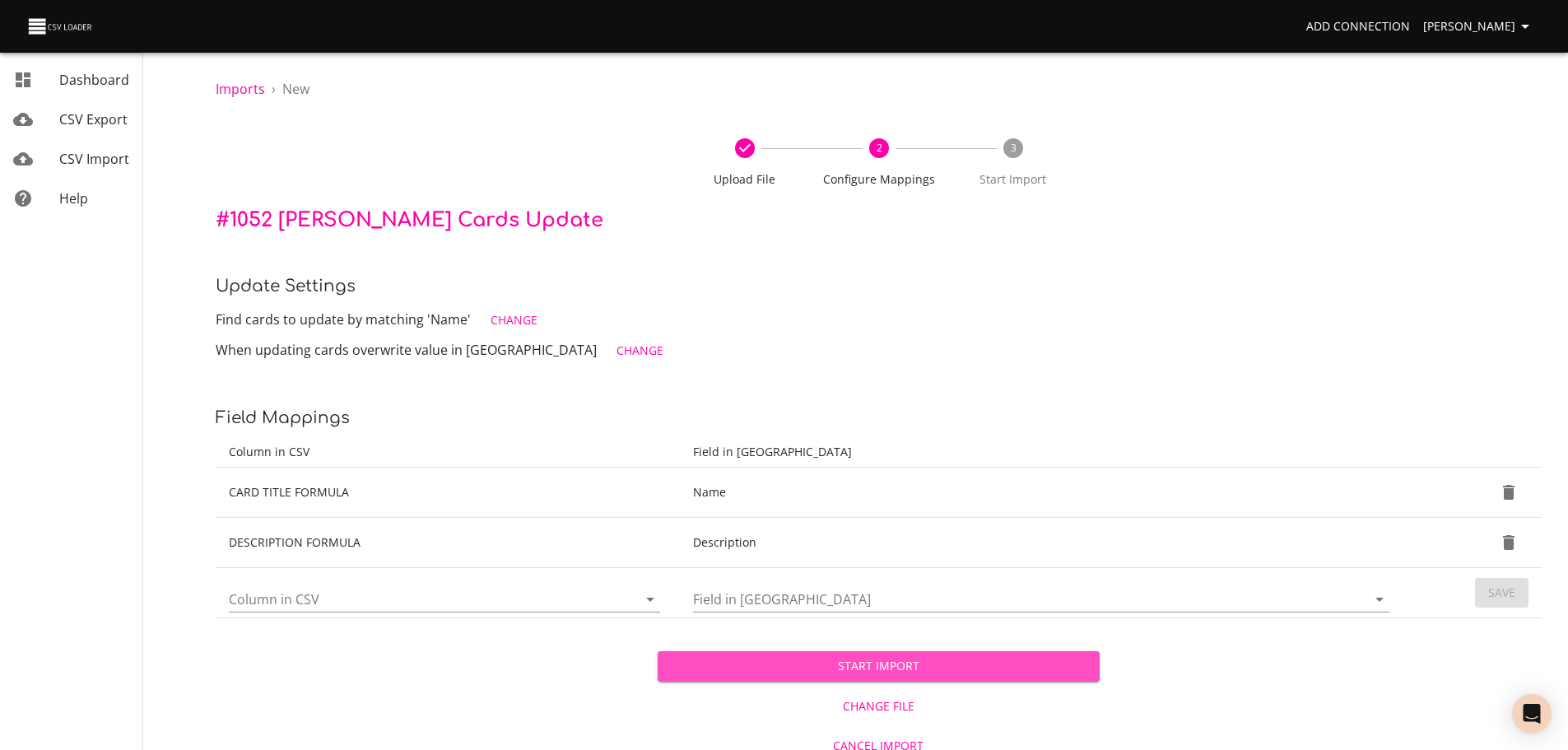
click at [1040, 658] on span "Start Import" at bounding box center [878, 666] width 416 height 20
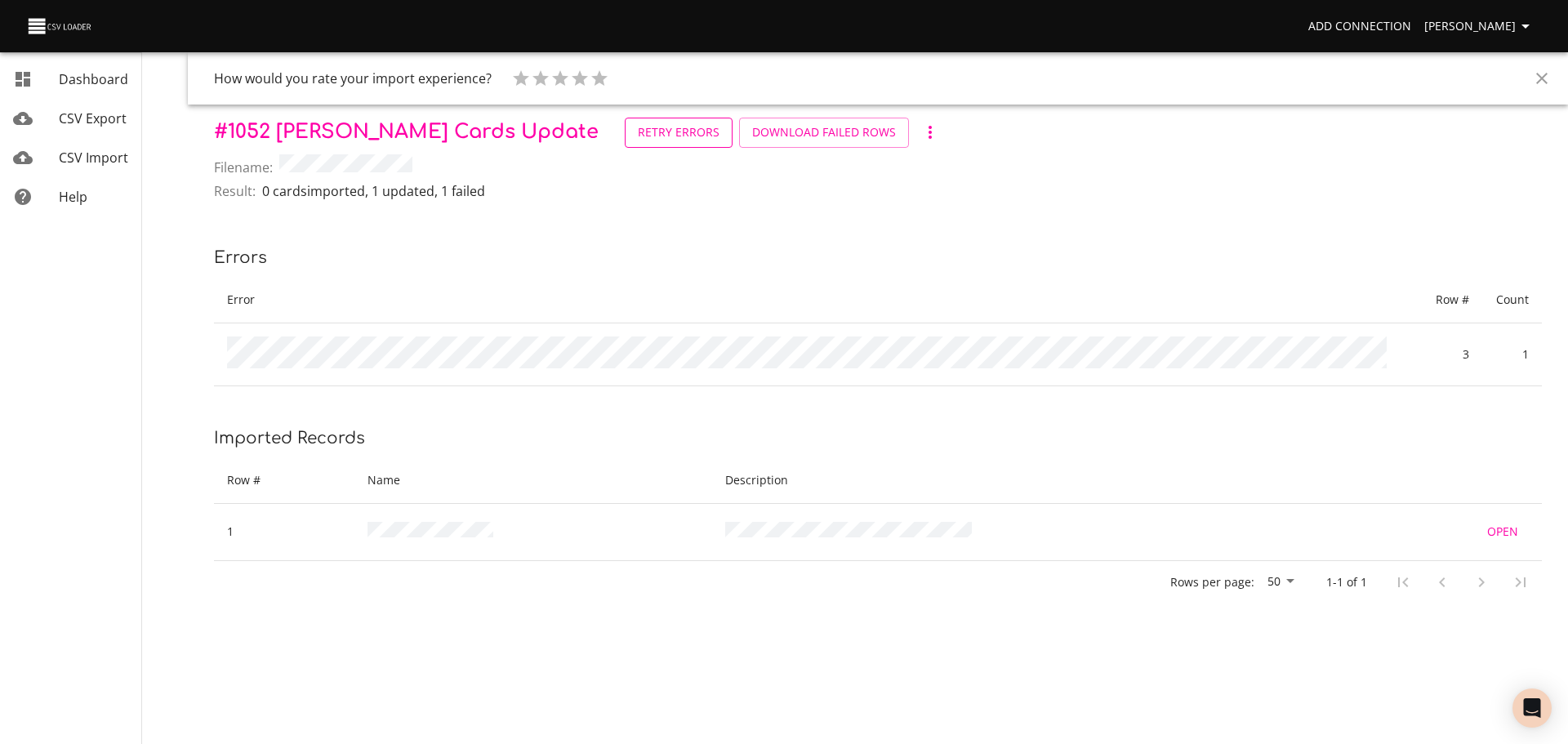
click at [638, 136] on span "Retry Errors" at bounding box center [678, 133] width 82 height 20
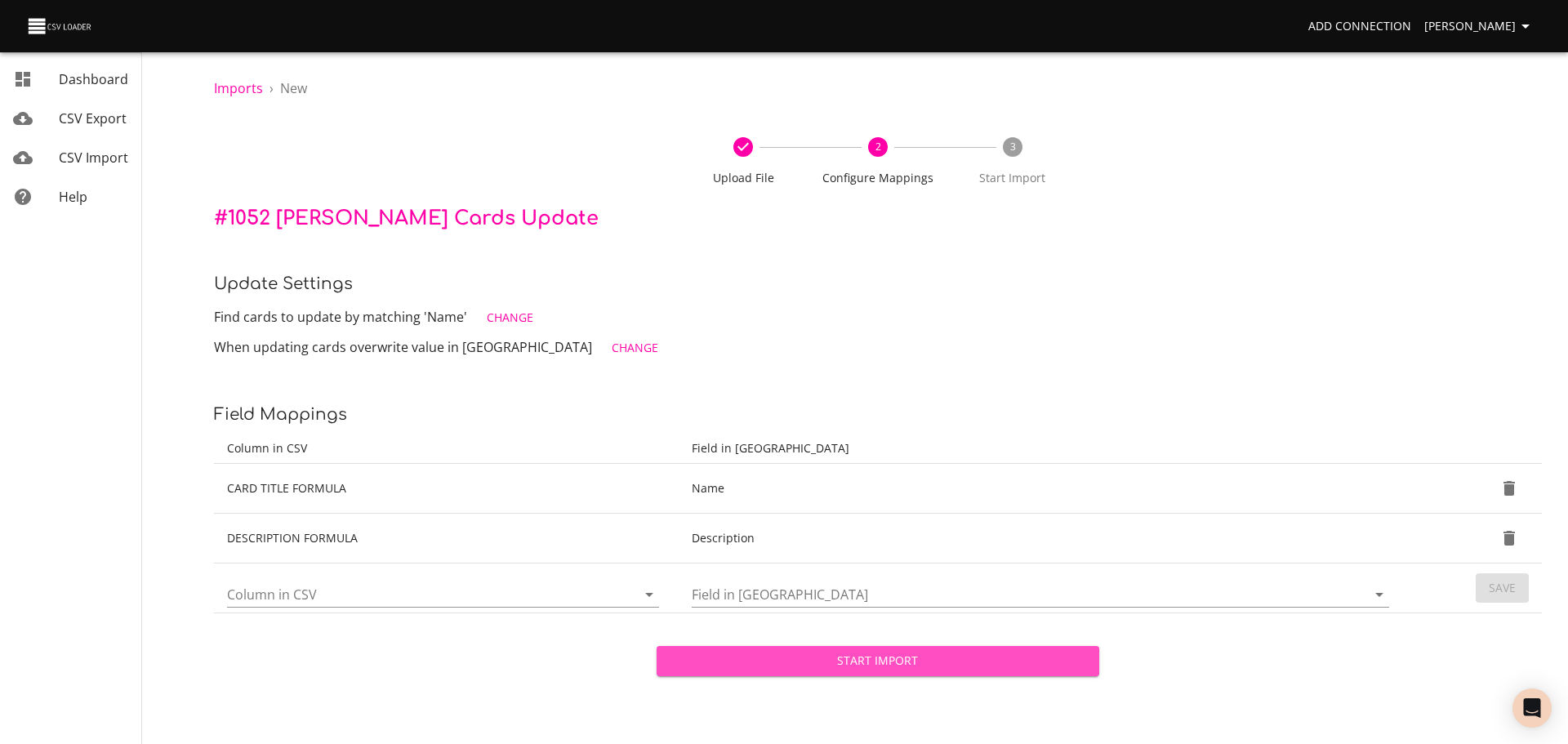
click at [860, 662] on span "Start Import" at bounding box center [878, 661] width 417 height 20
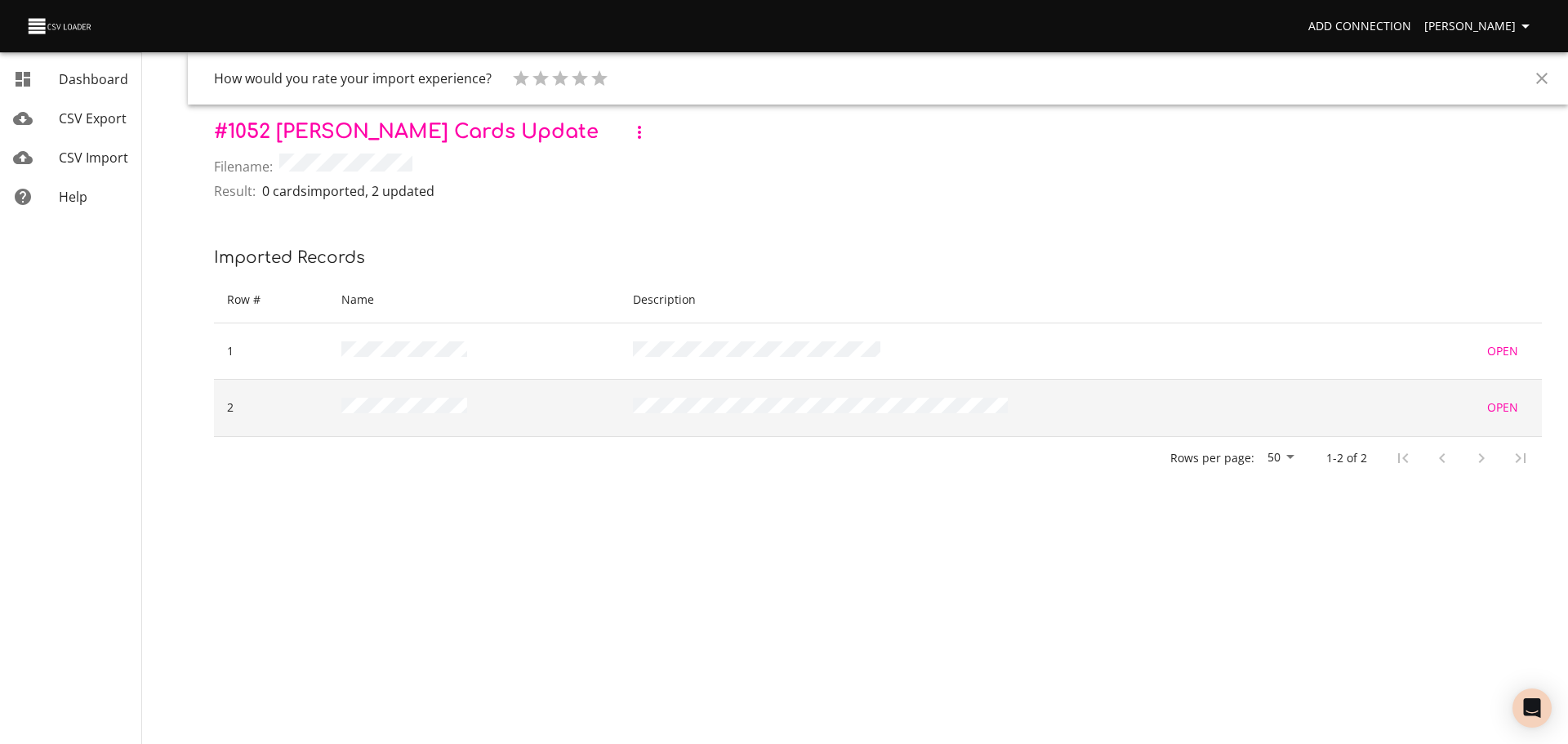
click at [1501, 403] on span "Open" at bounding box center [1503, 408] width 39 height 20
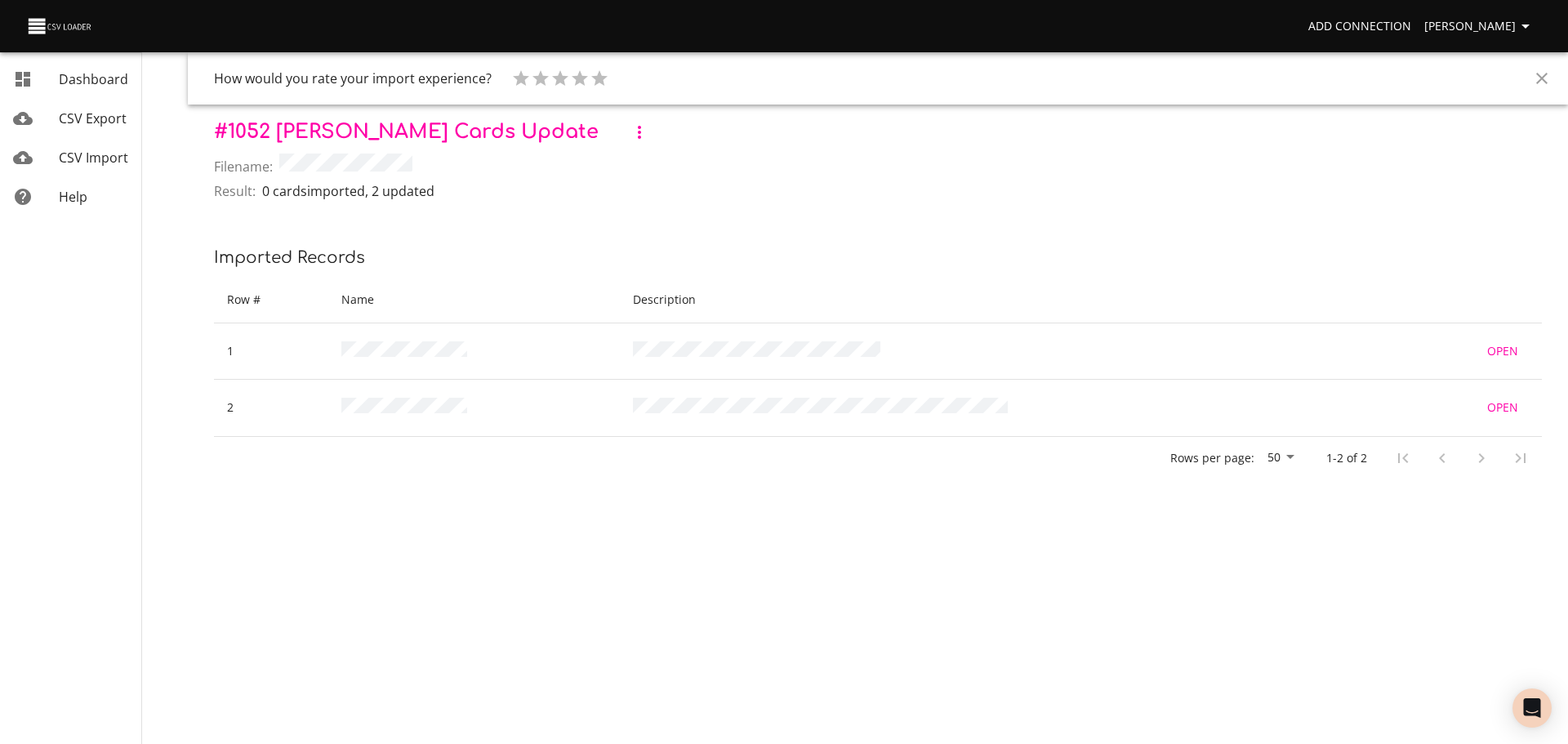
click at [94, 169] on link "CSV Import" at bounding box center [71, 158] width 141 height 39
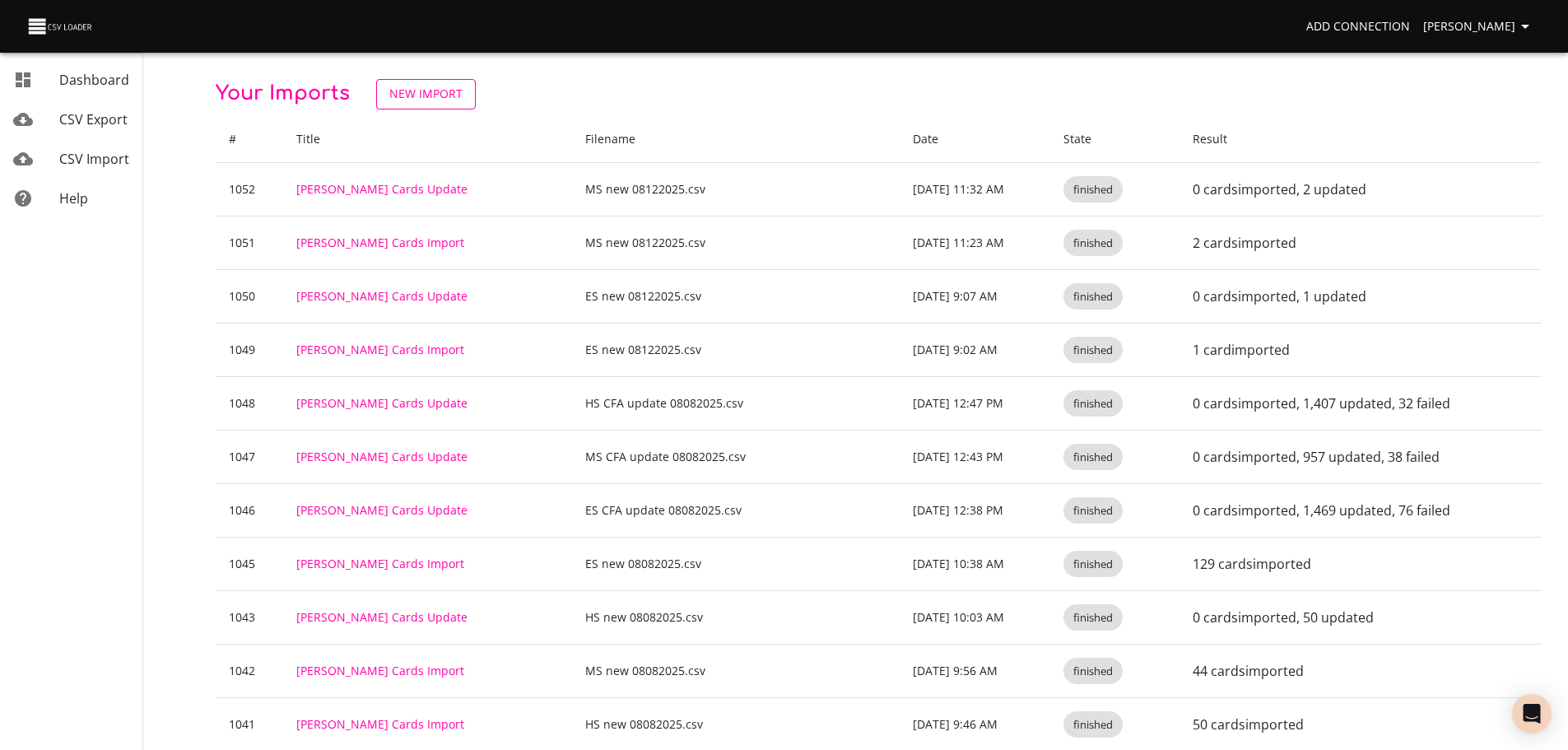
click at [419, 101] on span "New Import" at bounding box center [426, 94] width 73 height 20
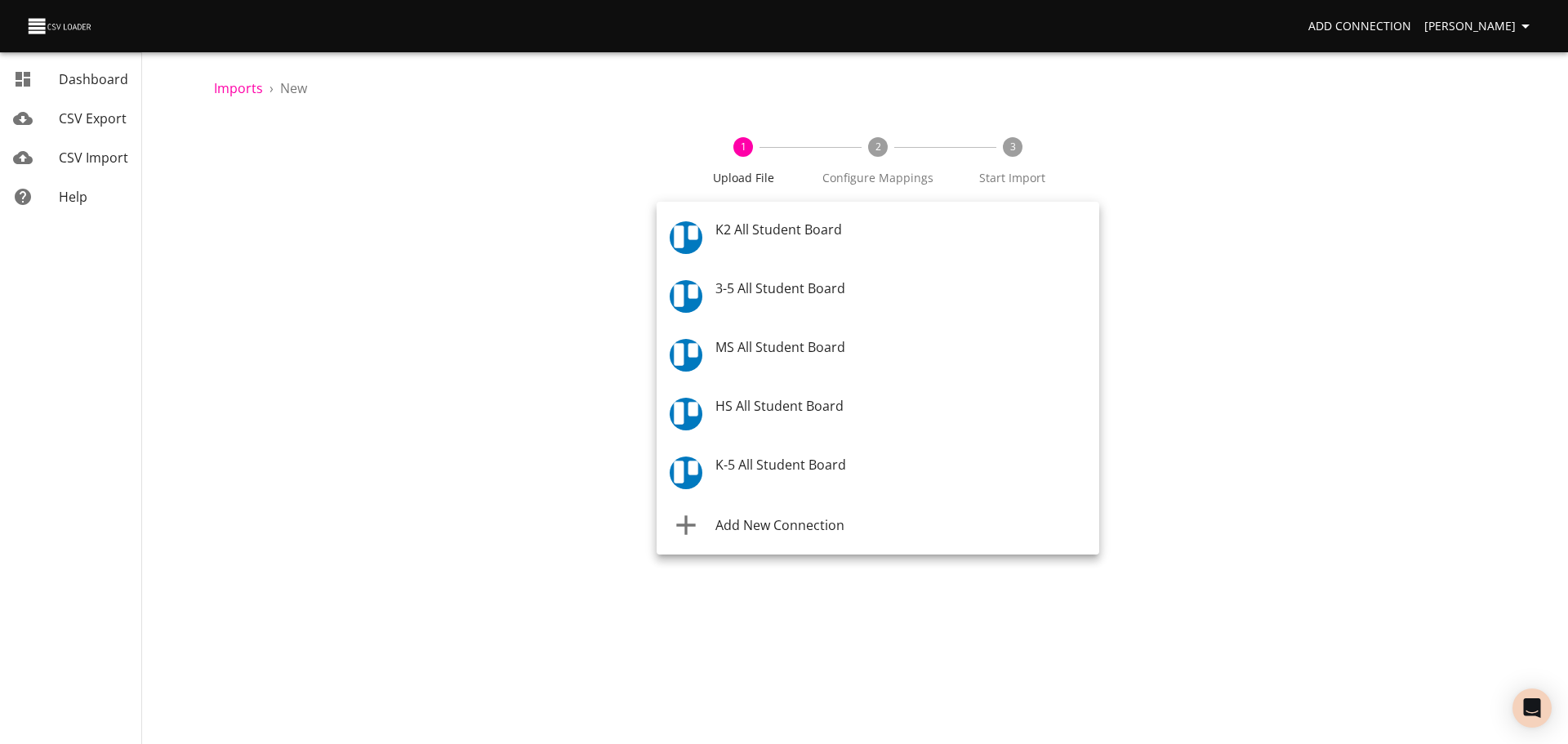
click at [743, 247] on body "Add Connection [PERSON_NAME] Dashboard CSV Export CSV Import Help Imports › New…" at bounding box center [784, 372] width 1568 height 744
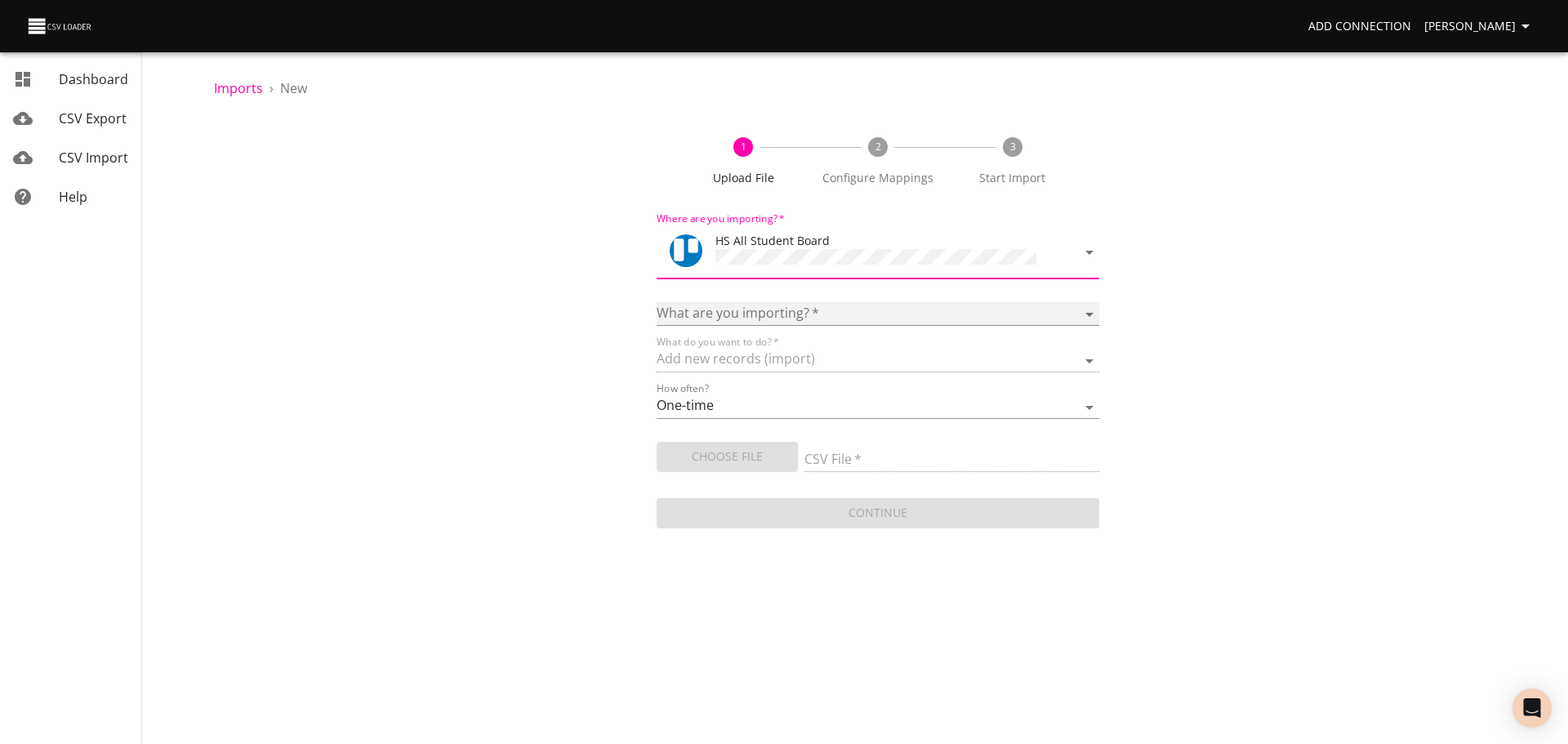
click at [756, 313] on select "Boards Cards Checkitems Checklists" at bounding box center [878, 314] width 443 height 24
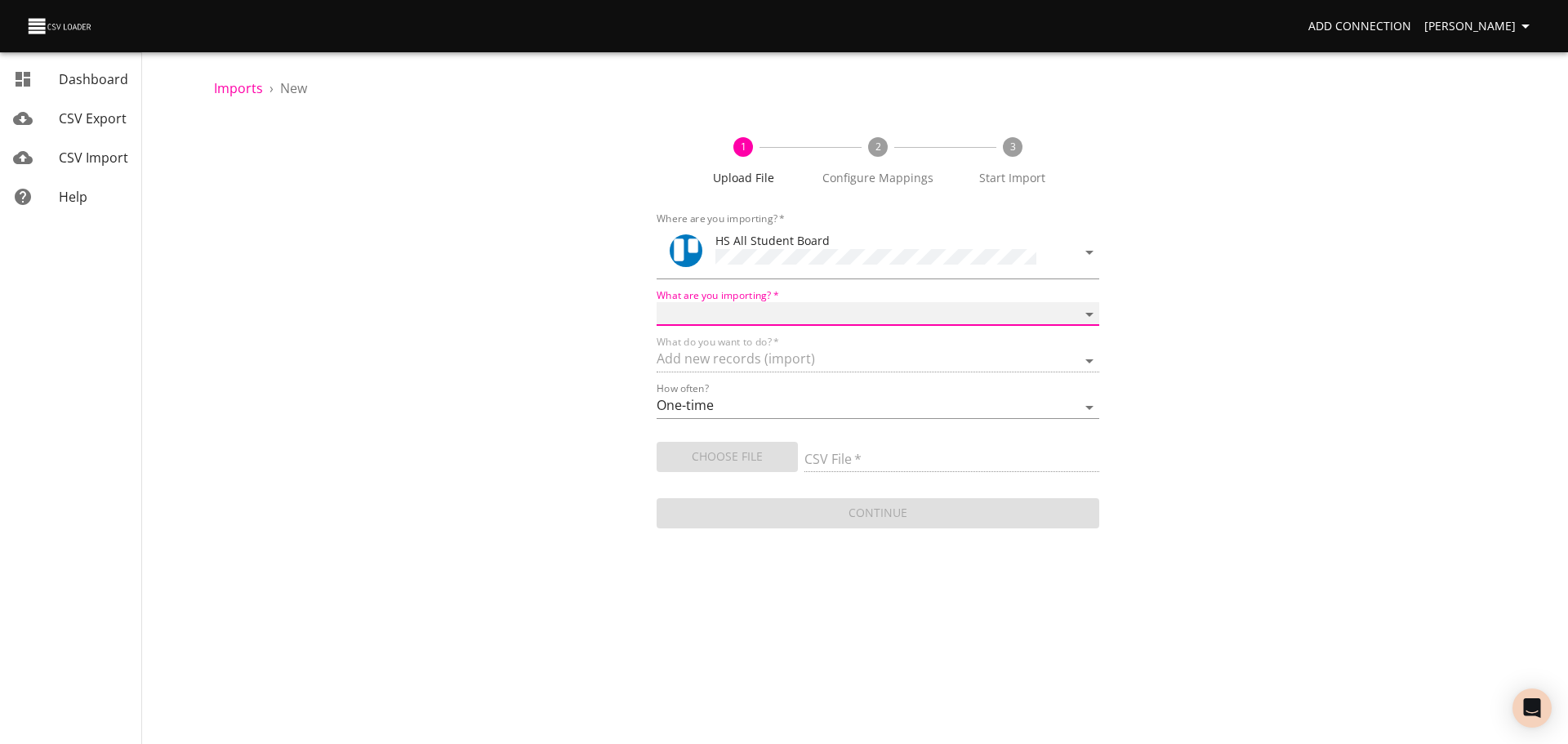
select select "cards"
click at [657, 302] on select "Boards Cards Checkitems Checklists" at bounding box center [878, 314] width 443 height 24
click at [751, 454] on span "Choose File" at bounding box center [728, 457] width 115 height 20
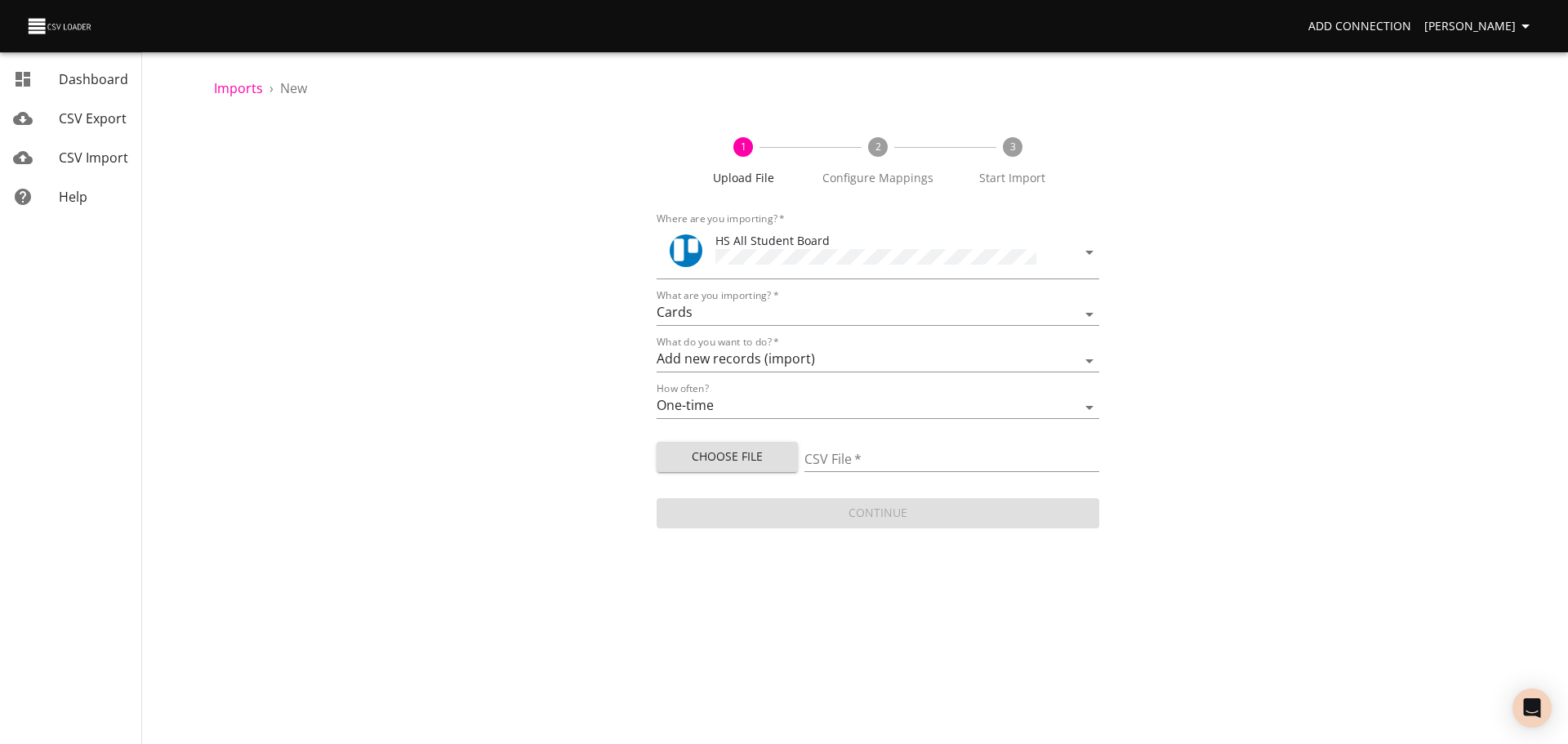
type input "HS new 08122025.csv"
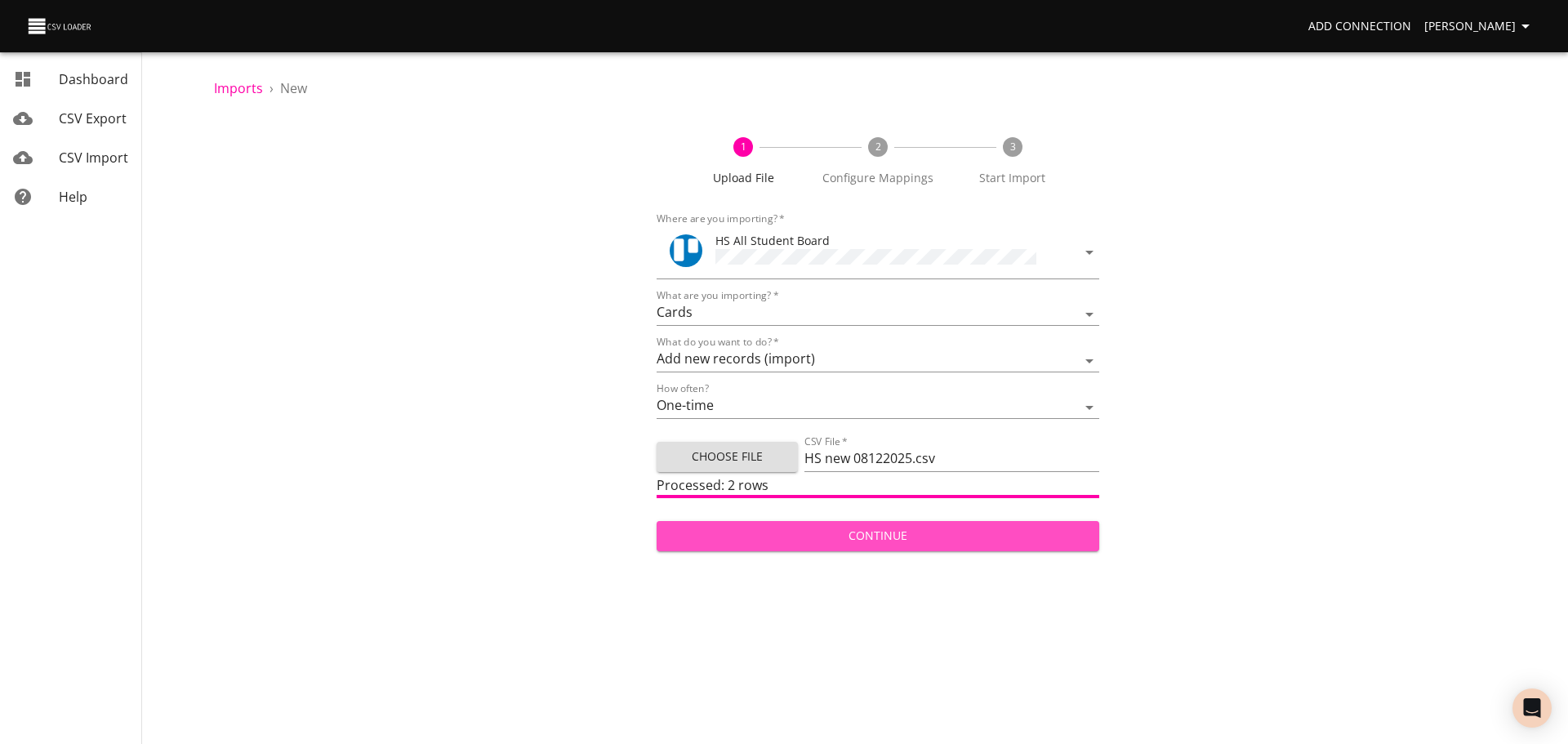
click at [795, 526] on span "Continue" at bounding box center [878, 536] width 417 height 20
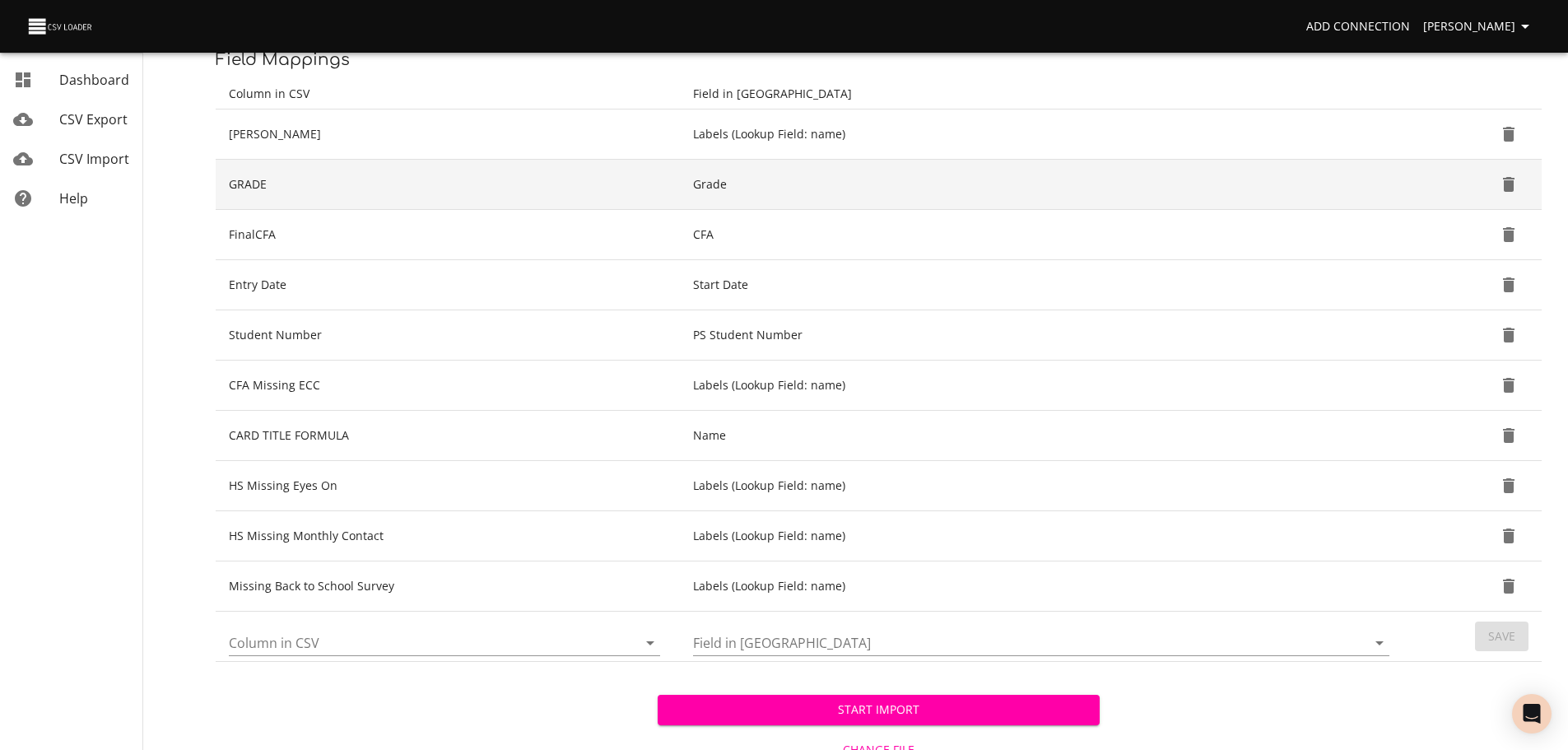
scroll to position [238, 0]
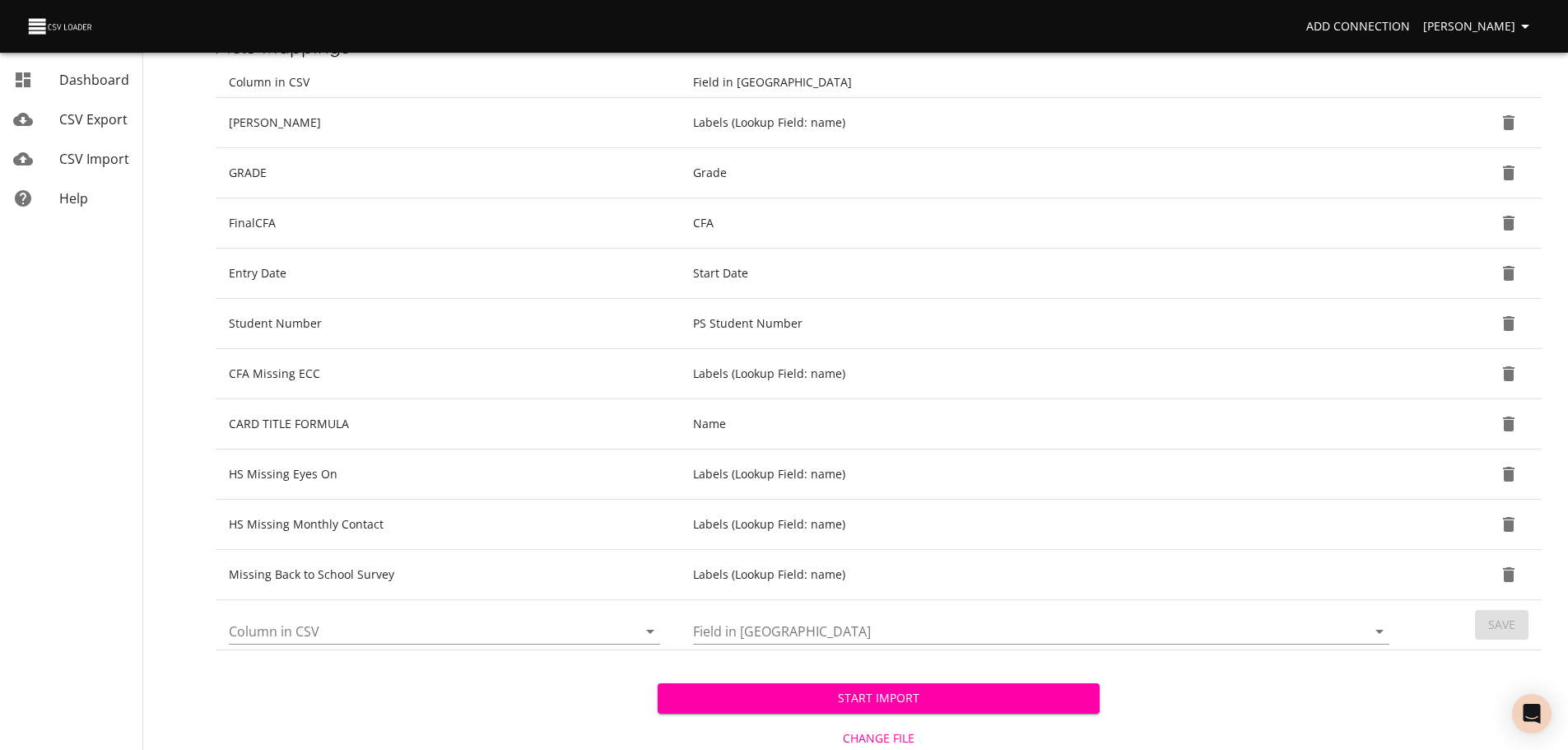
click at [655, 635] on icon "Open" at bounding box center [649, 631] width 19 height 19
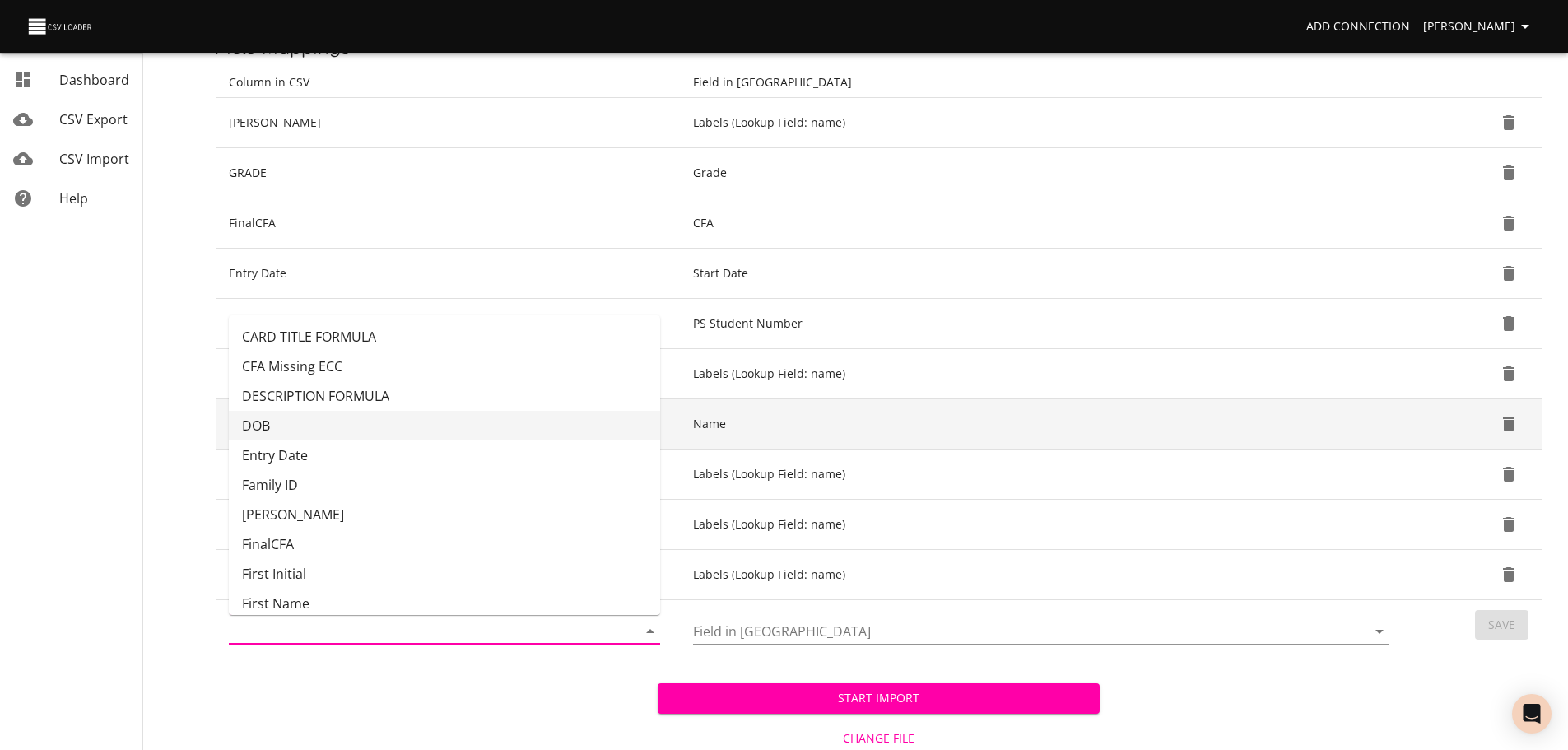
click at [527, 417] on li "DOB" at bounding box center [444, 426] width 431 height 30
type input "DOB"
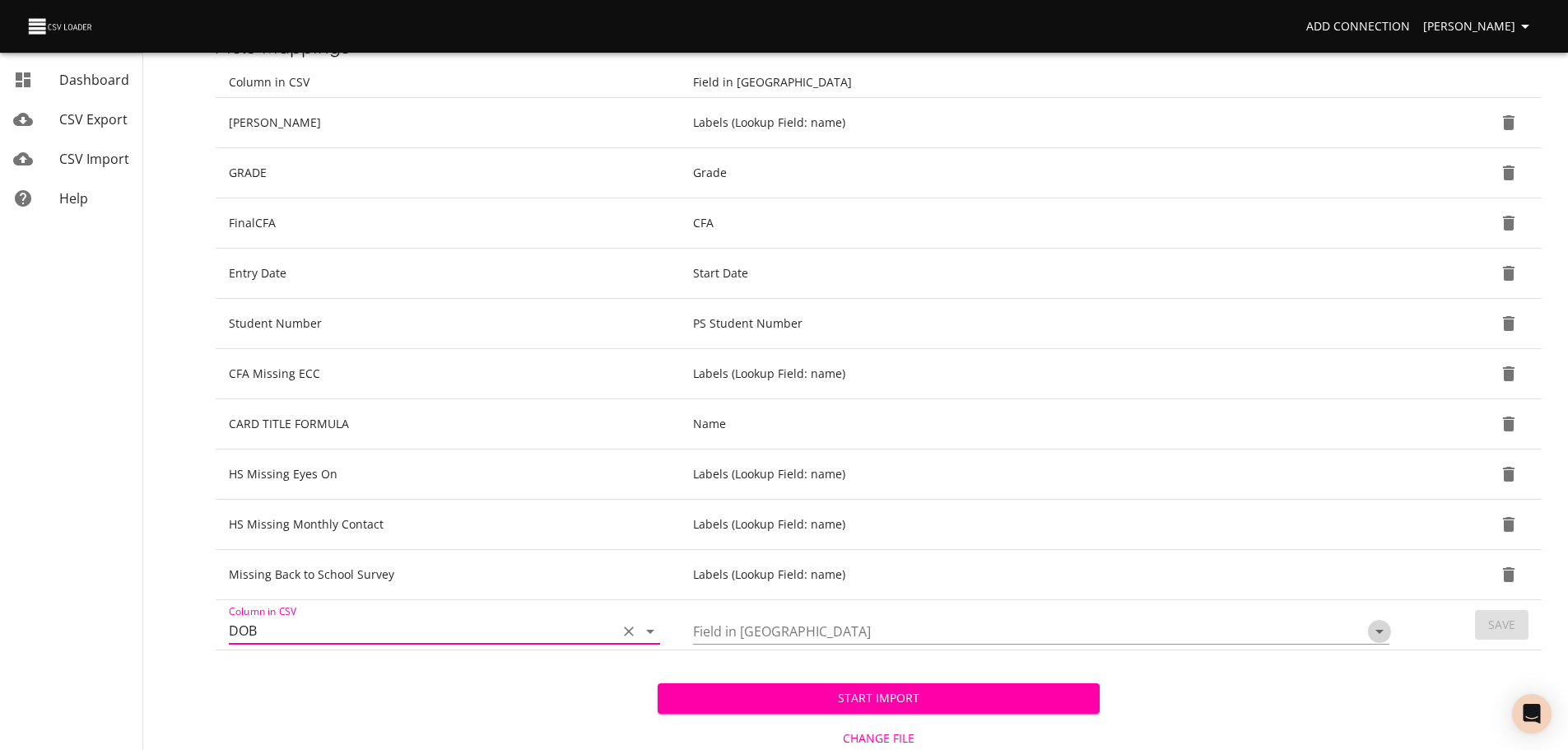
click at [1384, 635] on icon "Open" at bounding box center [1379, 631] width 19 height 19
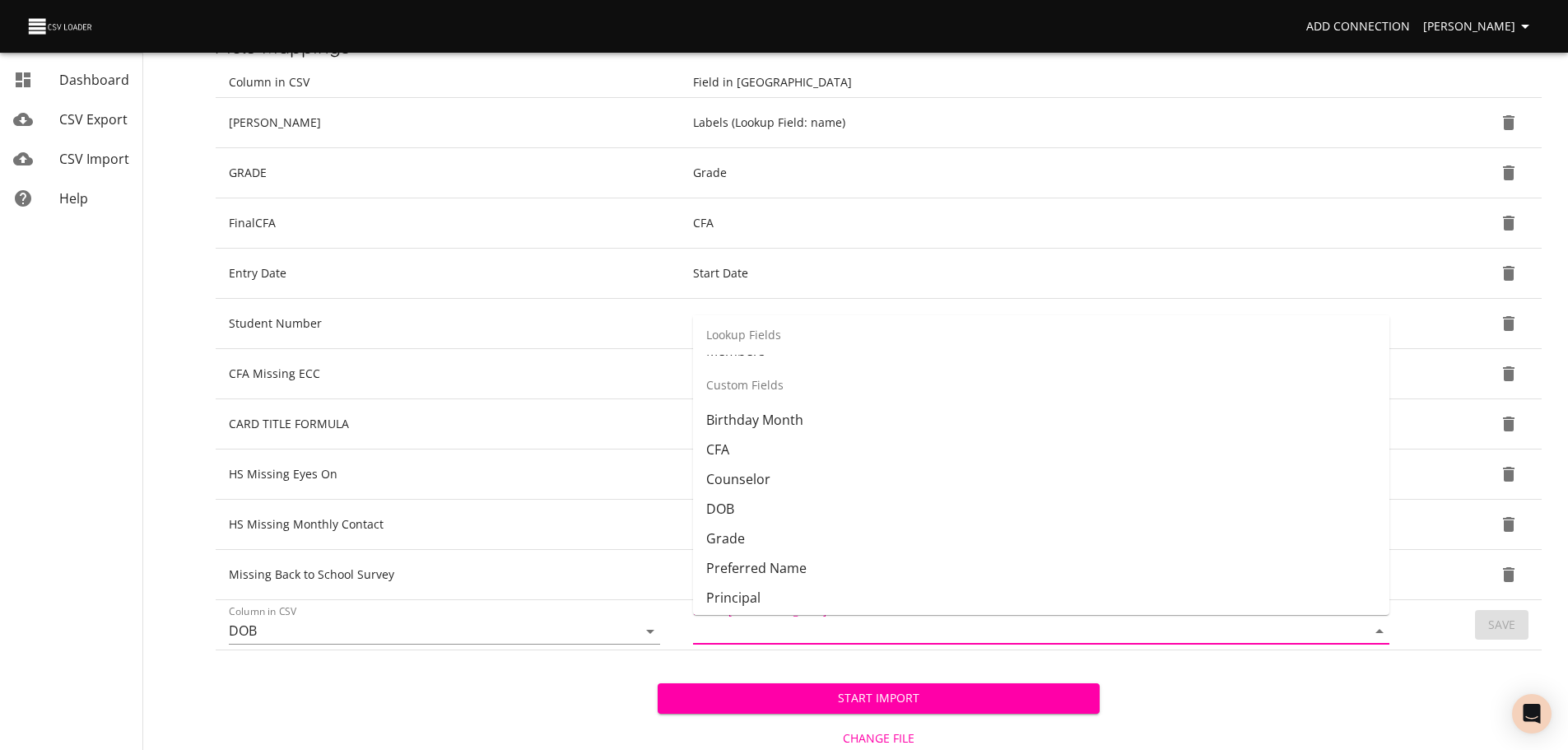
scroll to position [333, 0]
click at [1171, 521] on li "DOB" at bounding box center [1042, 508] width 696 height 30
type input "DOB"
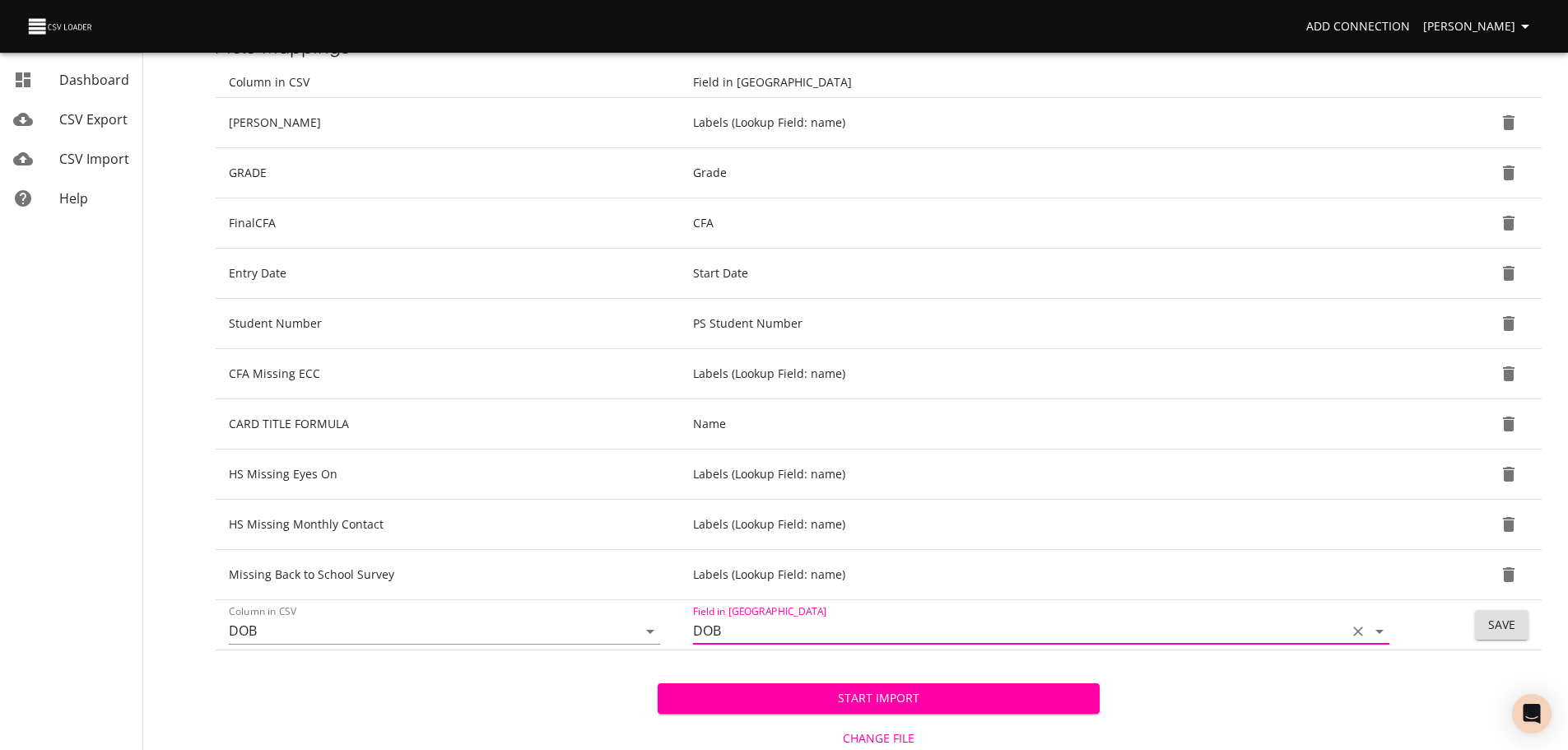
click at [1484, 625] on button "Save" at bounding box center [1502, 624] width 54 height 30
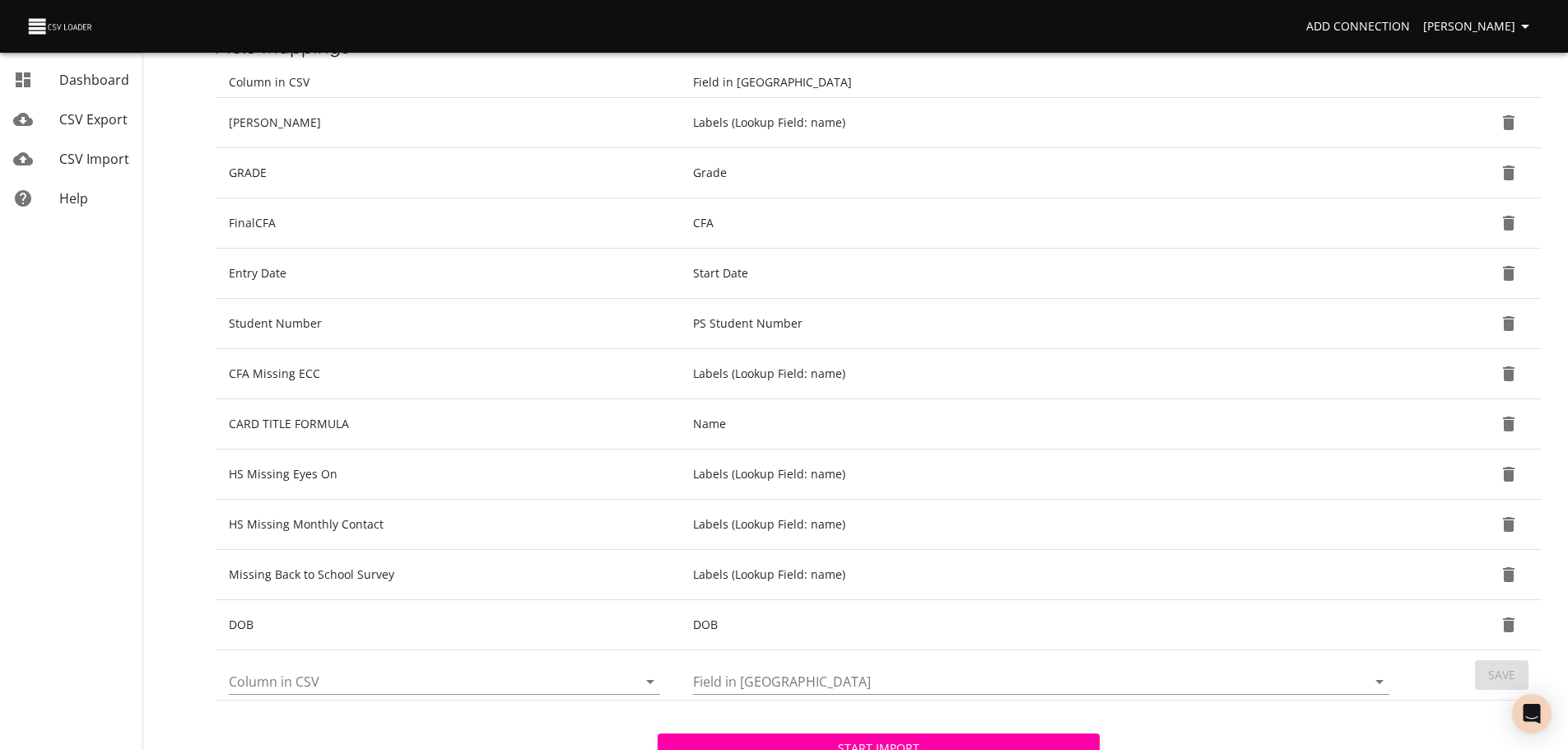
click at [642, 683] on icon "Open" at bounding box center [649, 681] width 19 height 19
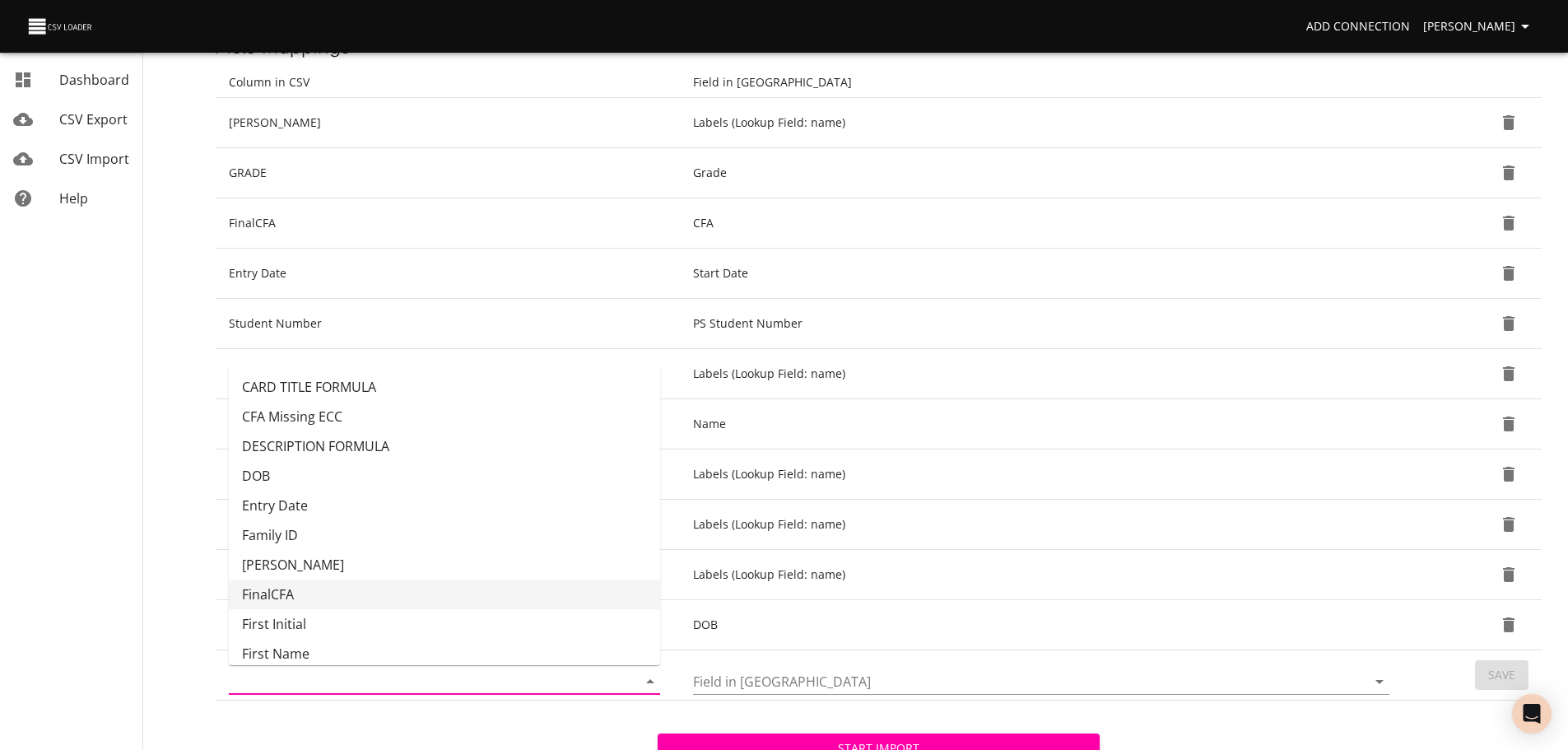
click at [548, 602] on li "FinalCFA" at bounding box center [444, 595] width 431 height 30
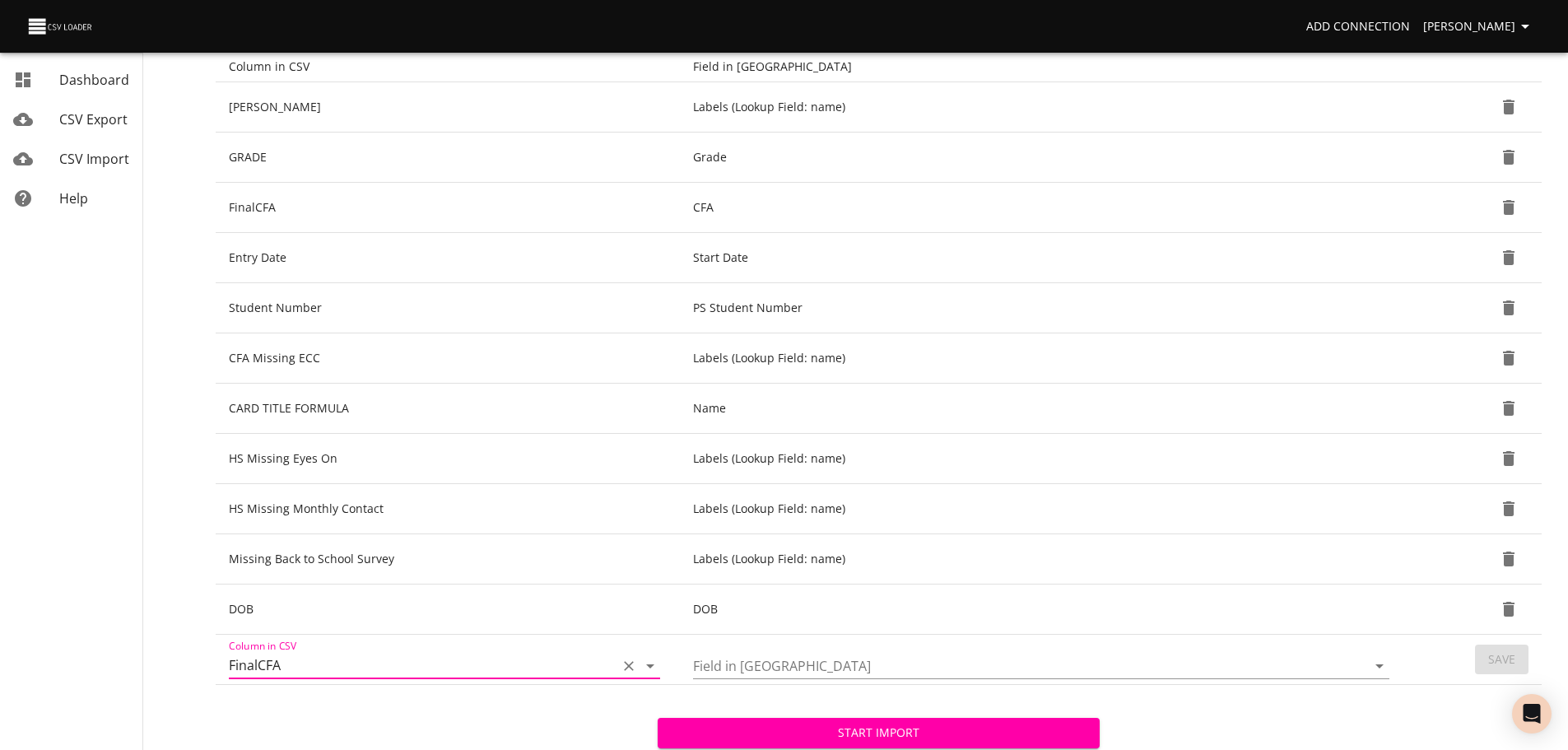
scroll to position [254, 0]
click at [640, 667] on icon "Open" at bounding box center [649, 665] width 19 height 19
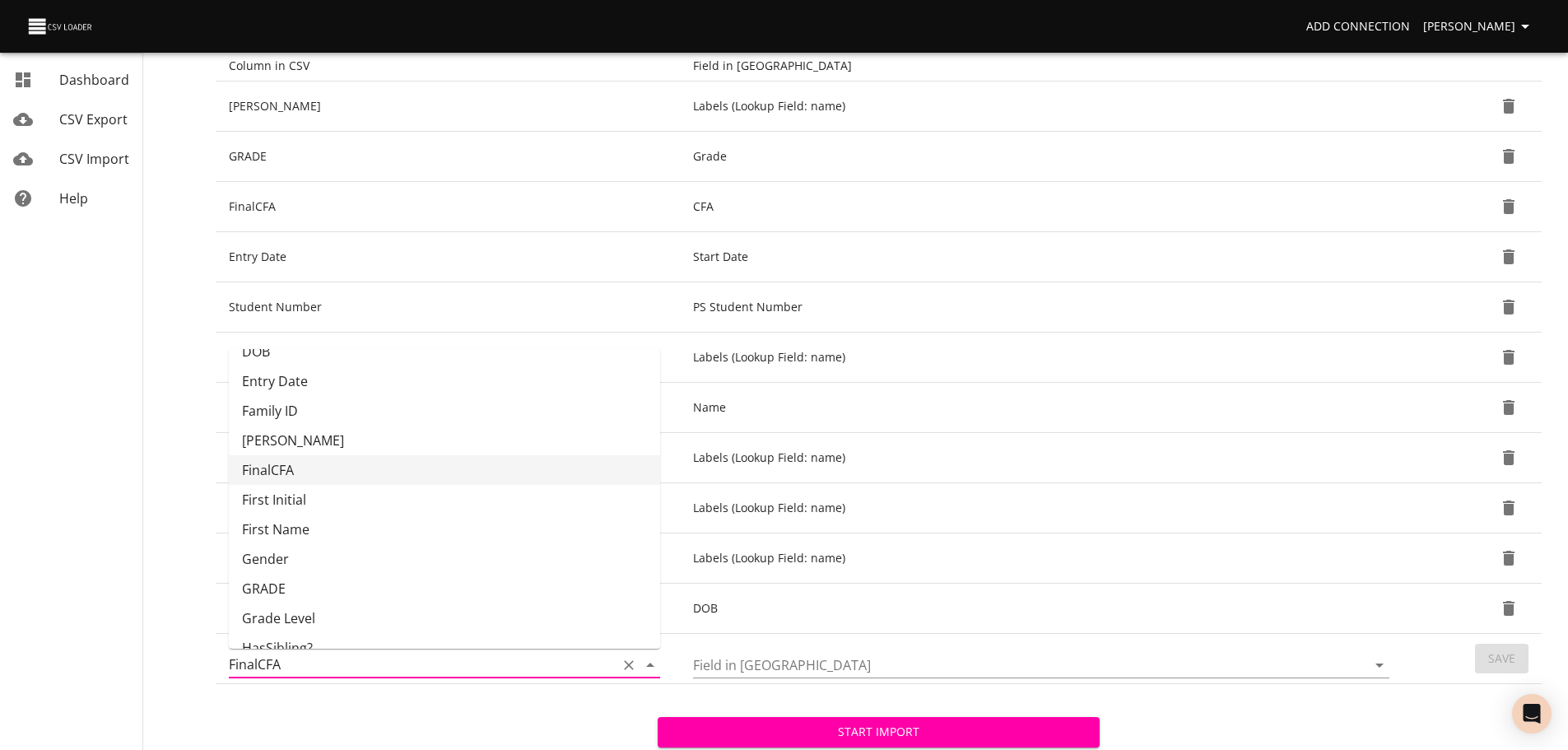
scroll to position [111, 0]
click at [575, 573] on li "GRADE" at bounding box center [444, 586] width 431 height 30
type input "GRADE"
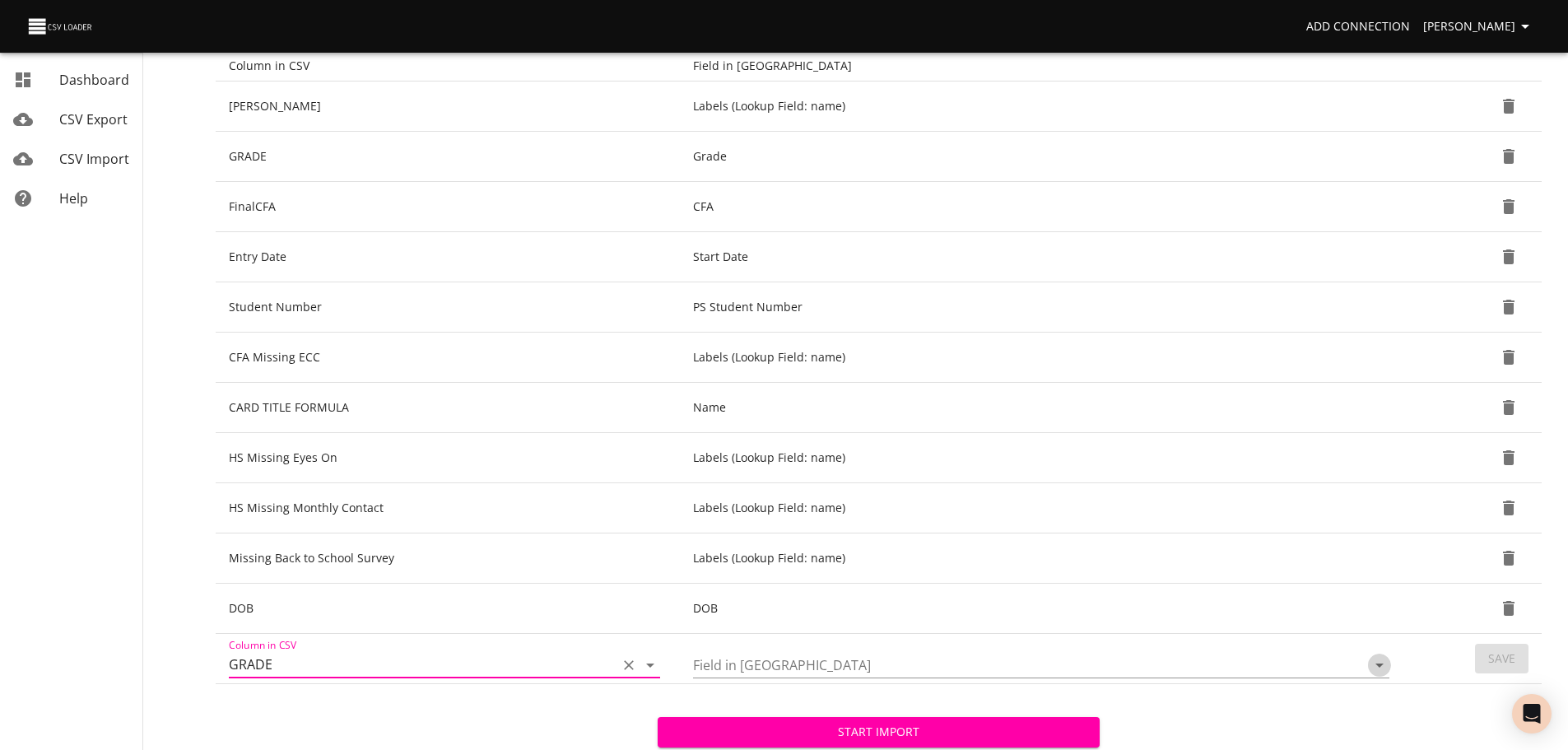
click at [1378, 670] on icon "Open" at bounding box center [1379, 665] width 19 height 19
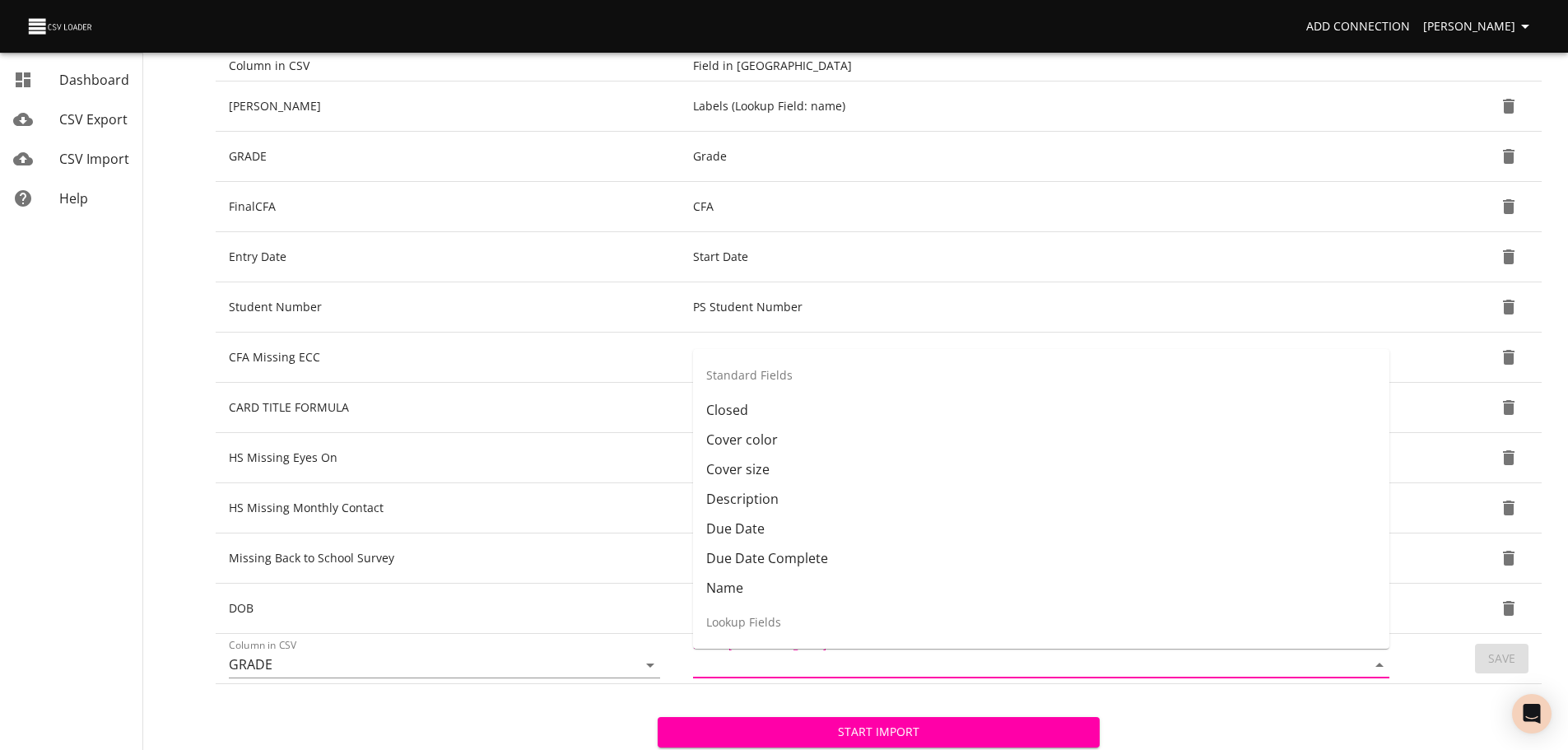
scroll to position [240, 0]
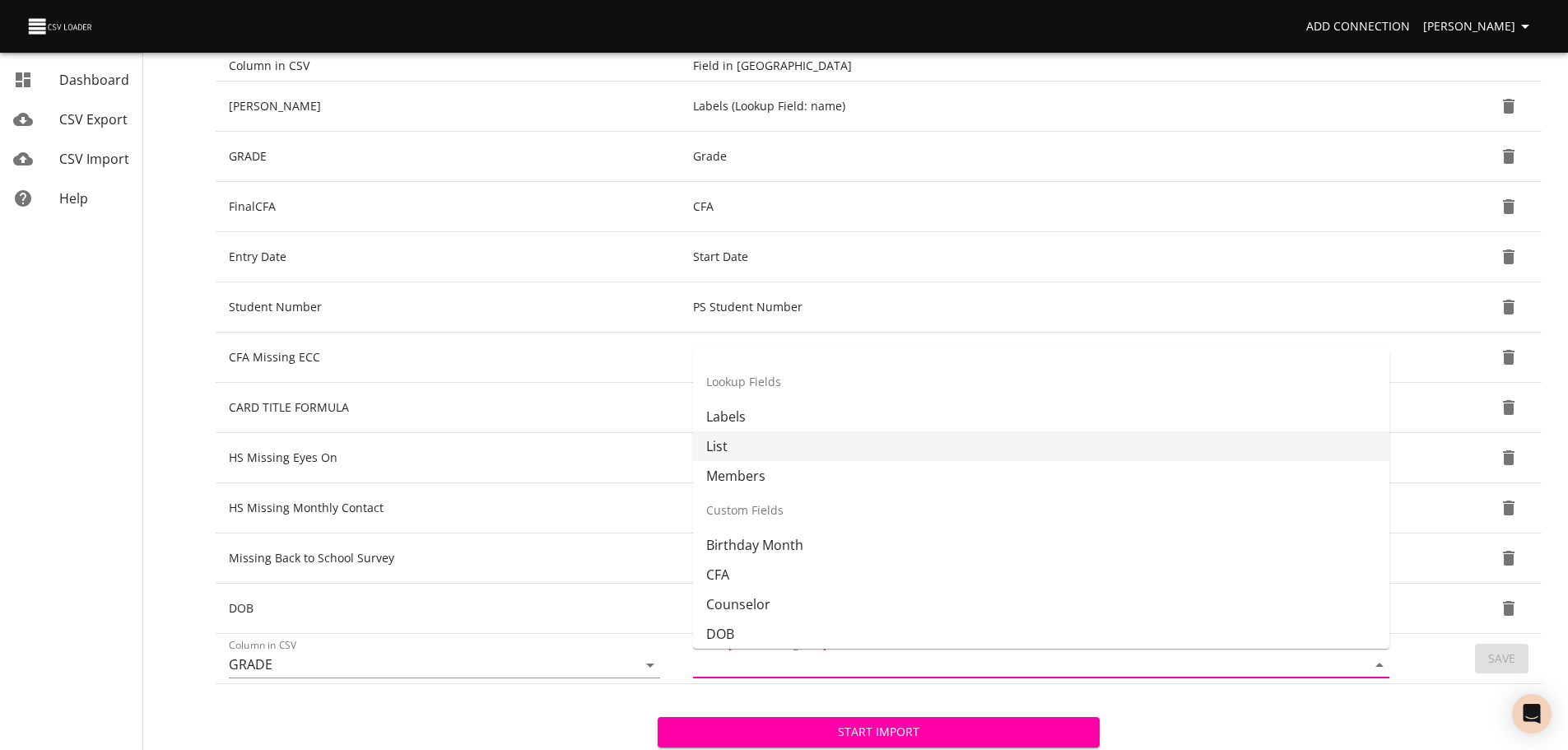
click at [1127, 458] on li "List" at bounding box center [1042, 446] width 696 height 30
type input "List"
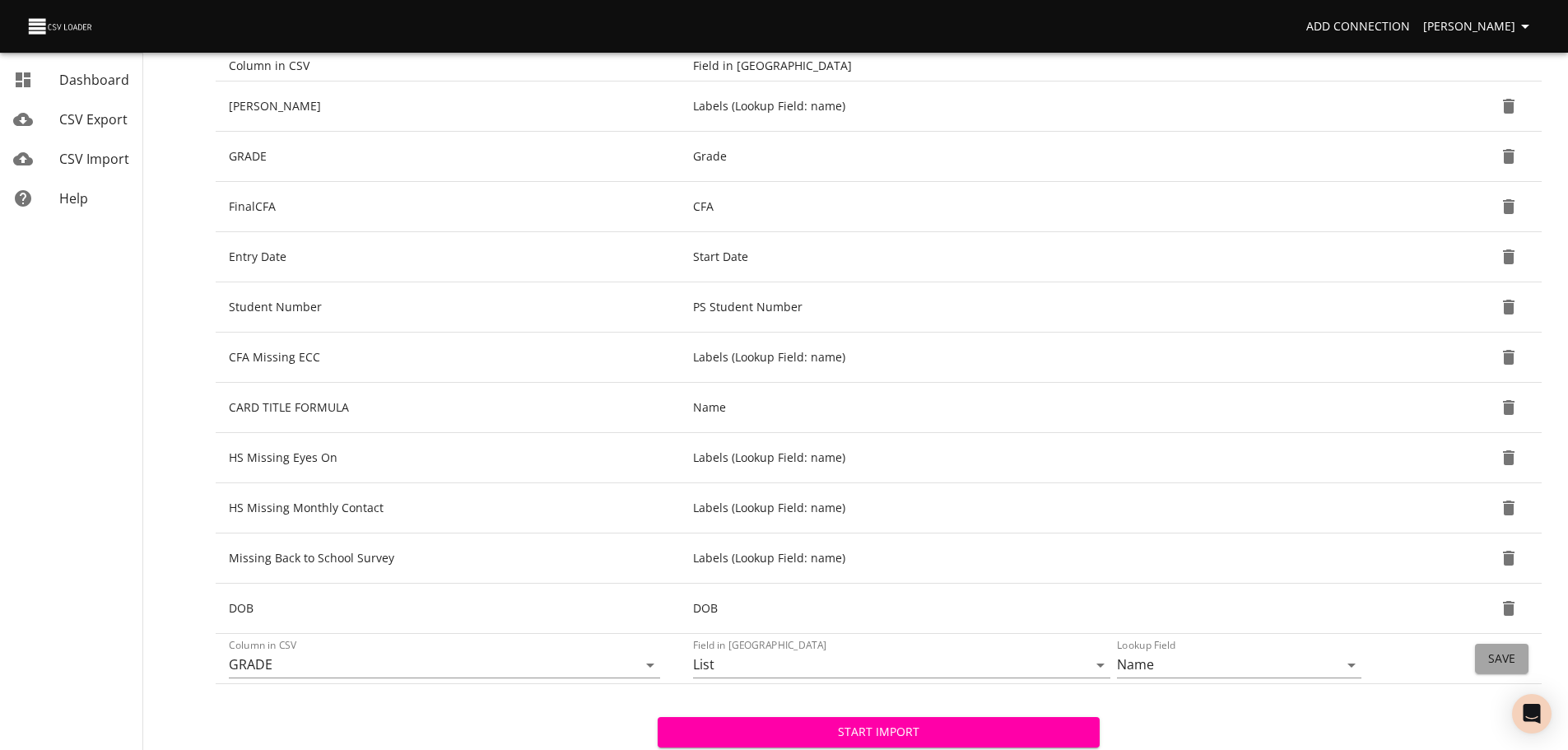
click at [1481, 655] on button "Save" at bounding box center [1502, 659] width 54 height 30
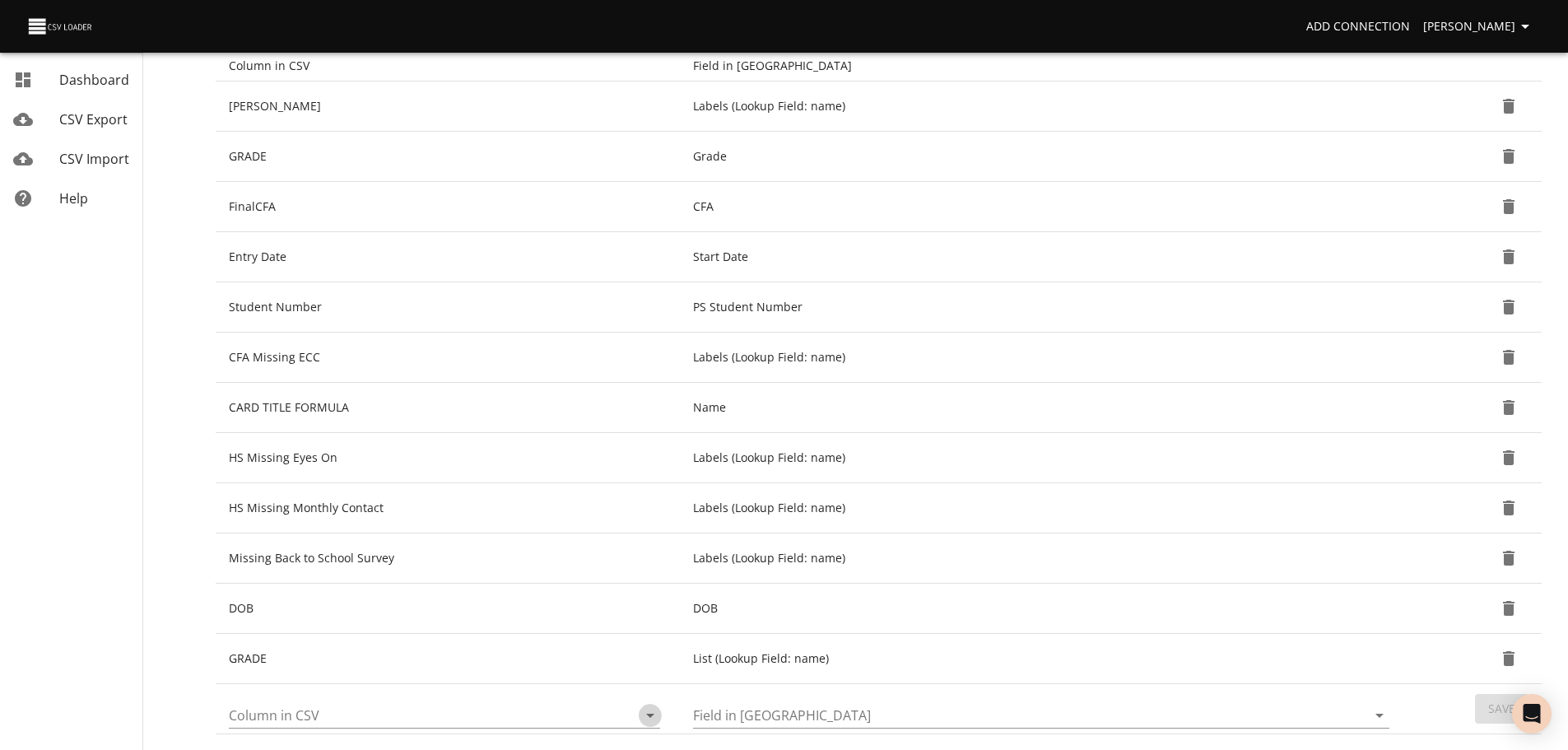
click at [655, 721] on icon "Open" at bounding box center [649, 715] width 19 height 19
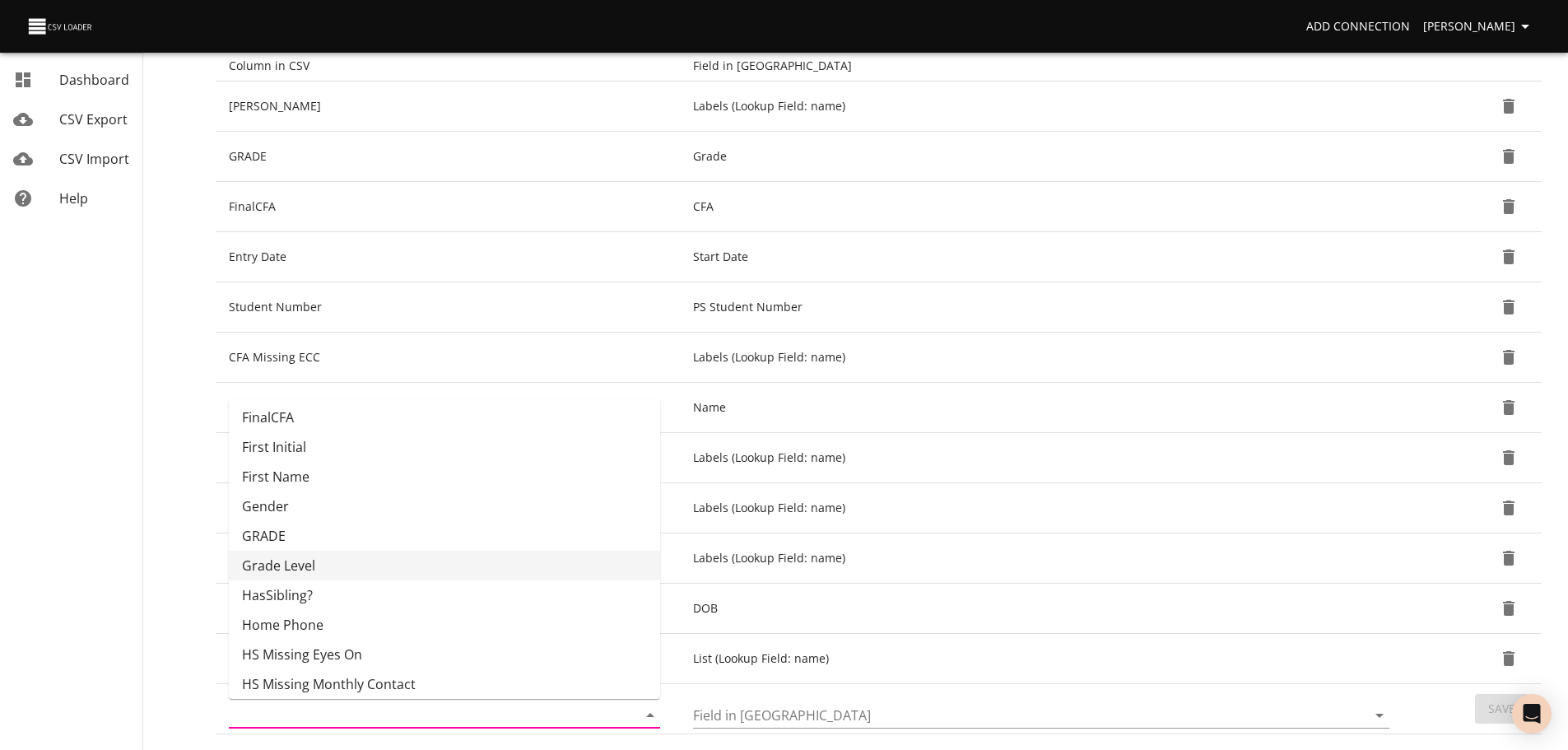
scroll to position [213, 0]
click at [585, 603] on li "HasSibling?" at bounding box center [444, 593] width 431 height 30
type input "HasSibling?"
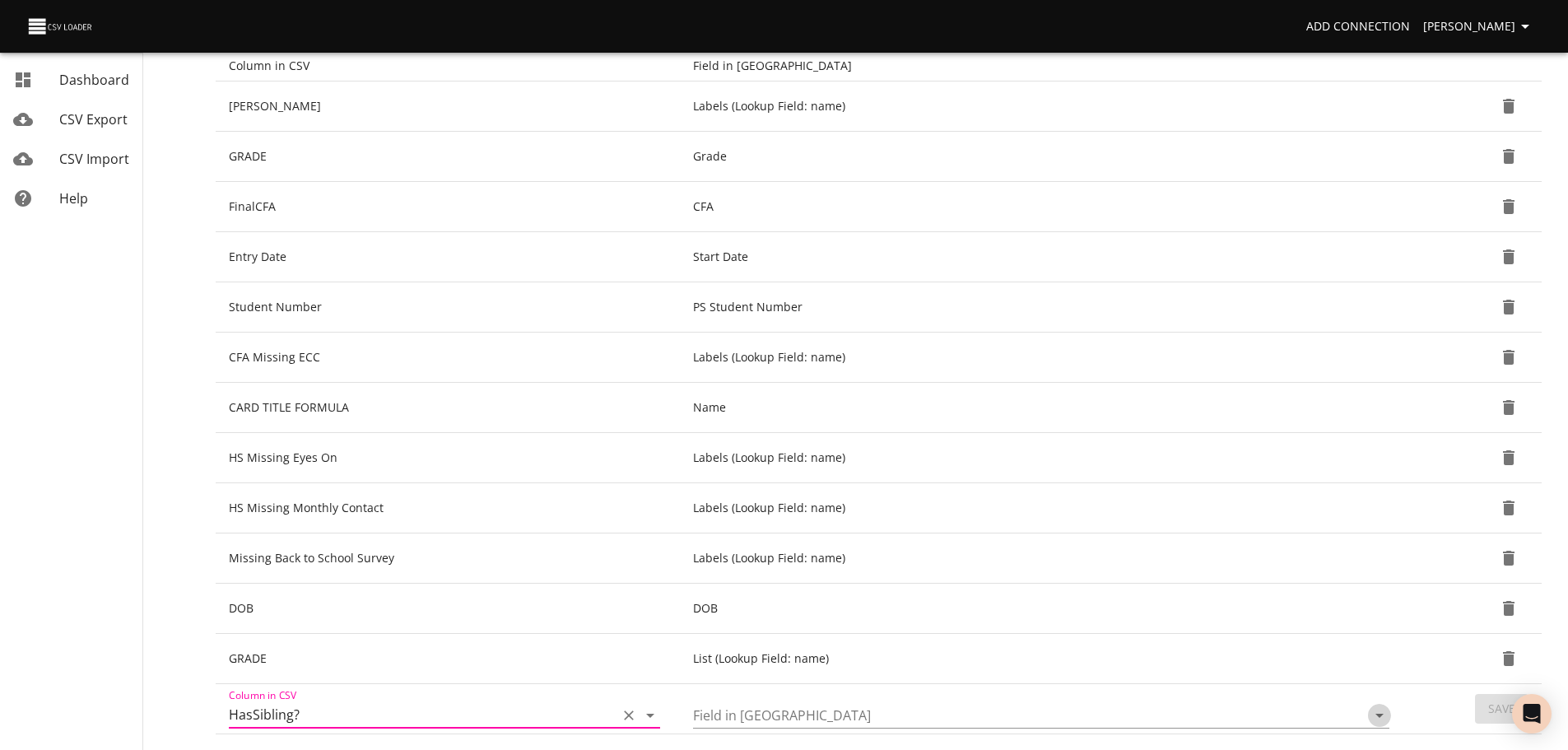
click at [1383, 716] on icon "Open" at bounding box center [1379, 715] width 19 height 19
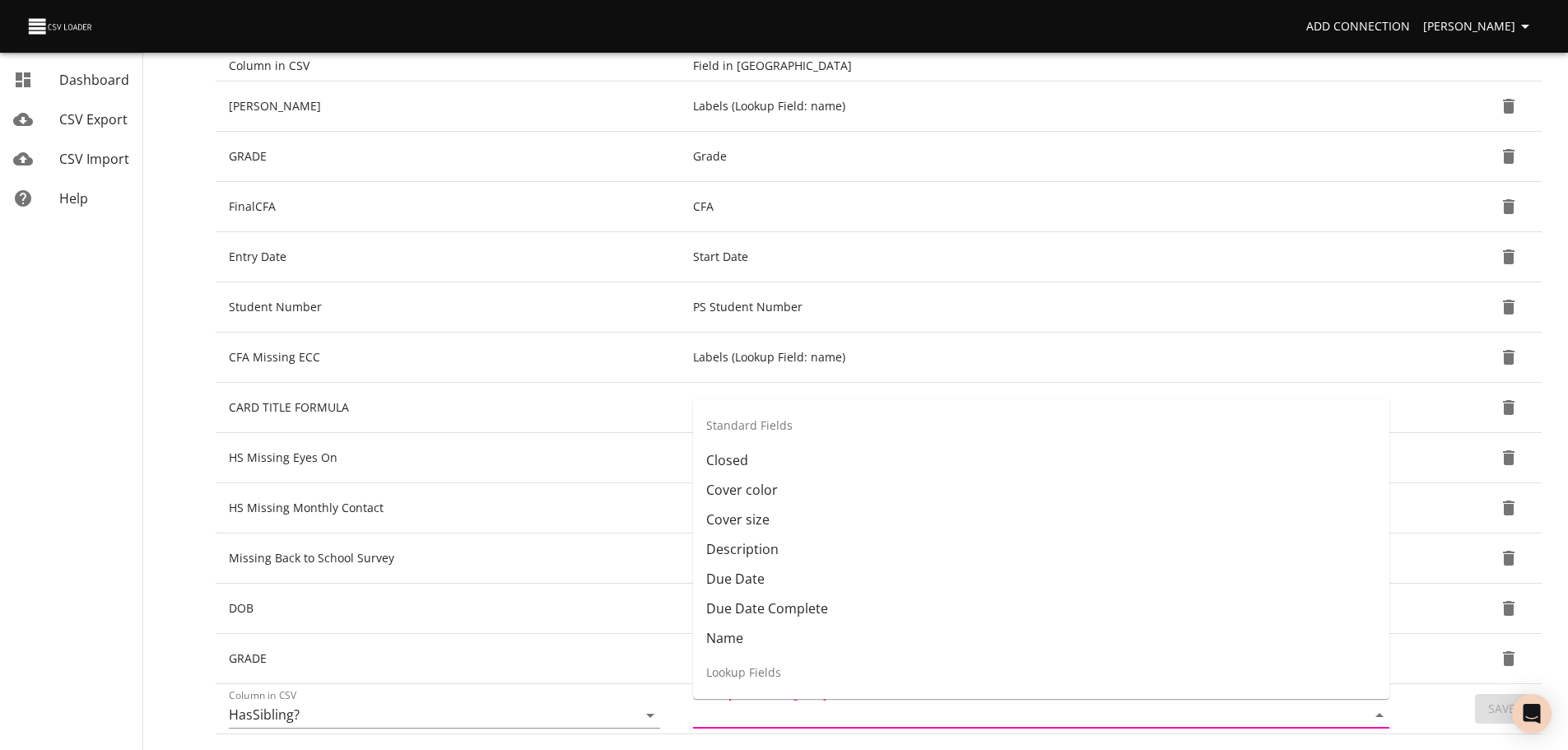
scroll to position [53, 0]
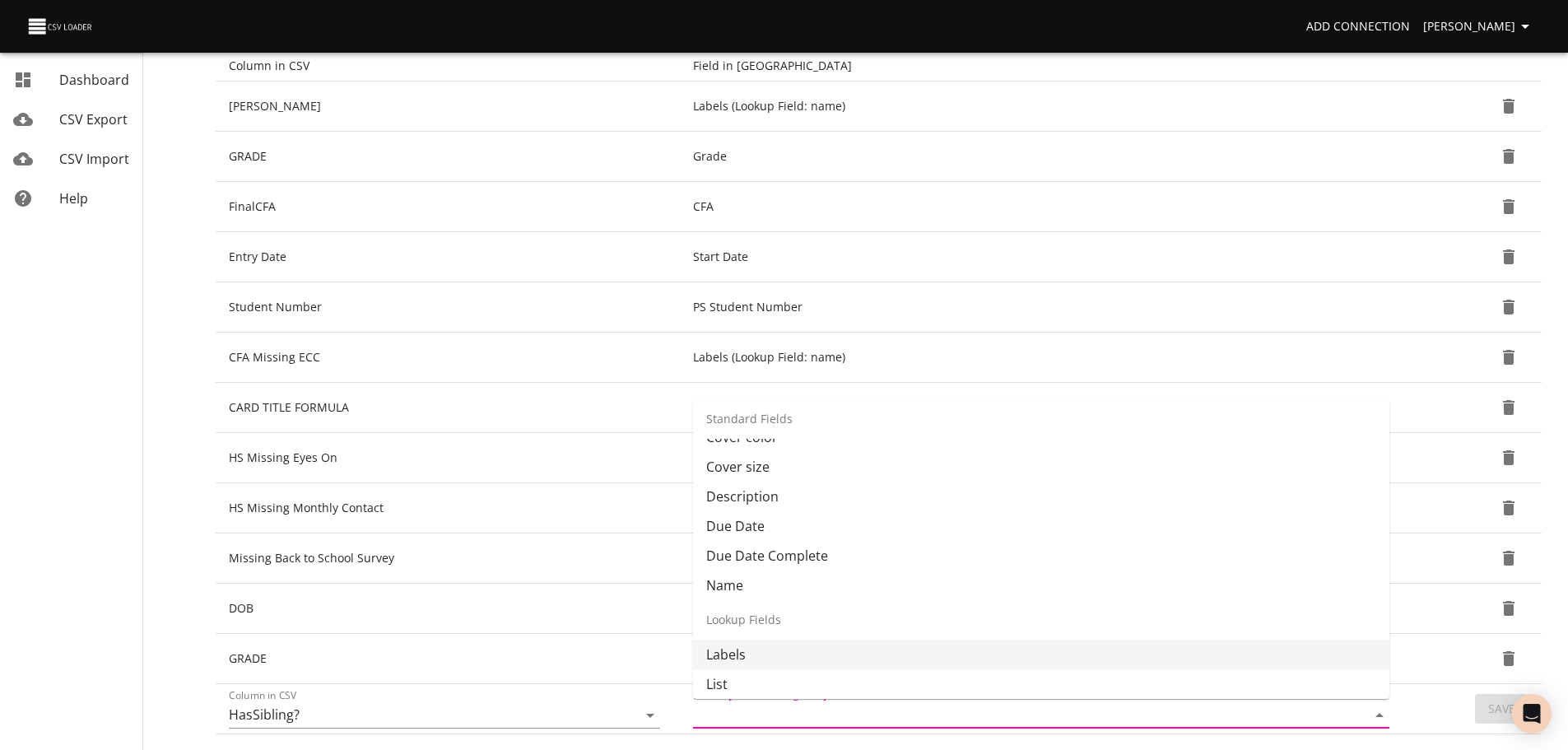
click at [1322, 641] on li "Labels" at bounding box center [1042, 655] width 696 height 30
type input "Labels"
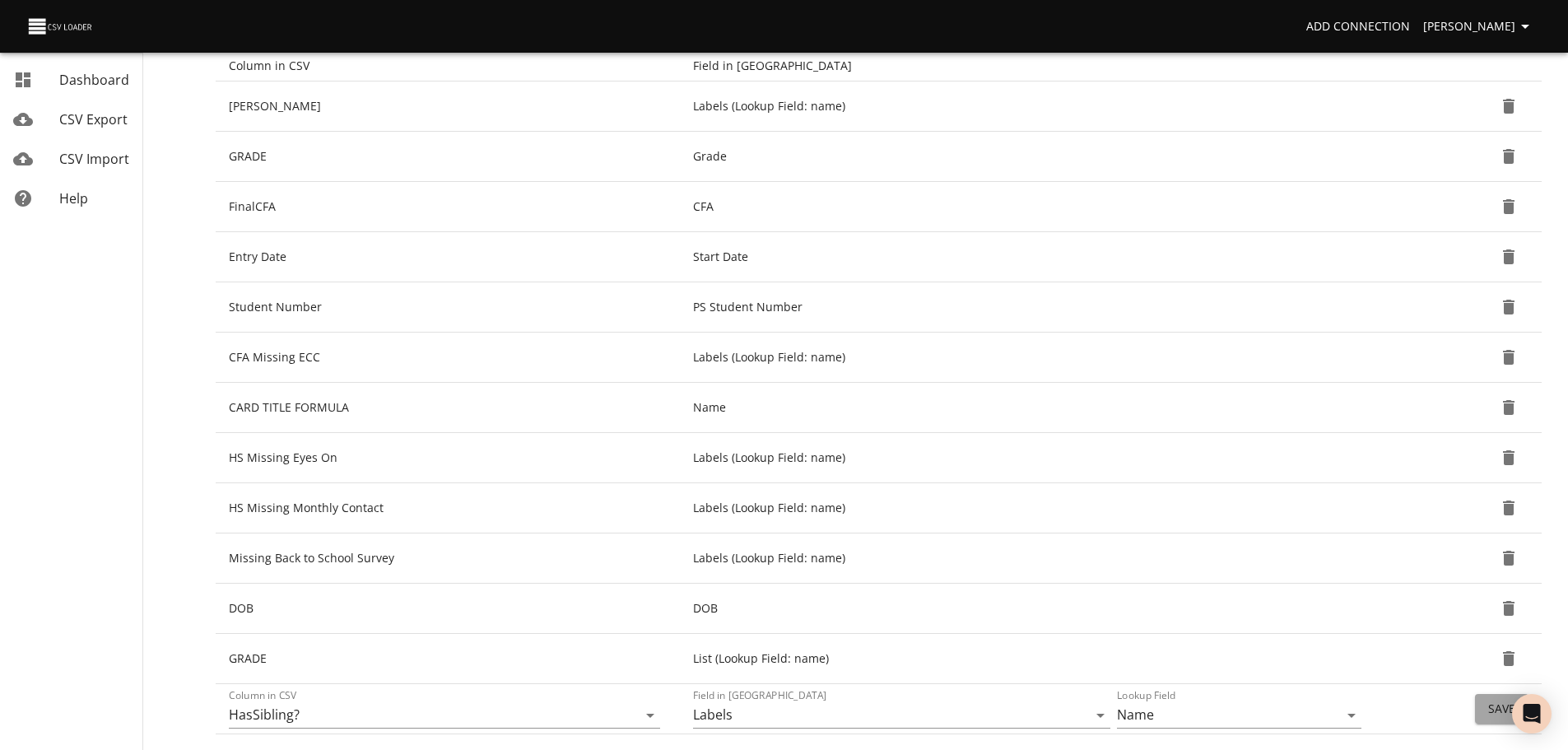
click at [1493, 708] on span "Save" at bounding box center [1502, 709] width 27 height 20
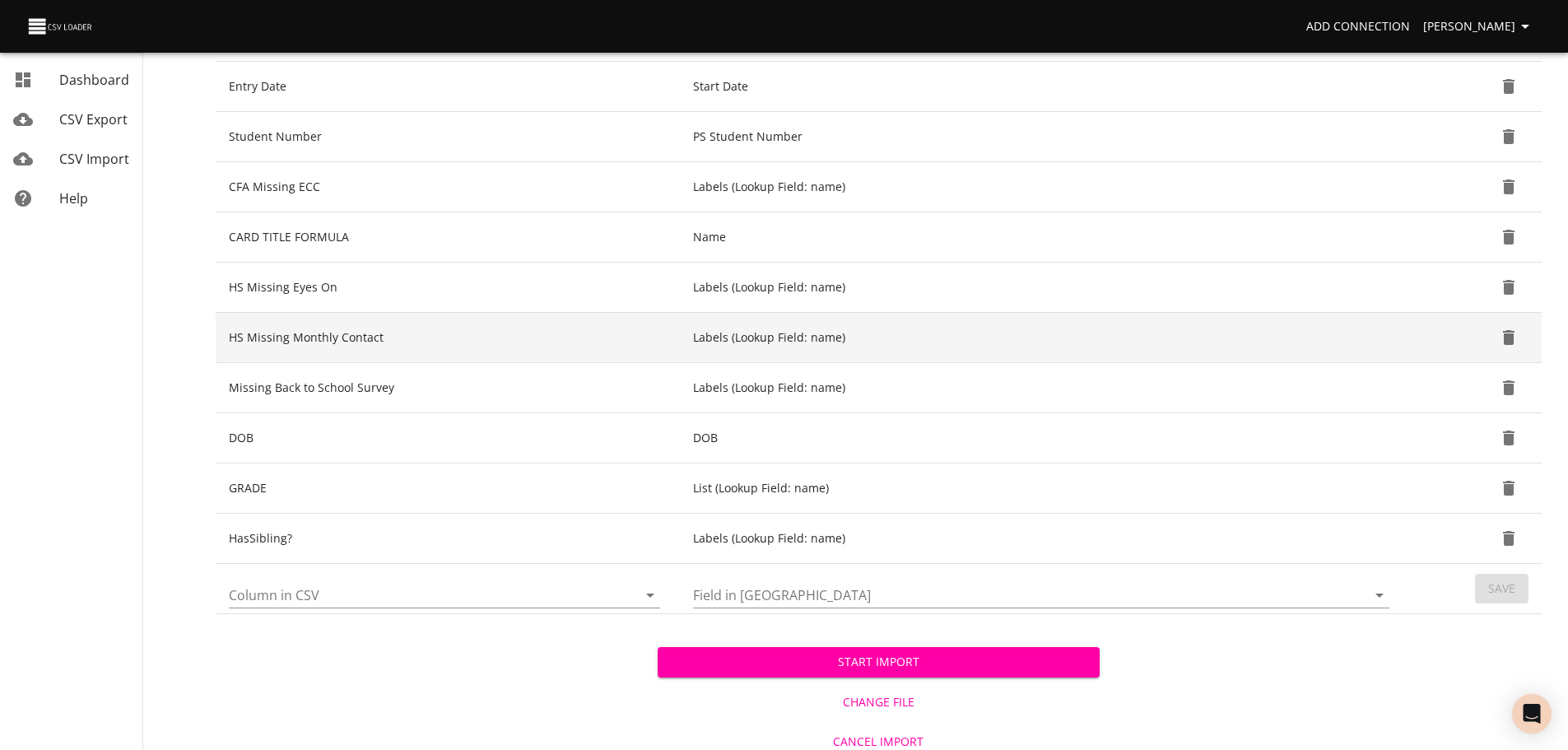
scroll to position [426, 0]
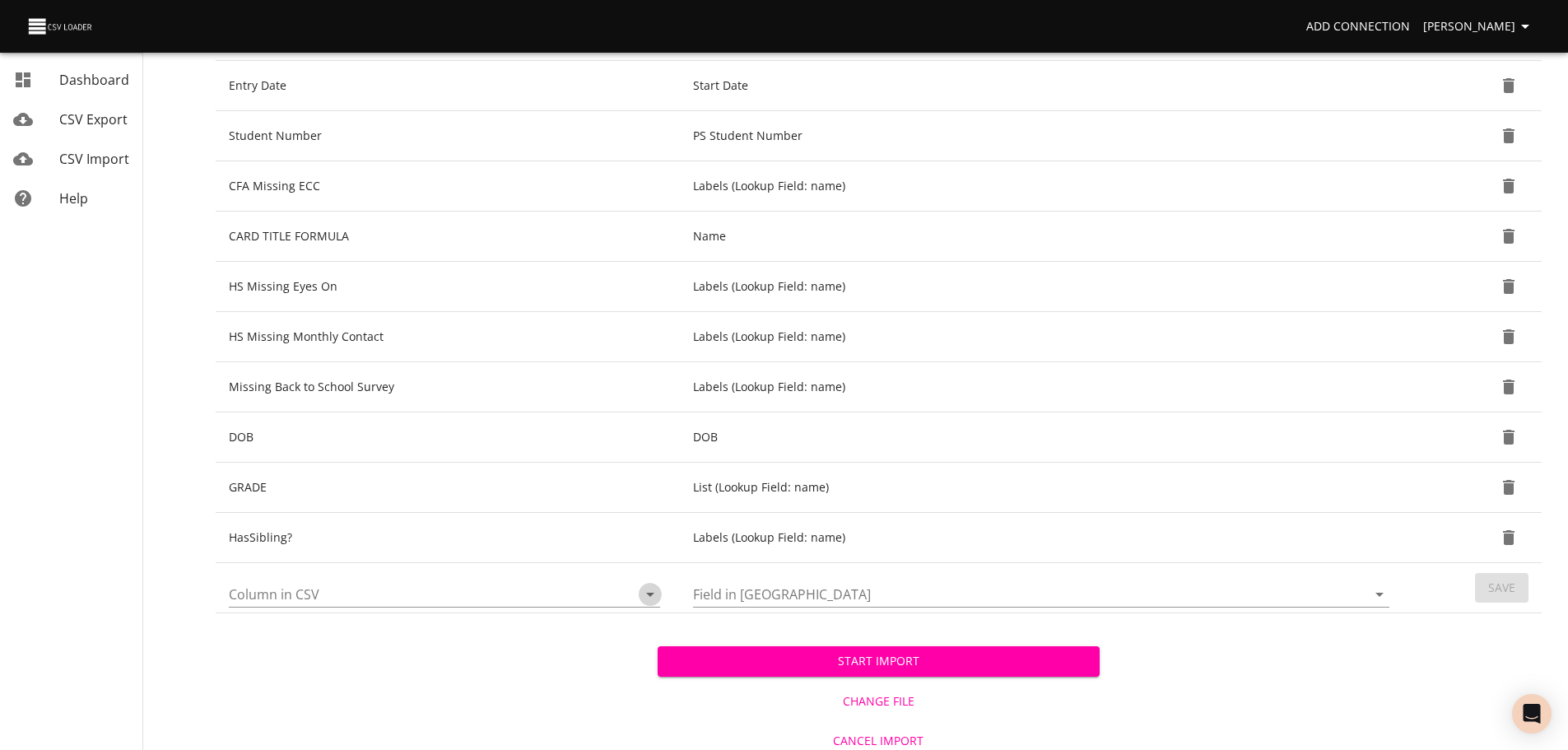
click at [650, 594] on icon "Open" at bounding box center [650, 595] width 8 height 4
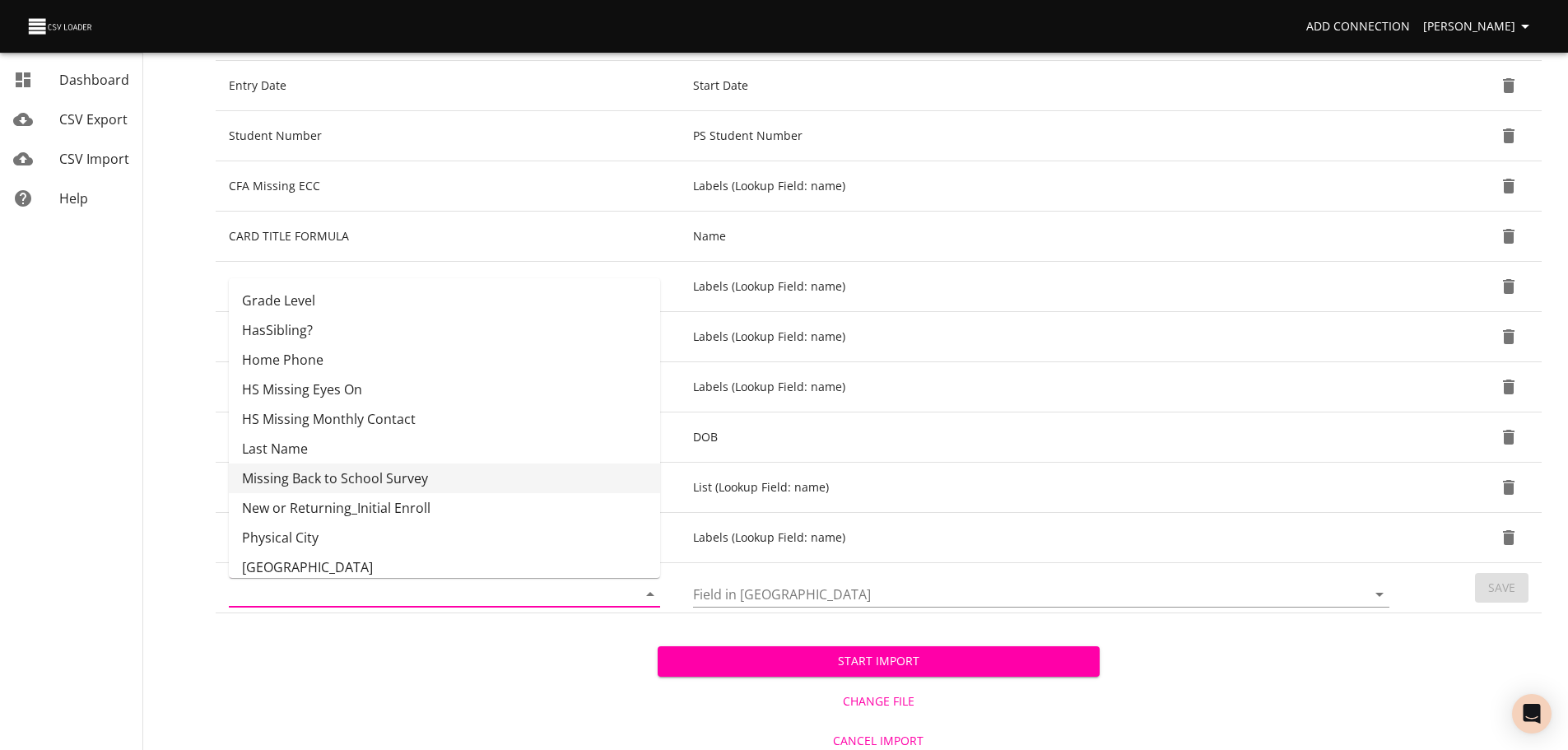
scroll to position [356, 0]
click at [553, 520] on li "New or Returning_Initial Enroll" at bounding box center [444, 507] width 431 height 30
type input "New or Returning_Initial Enroll"
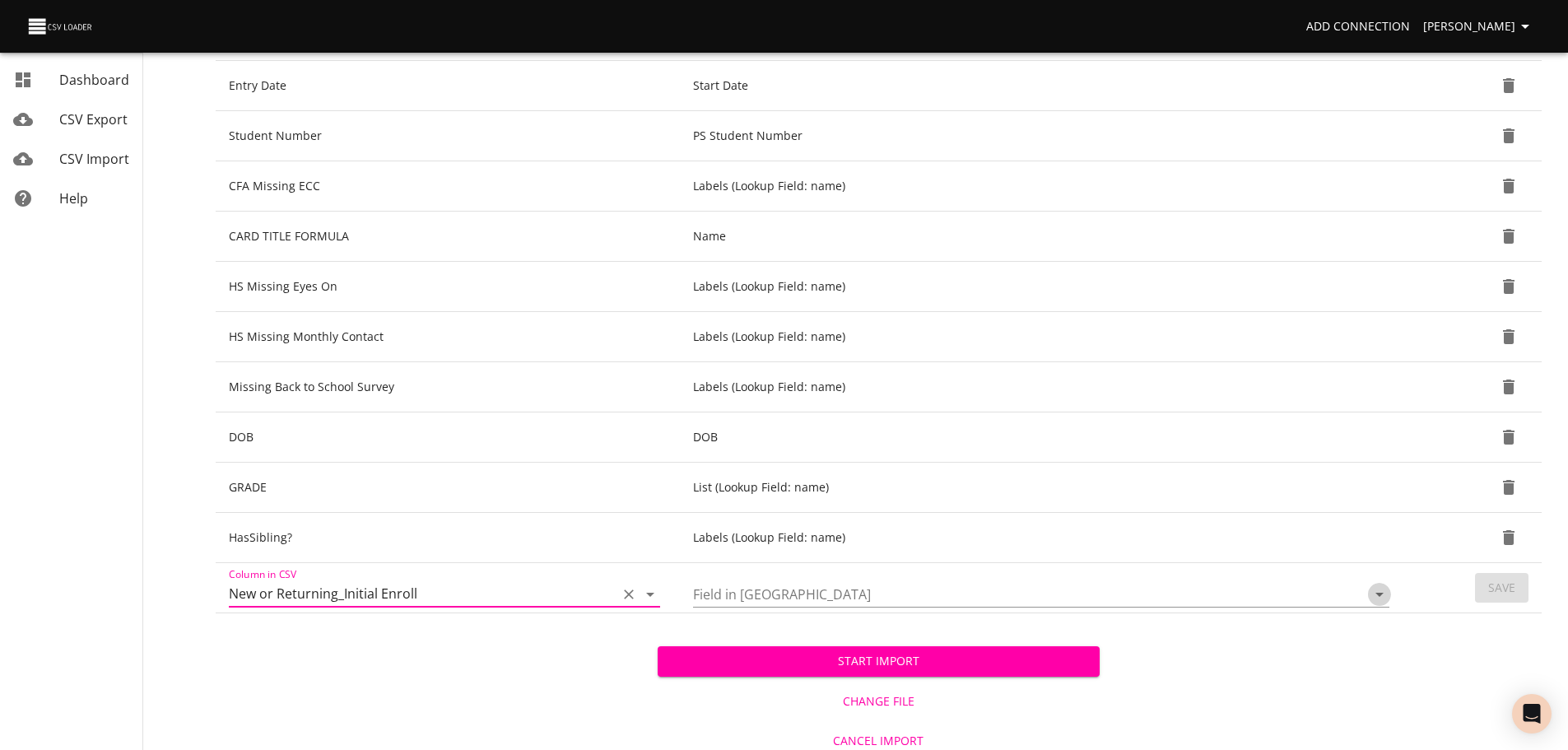
click at [1380, 595] on icon "Open" at bounding box center [1379, 595] width 8 height 4
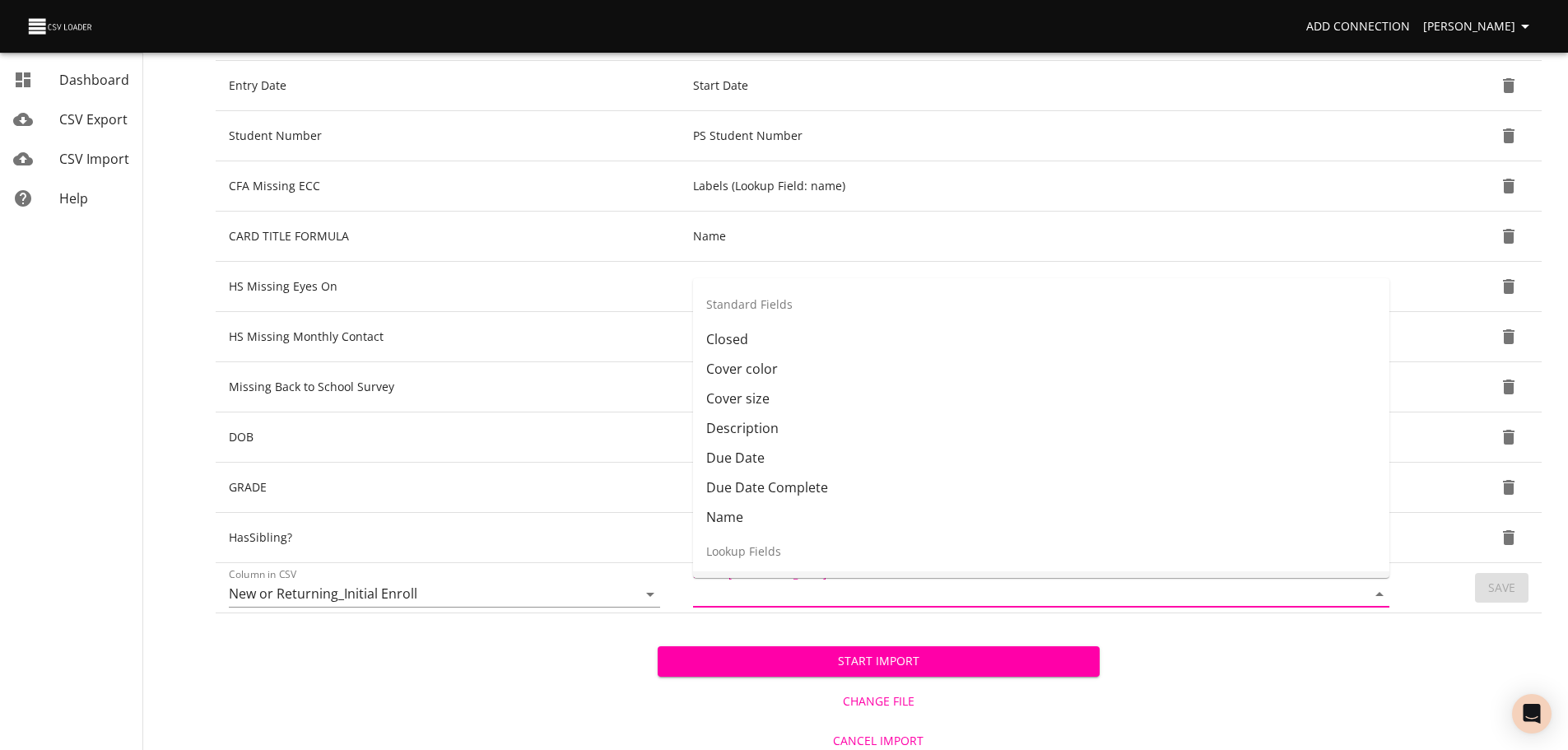
scroll to position [23, 0]
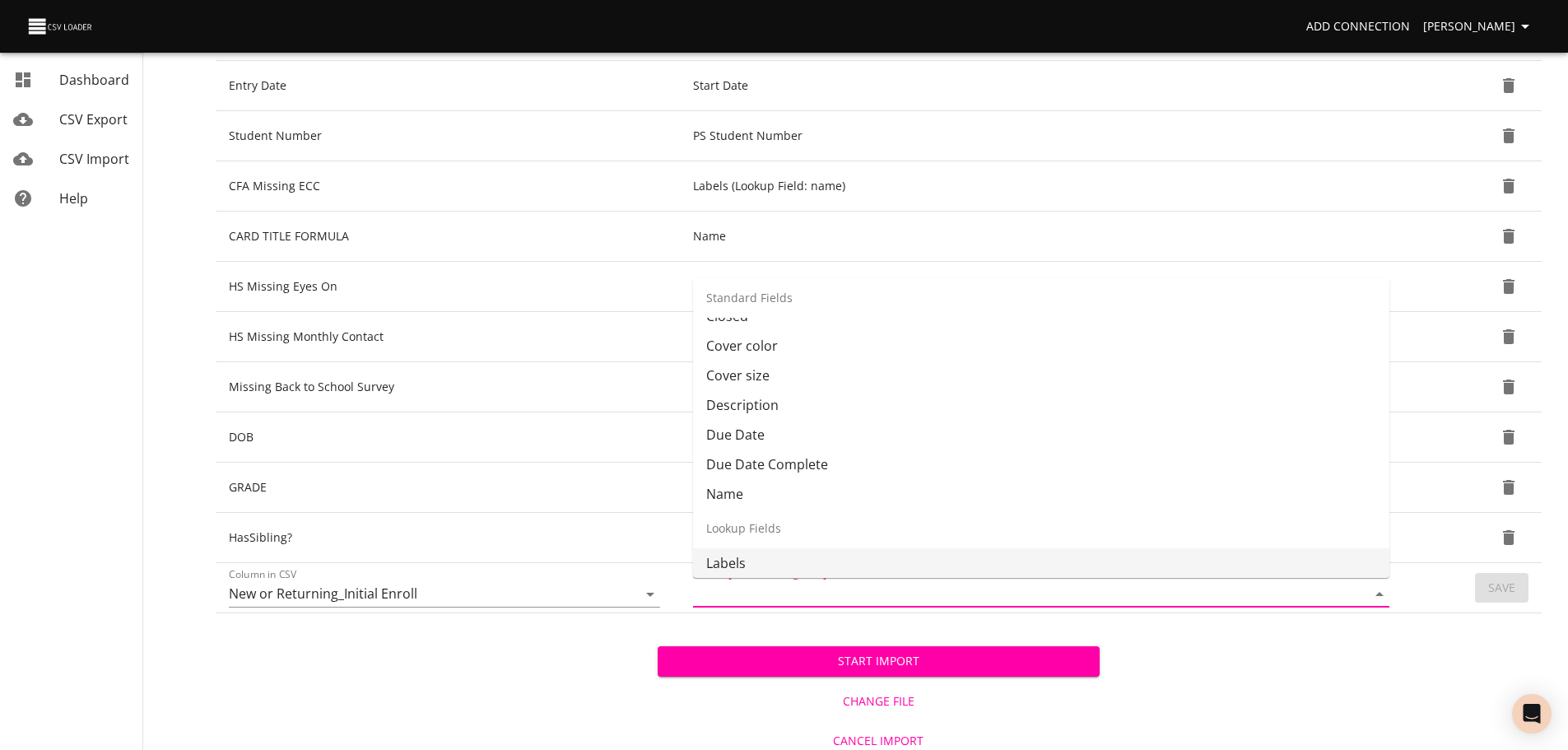
click at [1309, 557] on li "Labels" at bounding box center [1042, 563] width 696 height 30
type input "Labels"
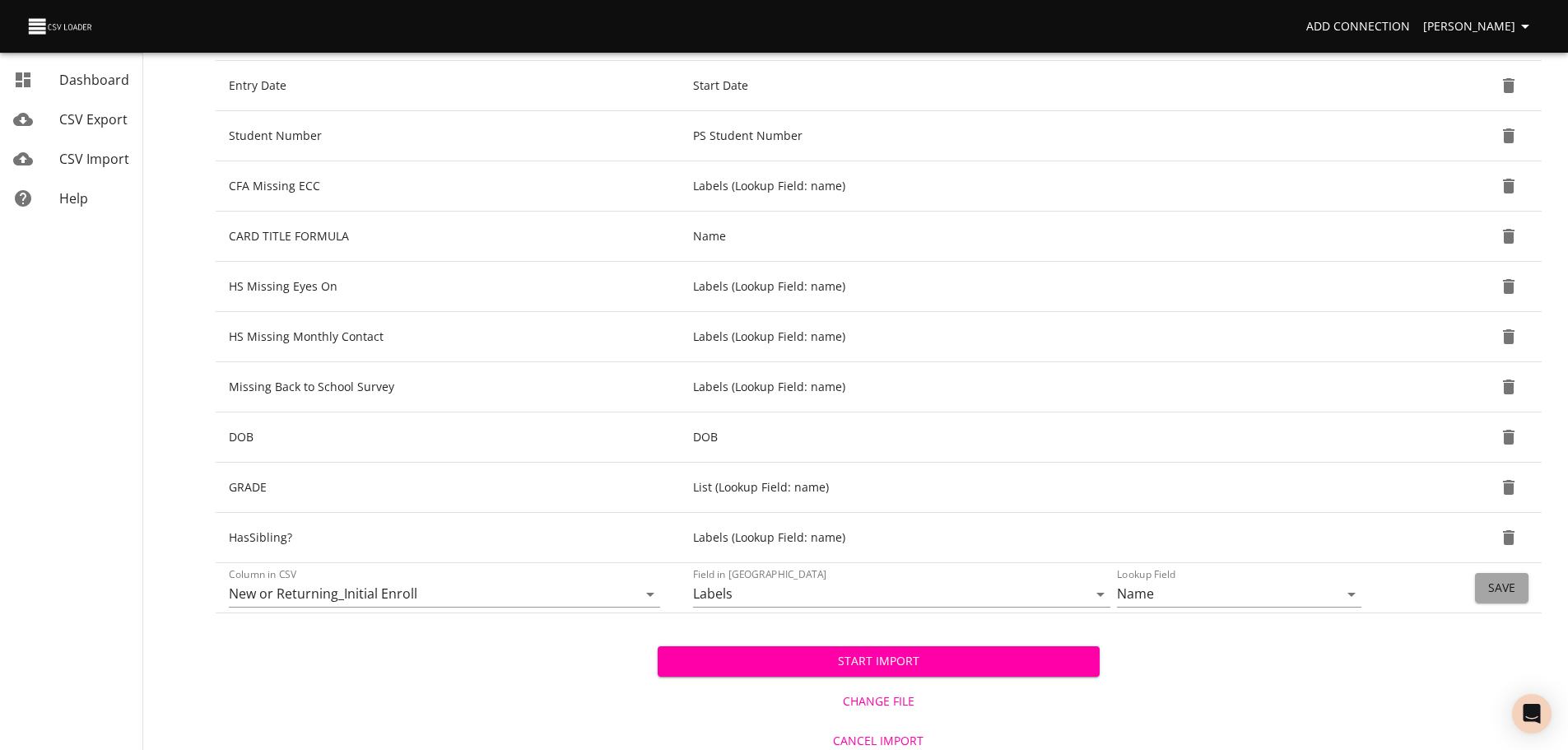
click at [1491, 579] on span "Save" at bounding box center [1502, 588] width 27 height 20
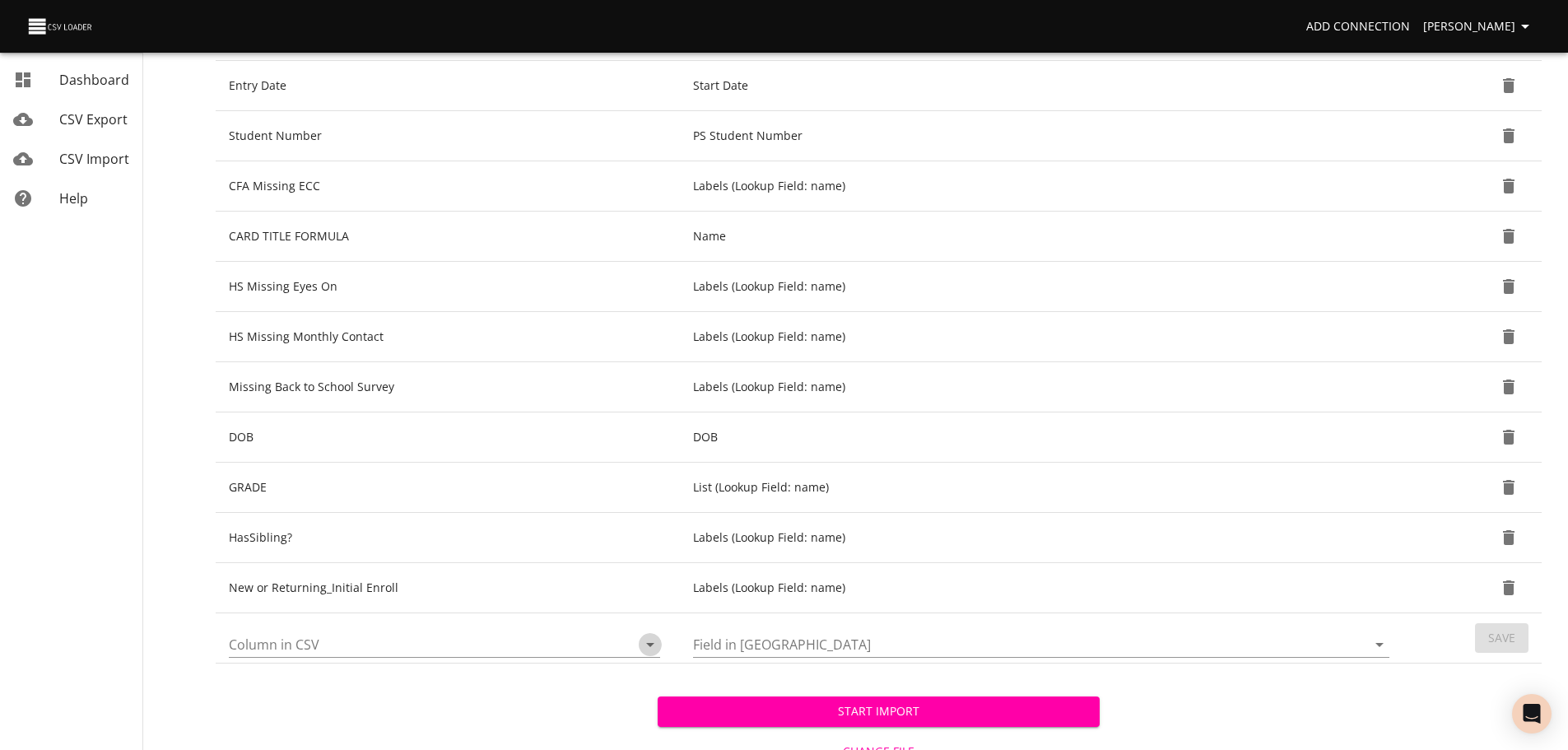
click at [649, 647] on icon "Open" at bounding box center [650, 645] width 8 height 4
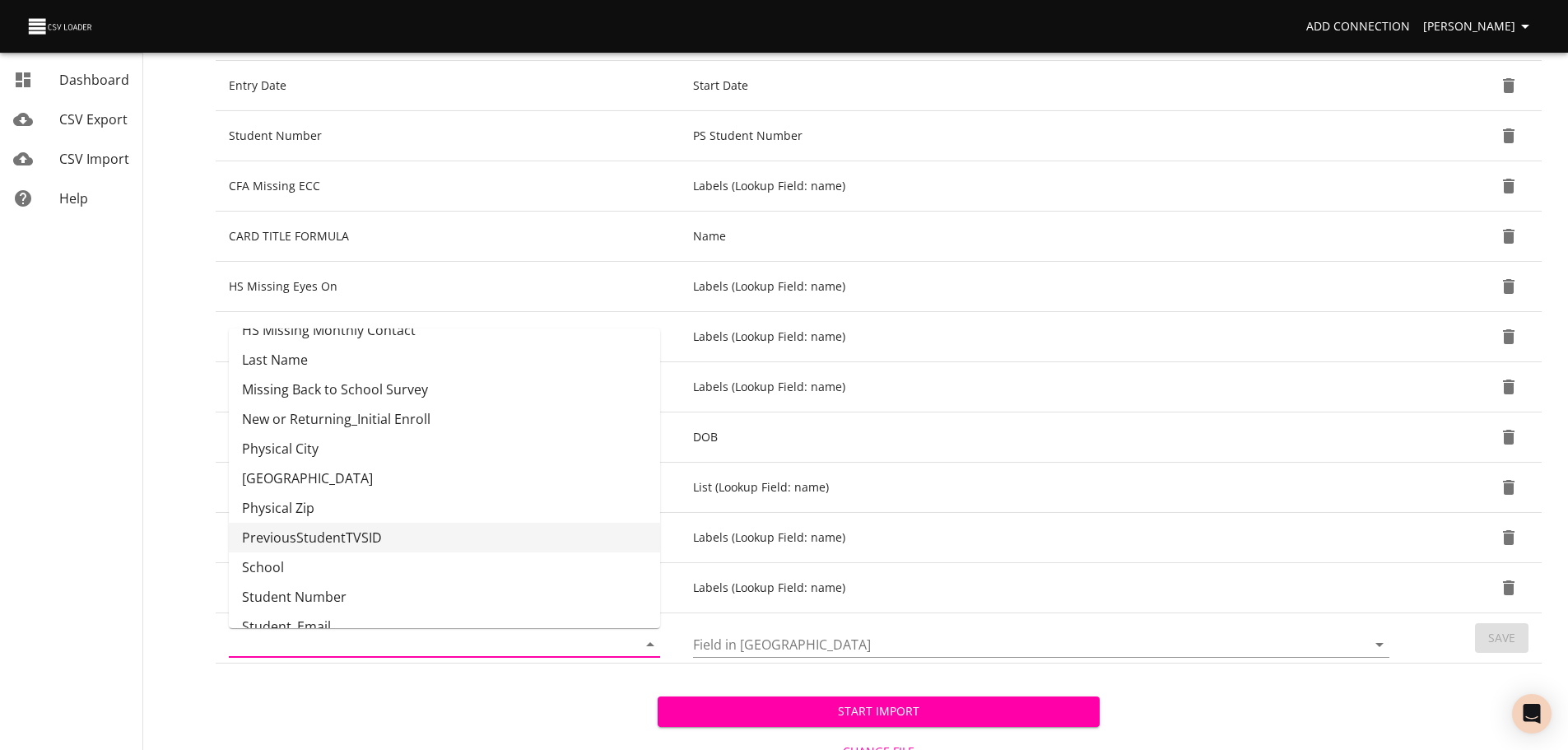
scroll to position [495, 0]
click at [549, 538] on li "PreviousStudentTVSID" at bounding box center [444, 537] width 431 height 30
type input "PreviousStudentTVSID"
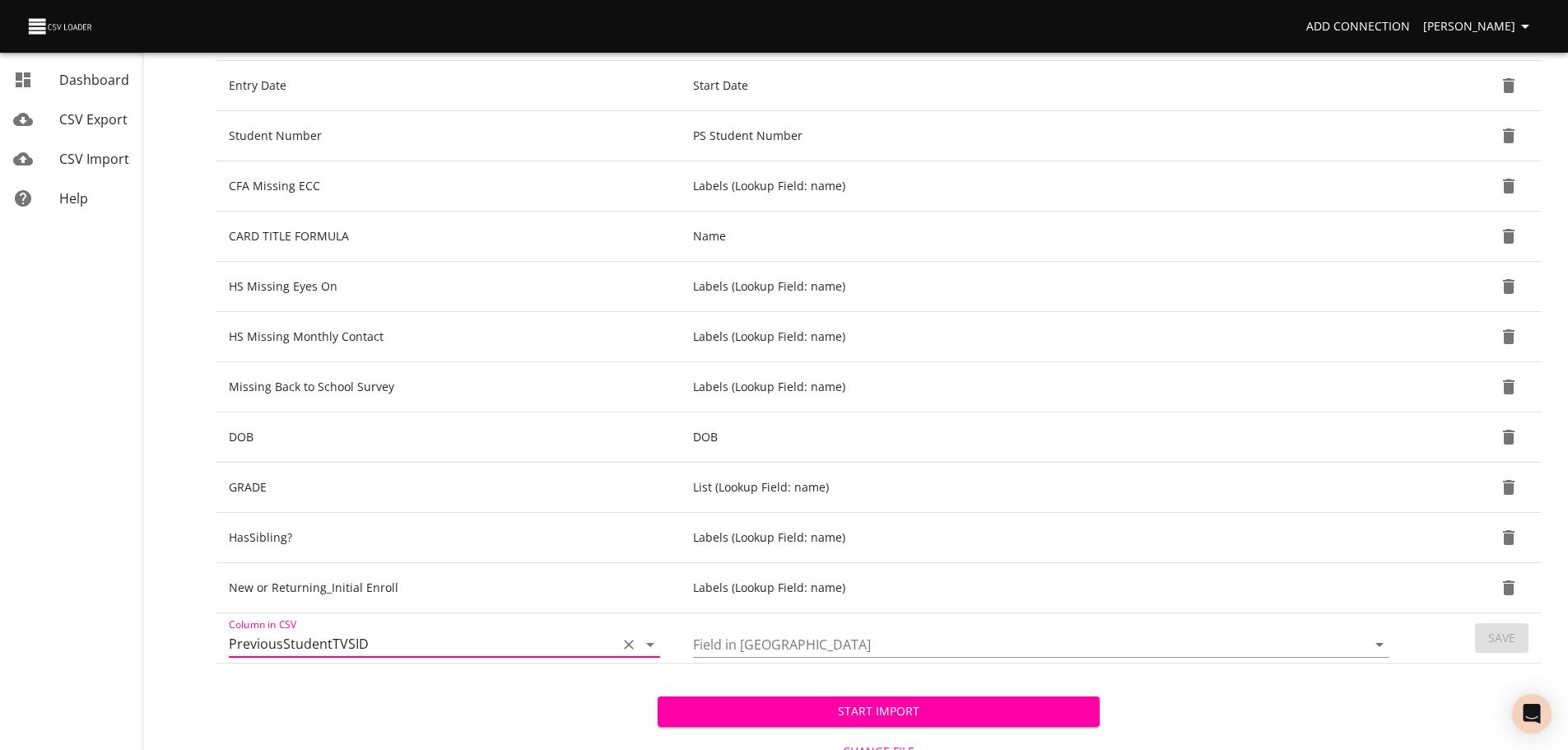
click at [1379, 640] on icon "Open" at bounding box center [1379, 644] width 19 height 19
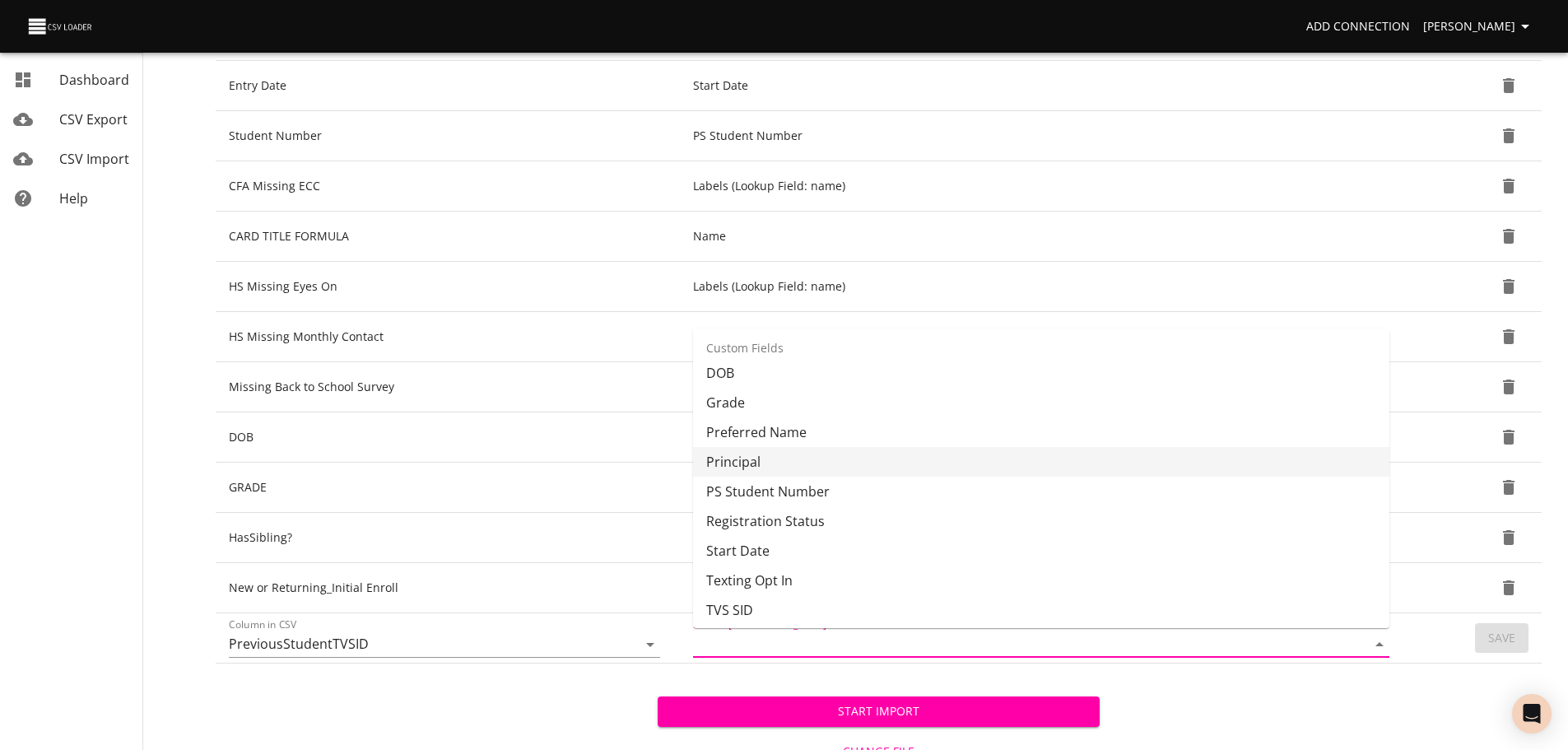
scroll to position [484, 0]
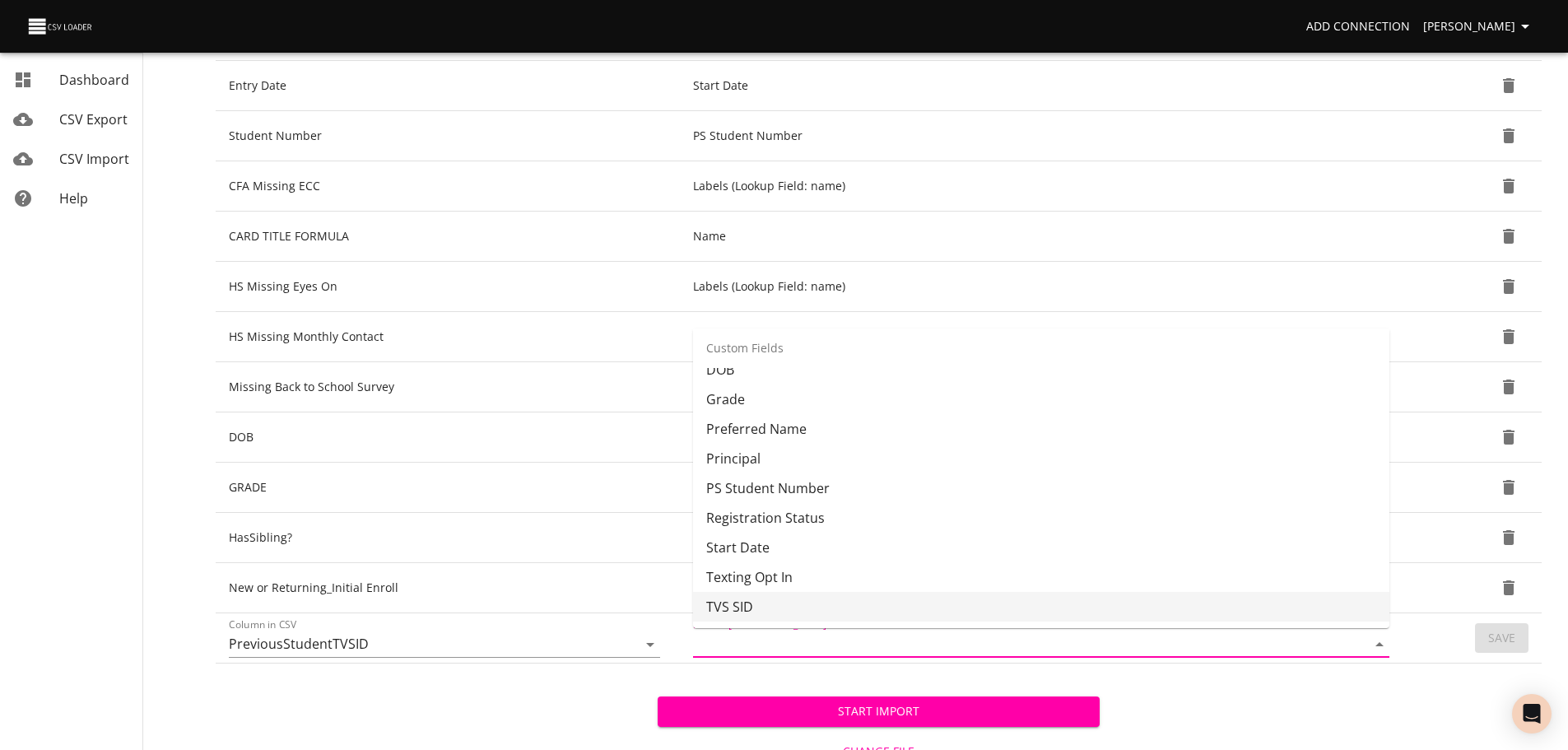
click at [1236, 608] on li "TVS SID" at bounding box center [1042, 607] width 696 height 30
type input "TVS SID"
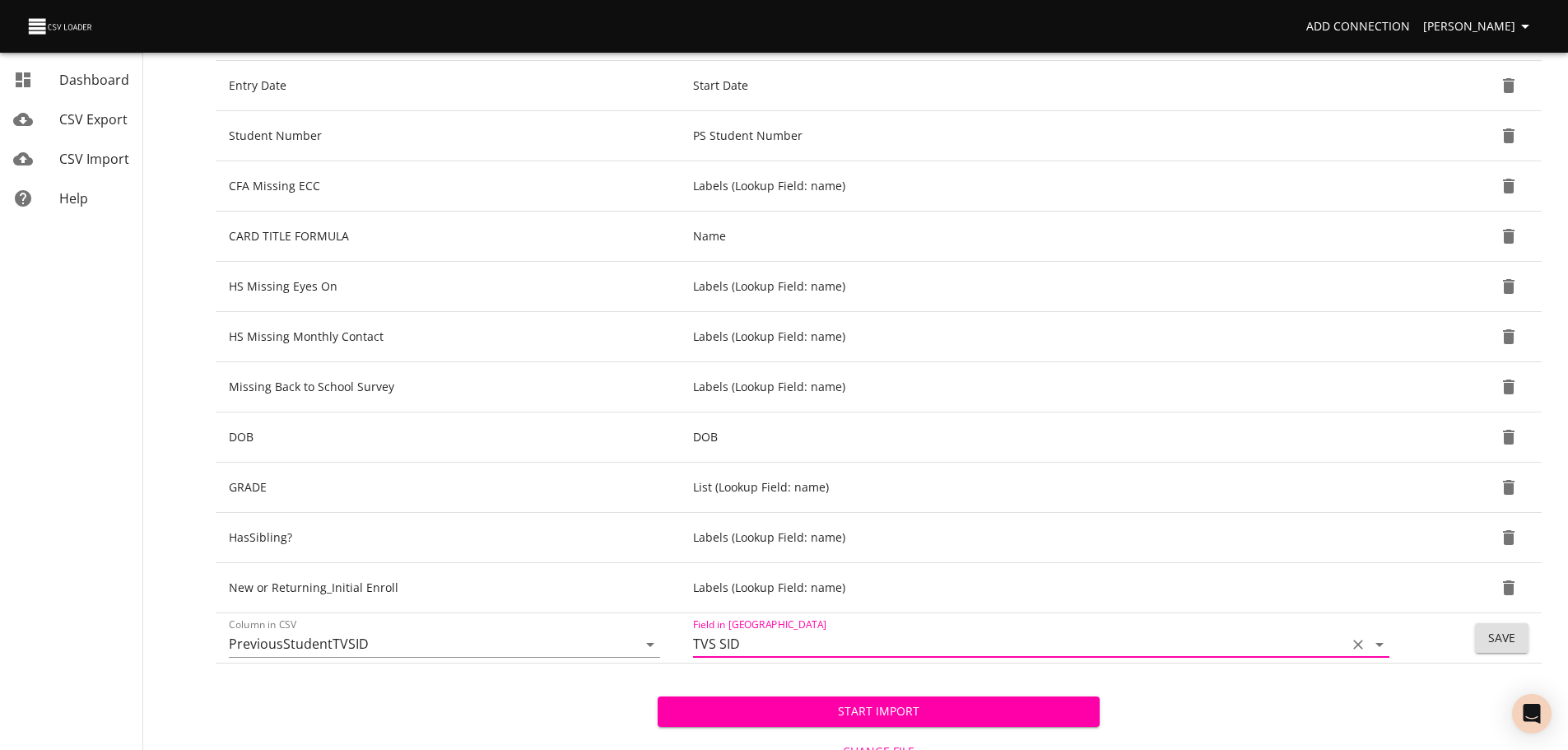
click at [1482, 637] on button "Save" at bounding box center [1502, 638] width 54 height 30
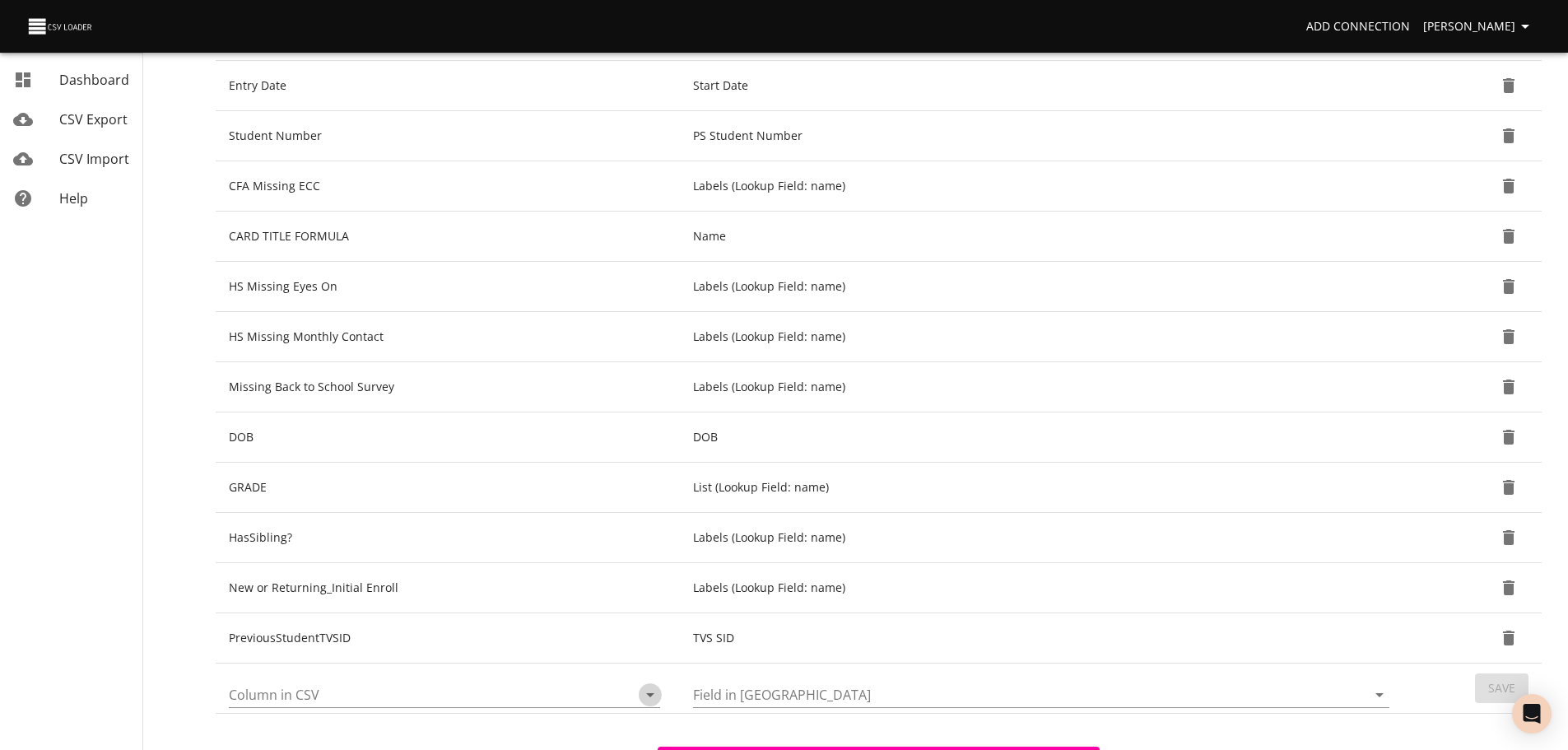
click at [651, 696] on icon "Open" at bounding box center [649, 695] width 19 height 19
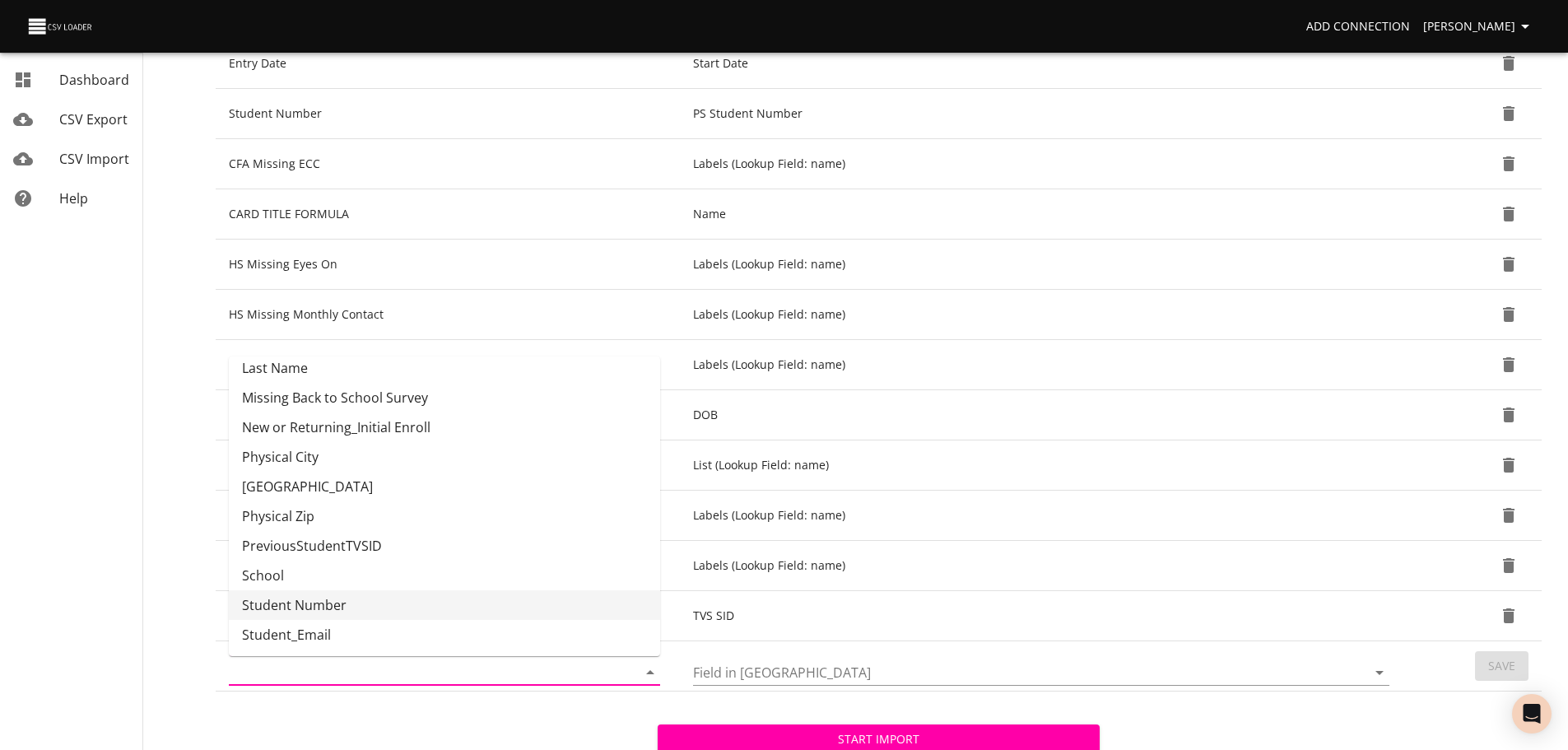
scroll to position [449, 0]
click at [1216, 701] on div "Start Import Change File Cancel Import" at bounding box center [879, 764] width 1326 height 147
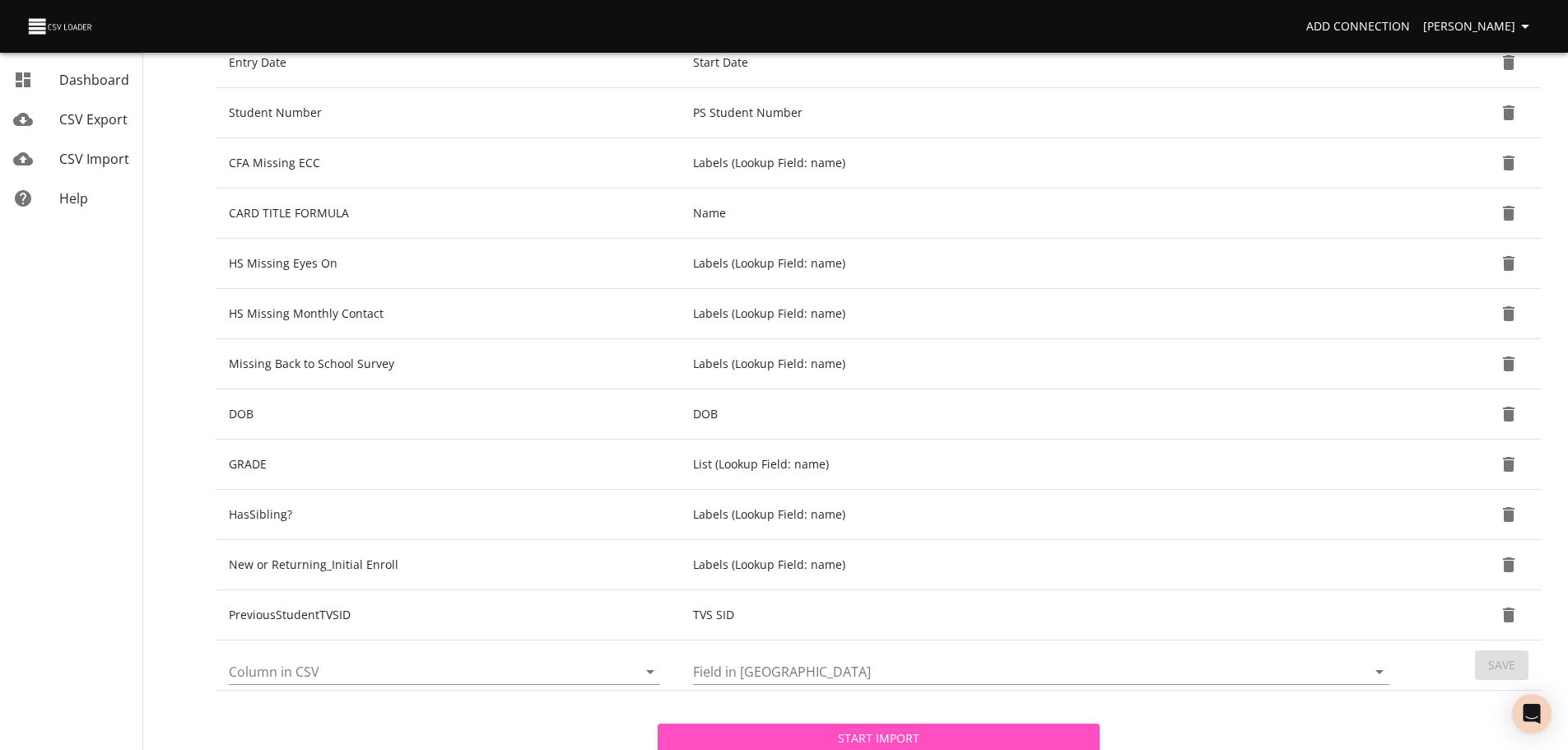
click at [1090, 735] on button "Start Import" at bounding box center [878, 739] width 442 height 30
